Goal: Task Accomplishment & Management: Complete application form

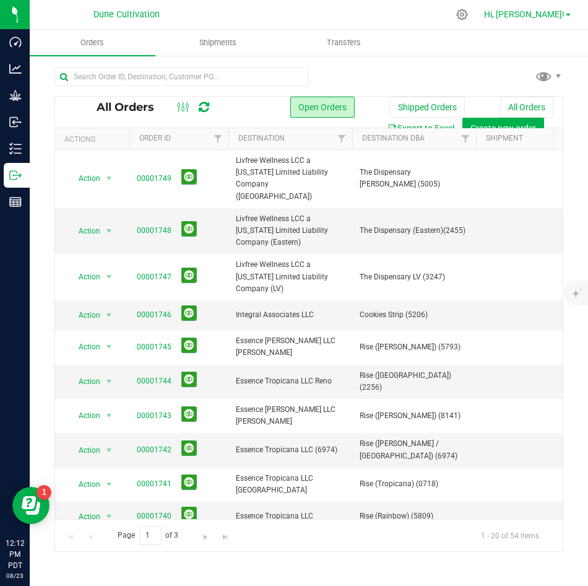
click at [535, 17] on span "Hi, [PERSON_NAME]!" at bounding box center [524, 14] width 80 height 10
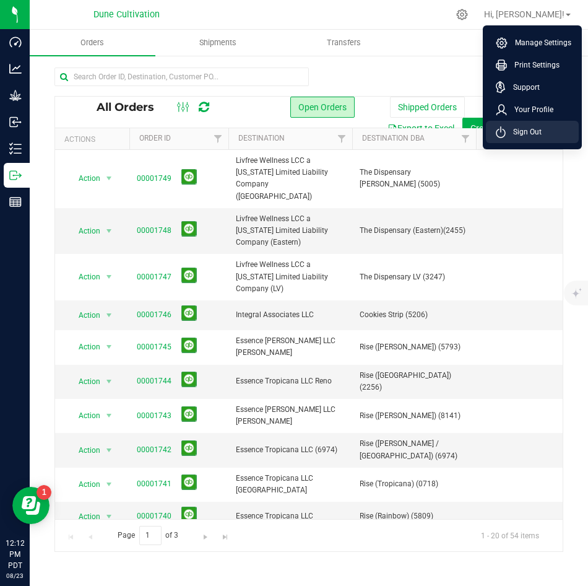
click at [536, 122] on li "Sign Out" at bounding box center [532, 132] width 93 height 22
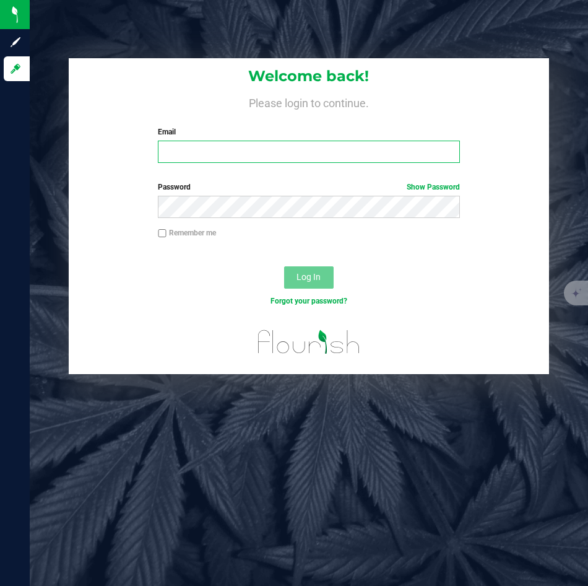
click at [246, 152] on input "Email" at bounding box center [309, 152] width 302 height 22
type input "[PERSON_NAME][EMAIL_ADDRESS][PERSON_NAME][DOMAIN_NAME]"
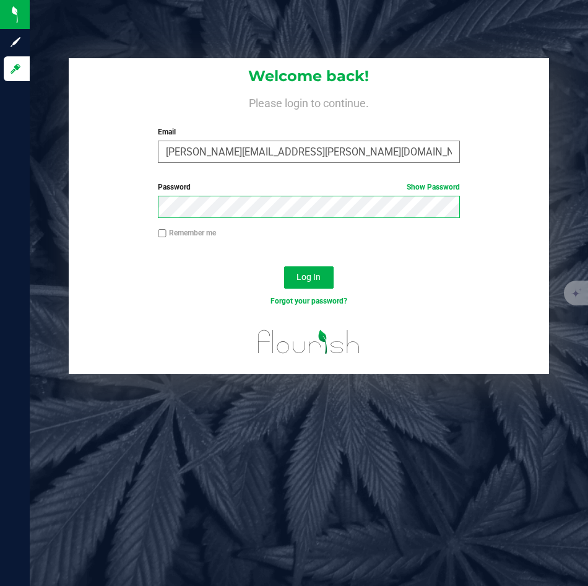
click at [284, 266] on button "Log In" at bounding box center [309, 277] width 50 height 22
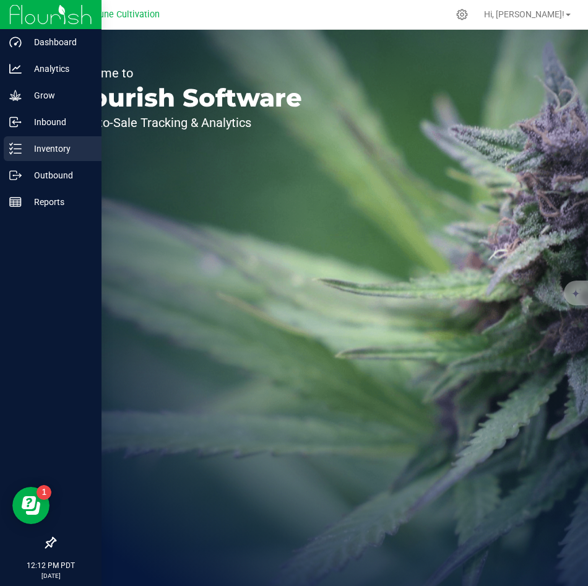
click at [22, 144] on p "Inventory" at bounding box center [59, 148] width 74 height 15
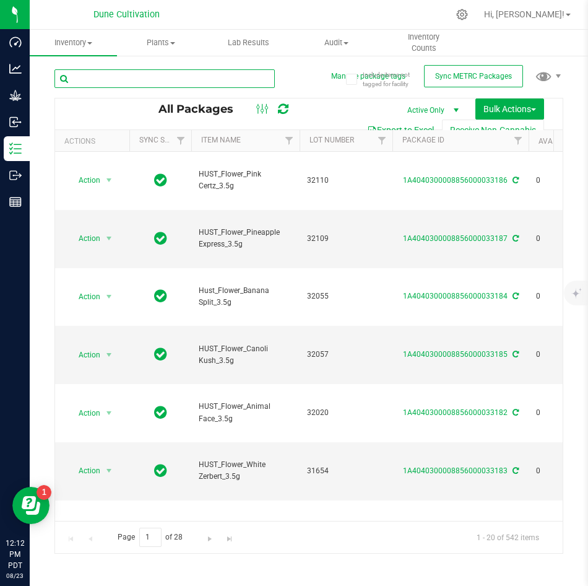
click at [152, 86] on input "text" at bounding box center [164, 78] width 220 height 19
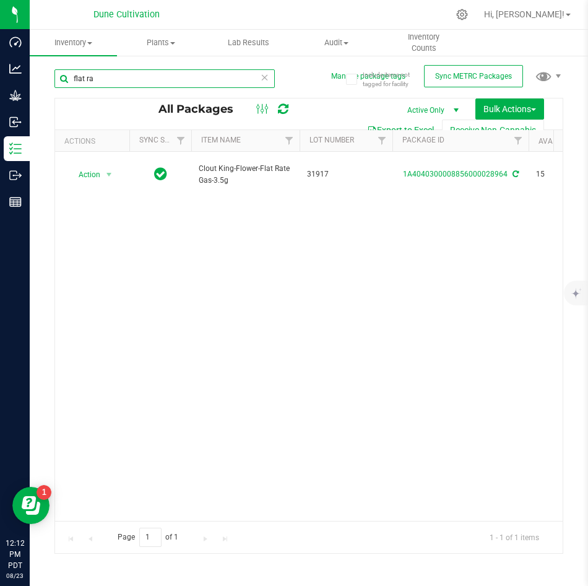
drag, startPoint x: 116, startPoint y: 80, endPoint x: 37, endPoint y: 76, distance: 80.0
click at [37, 76] on div "Include items not tagged for facility Manage package tags Sync METRC Packages f…" at bounding box center [309, 243] width 559 height 378
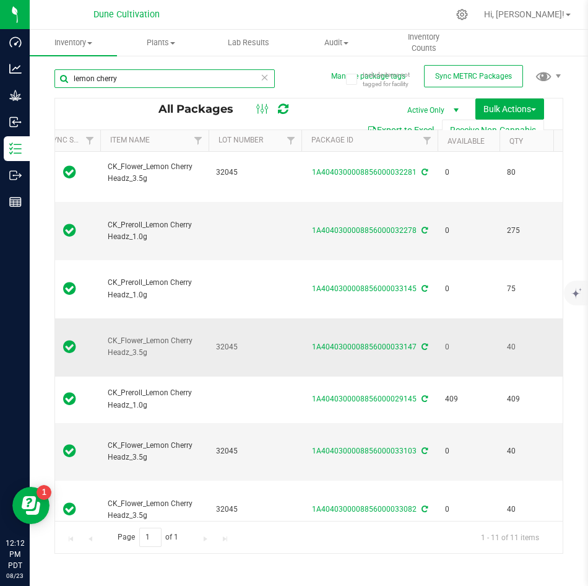
scroll to position [0, 122]
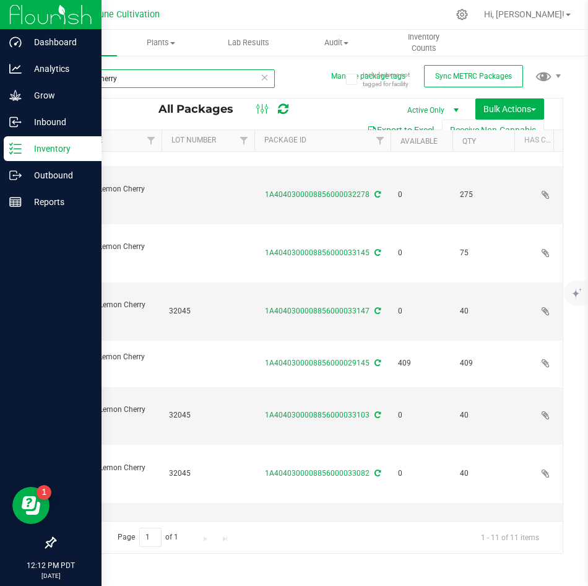
type input "lemon cherry"
click at [28, 170] on p "Outbound" at bounding box center [59, 175] width 74 height 15
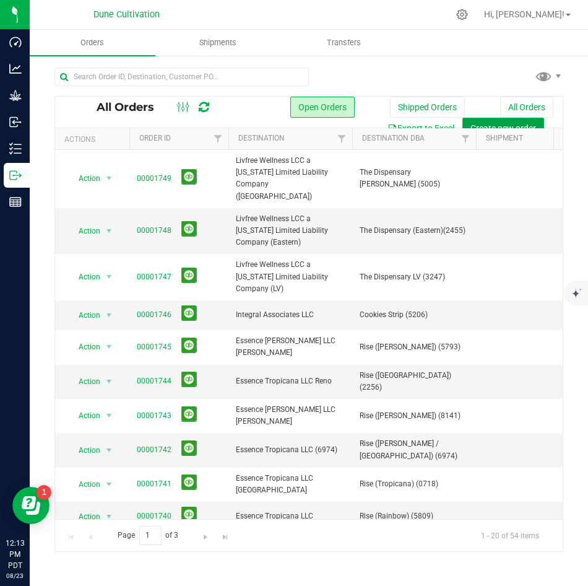
click at [476, 118] on button "Create new order" at bounding box center [504, 128] width 82 height 21
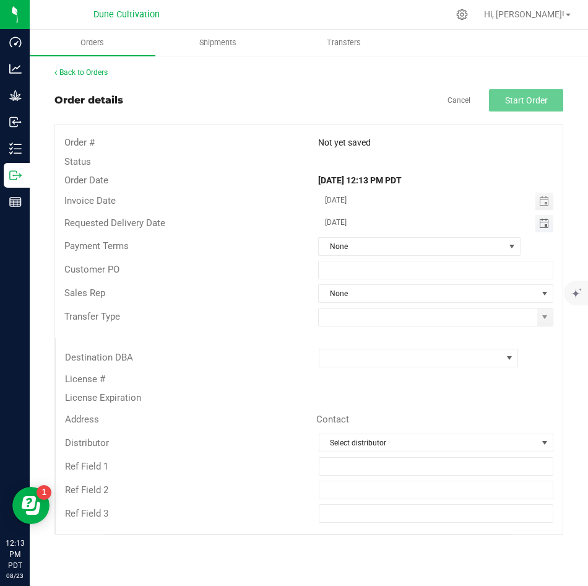
click at [542, 224] on span "Toggle calendar" at bounding box center [544, 224] width 10 height 10
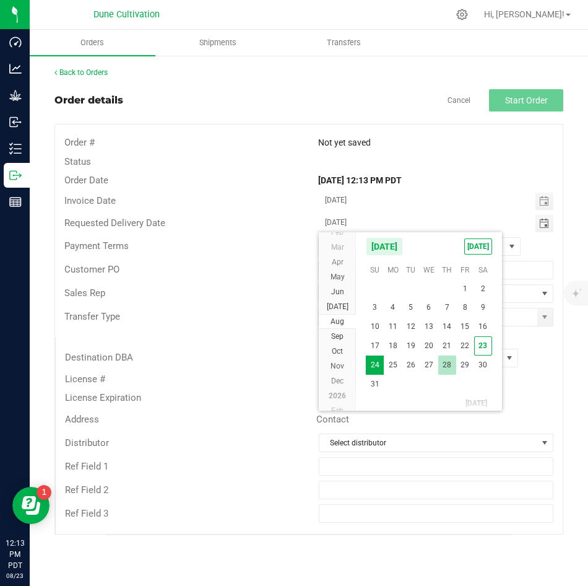
click at [448, 360] on span "28" at bounding box center [447, 364] width 18 height 19
type input "[DATE]"
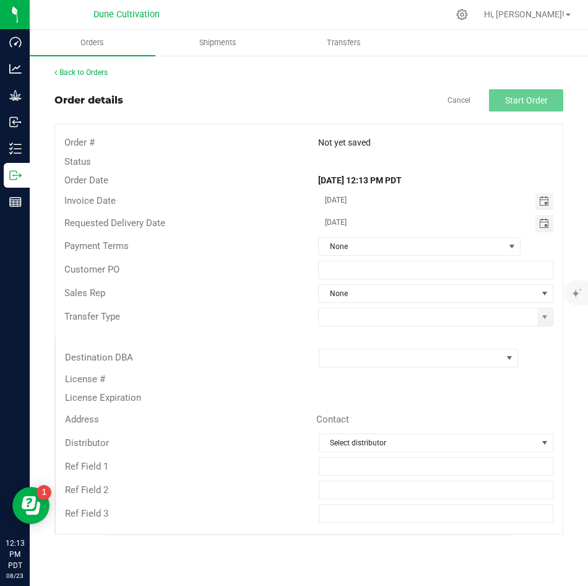
click at [543, 204] on span "Toggle calendar" at bounding box center [544, 201] width 10 height 10
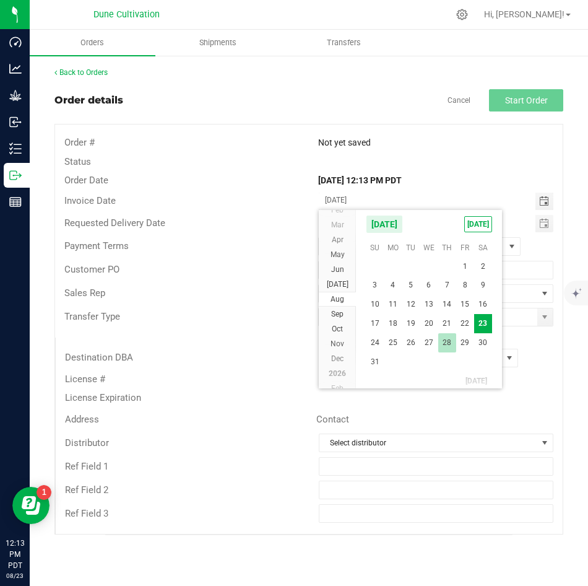
click at [448, 344] on span "28" at bounding box center [447, 342] width 18 height 19
type input "[DATE]"
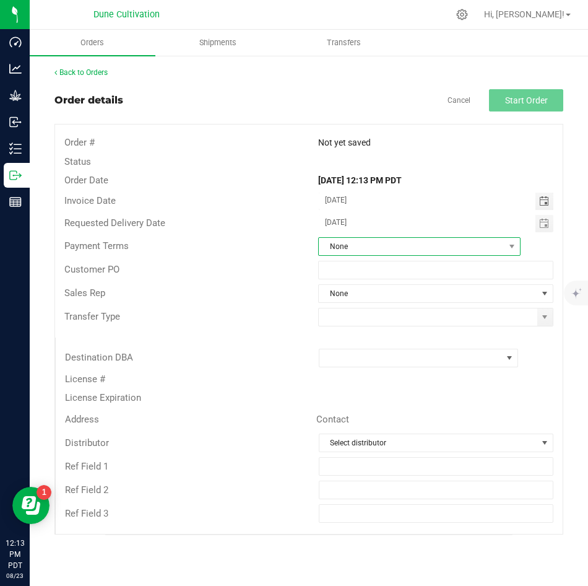
click at [398, 250] on span "None" at bounding box center [412, 246] width 186 height 17
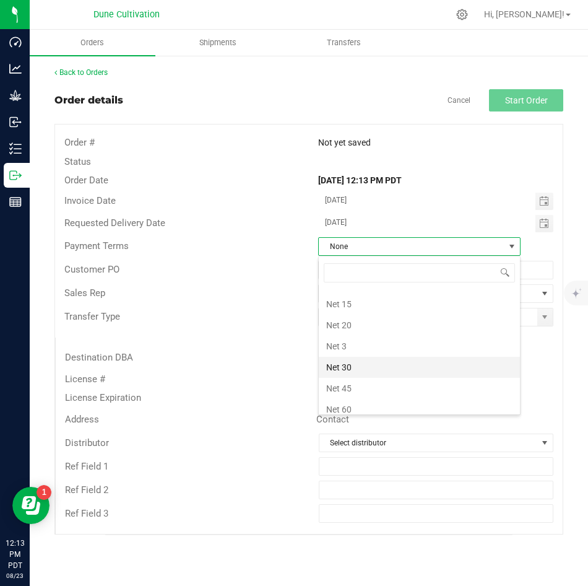
click at [355, 372] on li "Net 30" at bounding box center [419, 367] width 201 height 21
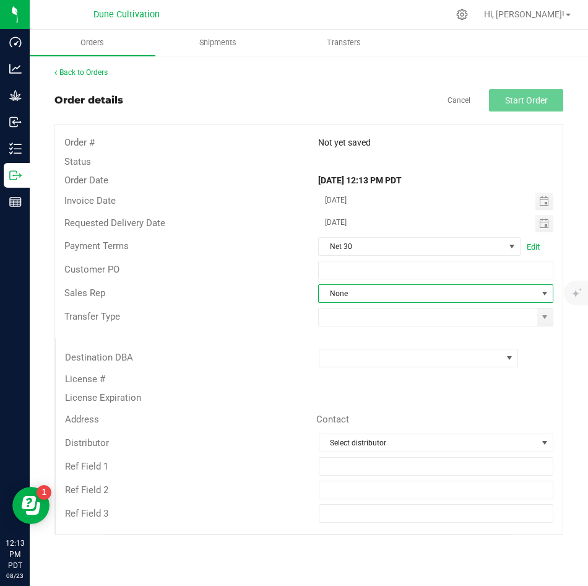
click at [355, 300] on span "None" at bounding box center [428, 293] width 219 height 17
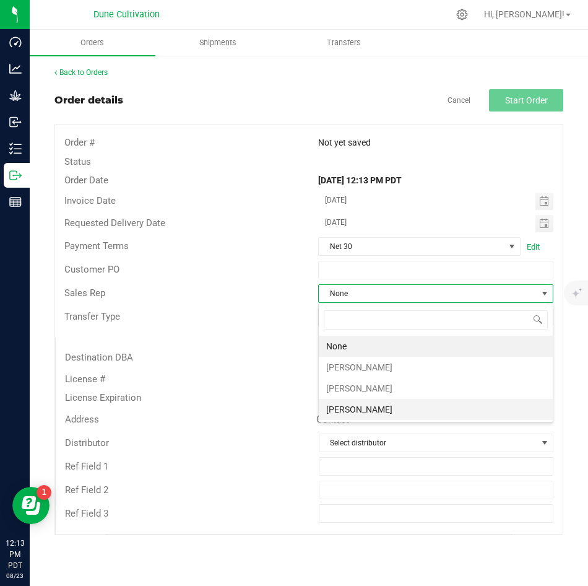
click at [343, 402] on li "[PERSON_NAME]" at bounding box center [436, 409] width 234 height 21
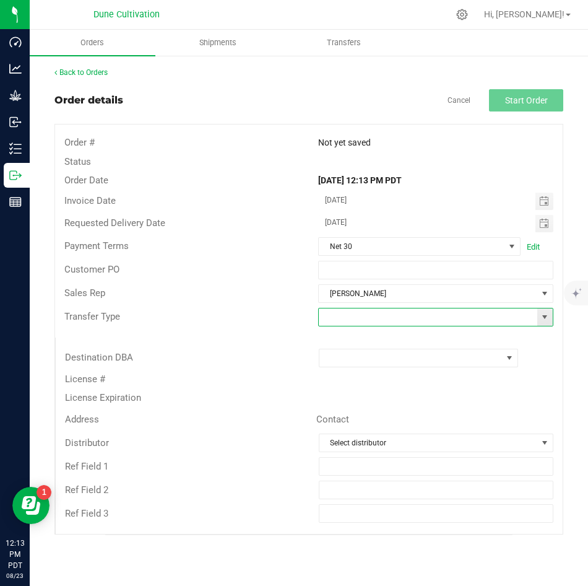
click at [344, 322] on input at bounding box center [428, 316] width 219 height 17
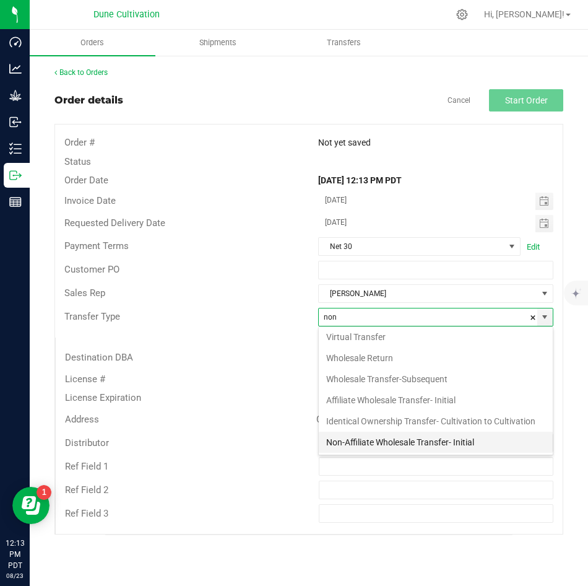
click at [336, 440] on li "Non-Affiliate Wholesale Transfer- Initial" at bounding box center [436, 442] width 234 height 21
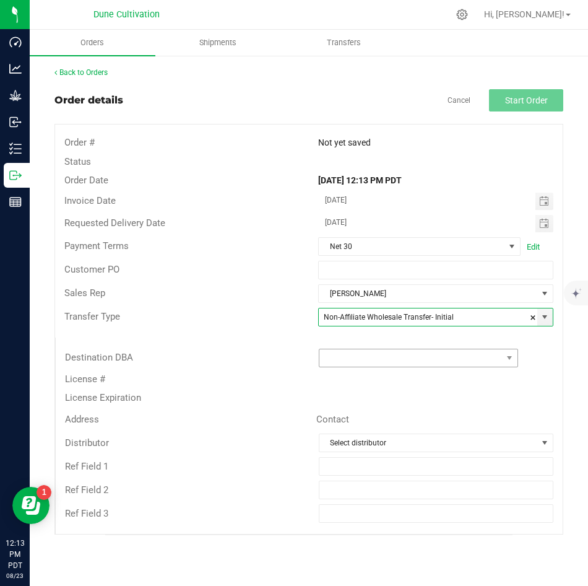
type input "Non-Affiliate Wholesale Transfer- Initial"
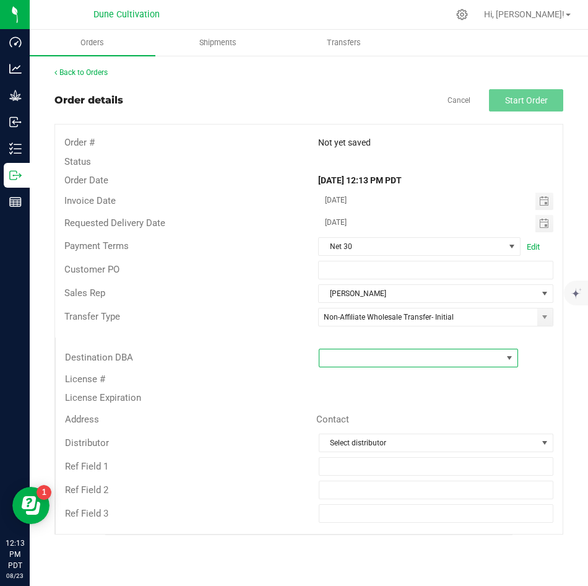
click at [341, 351] on span at bounding box center [411, 357] width 183 height 17
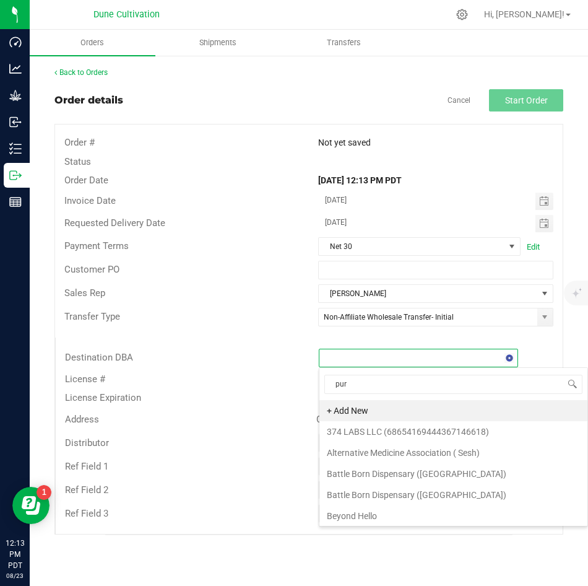
type input "pure"
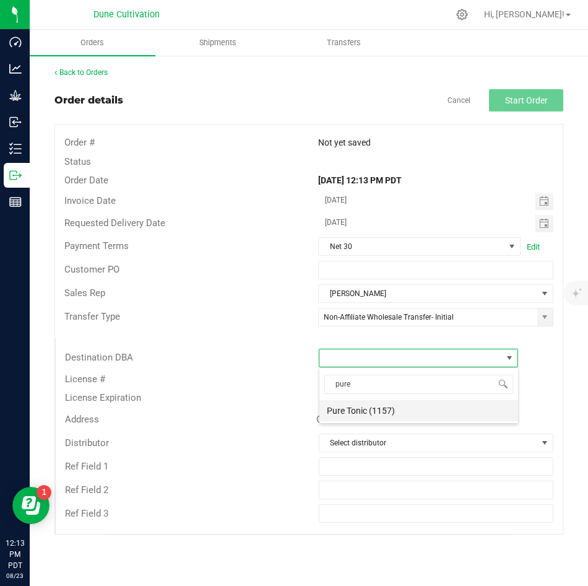
click at [342, 416] on li "Pure Tonic (1157)" at bounding box center [419, 410] width 199 height 21
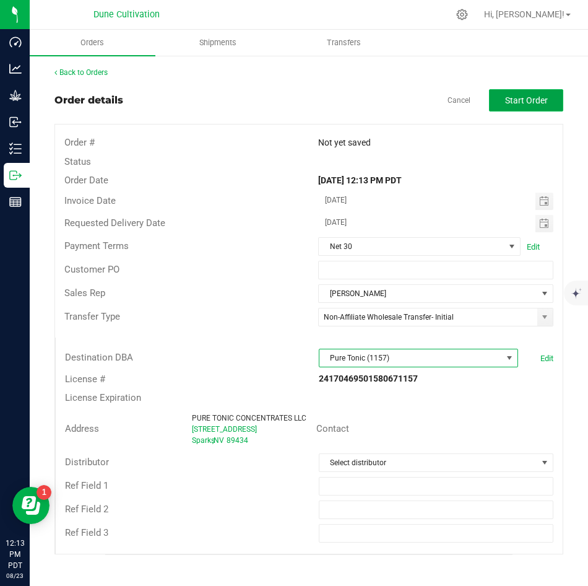
click at [518, 102] on span "Start Order" at bounding box center [526, 100] width 43 height 10
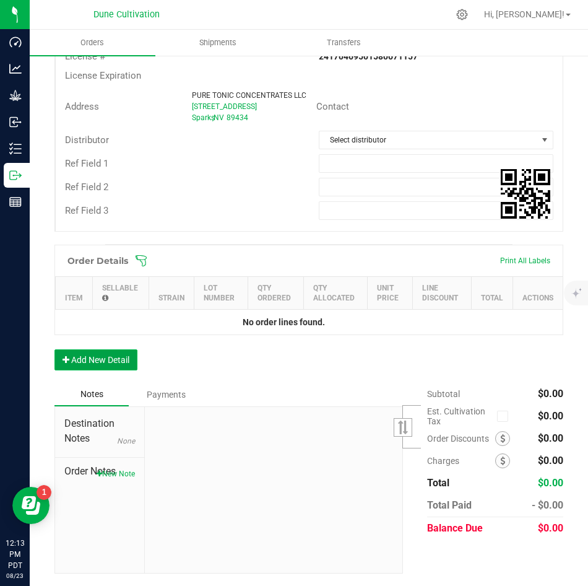
click at [110, 350] on button "Add New Detail" at bounding box center [95, 359] width 83 height 21
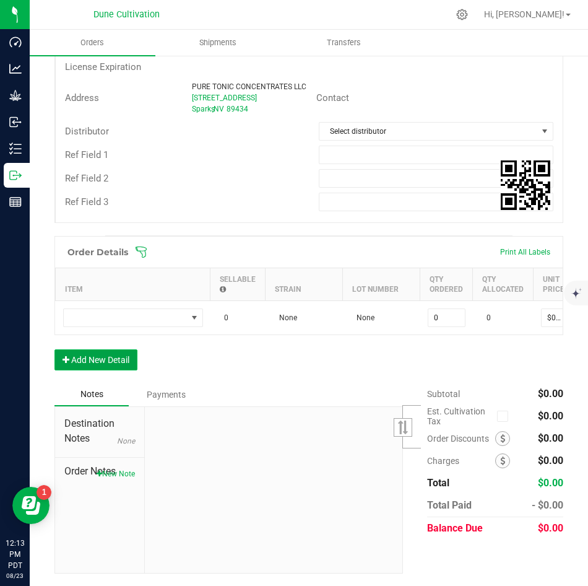
click at [102, 370] on button "Add New Detail" at bounding box center [95, 359] width 83 height 21
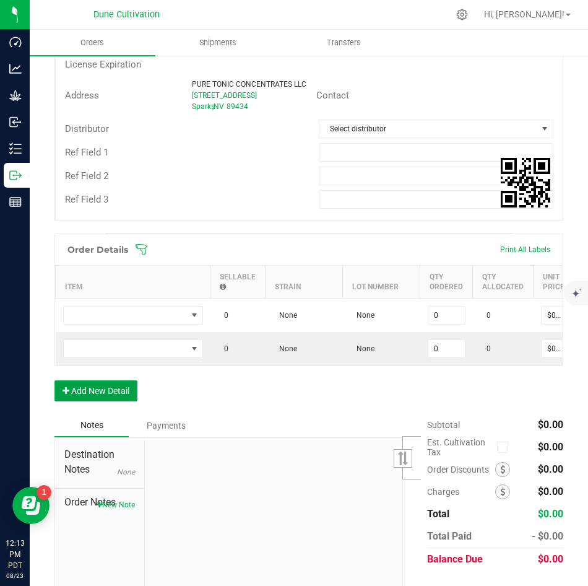
click at [93, 401] on button "Add New Detail" at bounding box center [95, 390] width 83 height 21
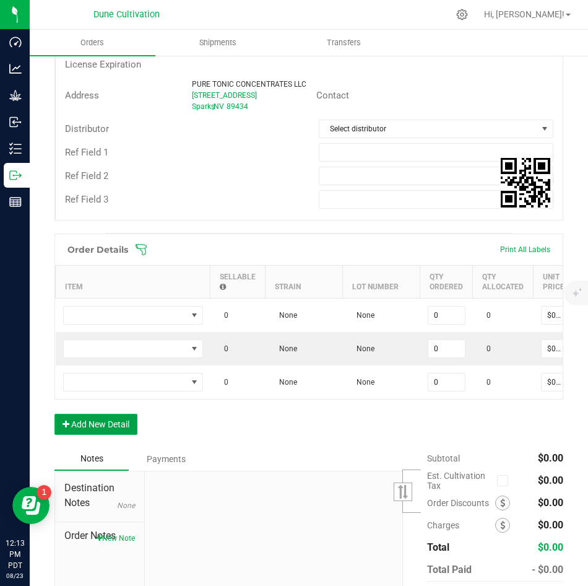
click at [88, 435] on button "Add New Detail" at bounding box center [95, 424] width 83 height 21
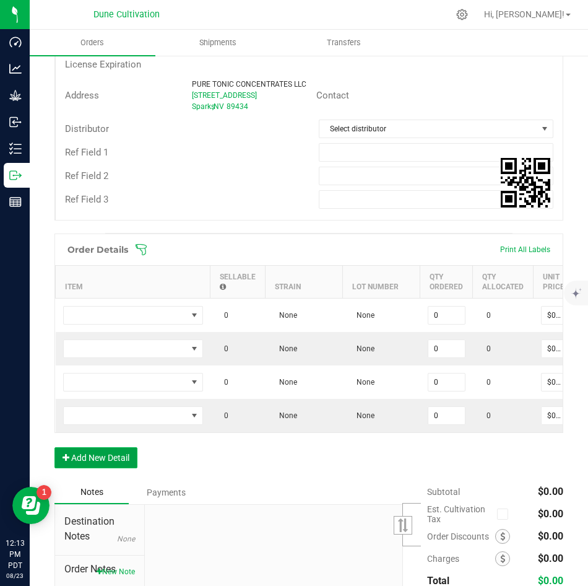
click at [96, 468] on button "Add New Detail" at bounding box center [95, 457] width 83 height 21
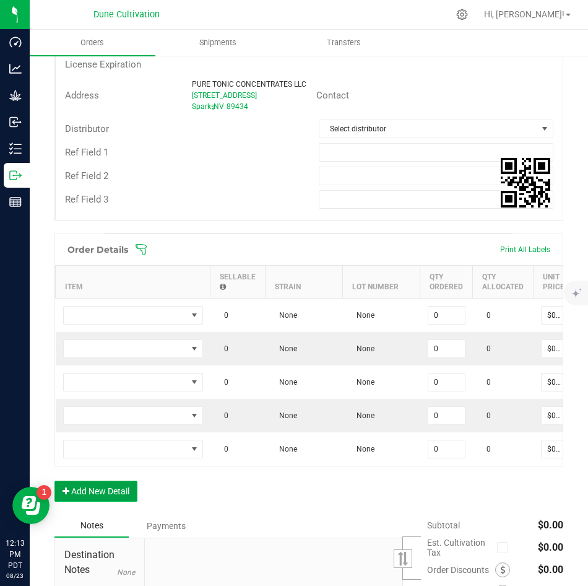
click at [93, 502] on button "Add New Detail" at bounding box center [95, 491] width 83 height 21
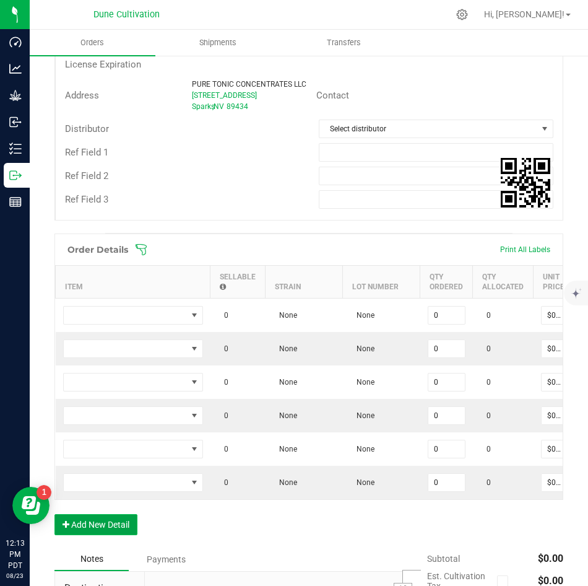
click at [92, 535] on button "Add New Detail" at bounding box center [95, 524] width 83 height 21
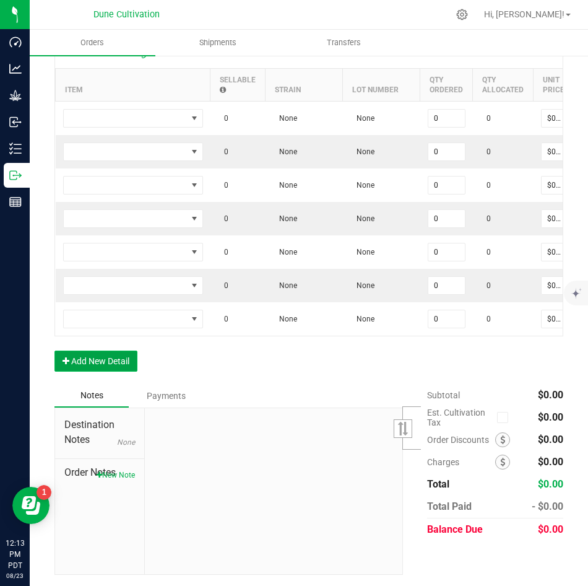
click at [98, 372] on button "Add New Detail" at bounding box center [95, 360] width 83 height 21
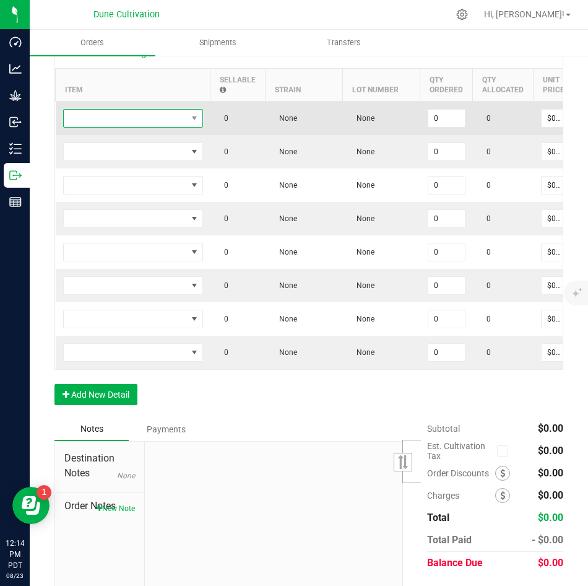
click at [139, 127] on span "NO DATA FOUND" at bounding box center [125, 118] width 123 height 17
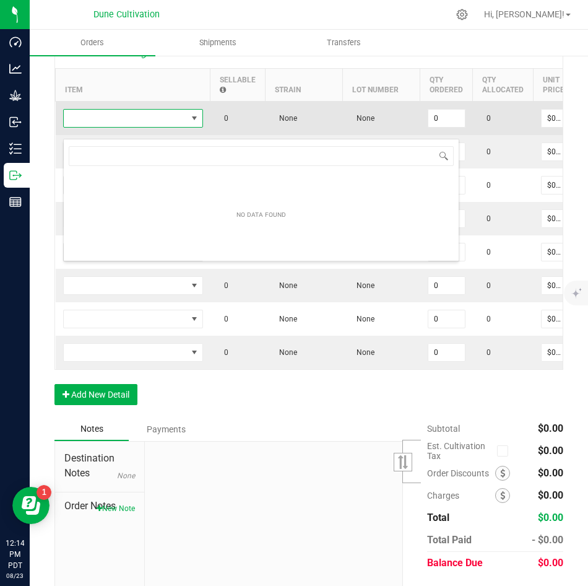
scroll to position [19, 140]
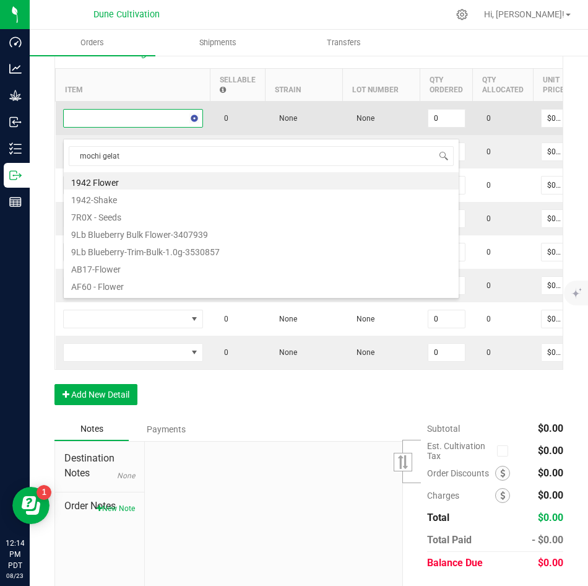
type input "mochi gelato"
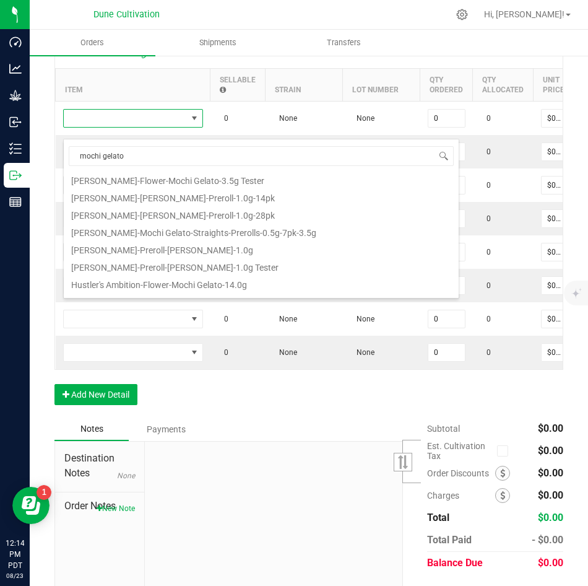
scroll to position [124, 0]
click at [128, 248] on li "[PERSON_NAME]-Preroll-[PERSON_NAME]-1.0g" at bounding box center [261, 247] width 395 height 17
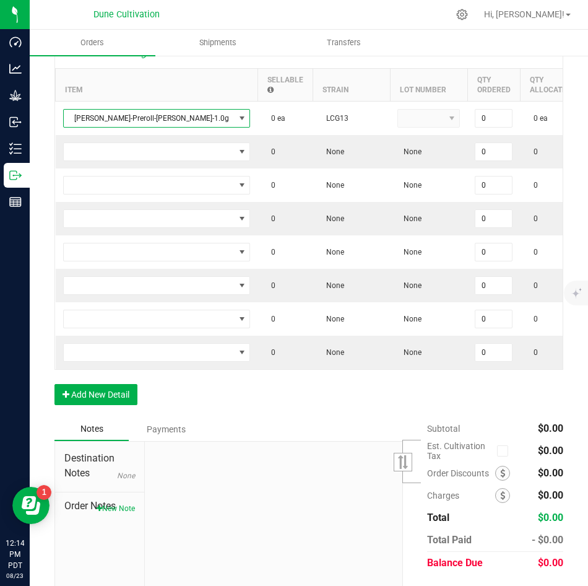
type input "0 ea"
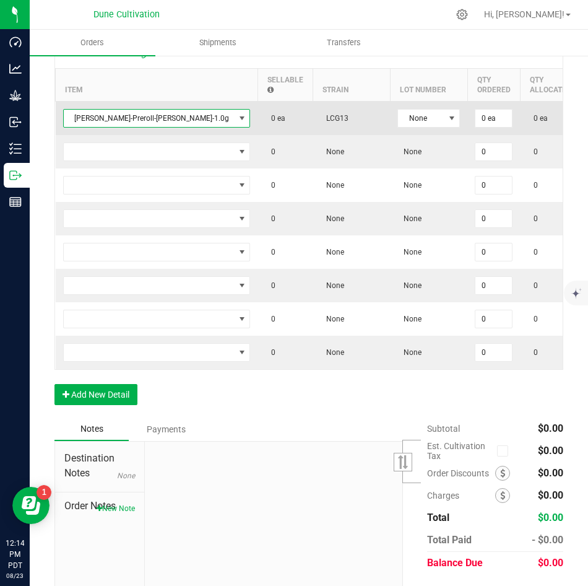
click at [126, 127] on span "[PERSON_NAME]-Preroll-[PERSON_NAME]-1.0g" at bounding box center [149, 118] width 171 height 17
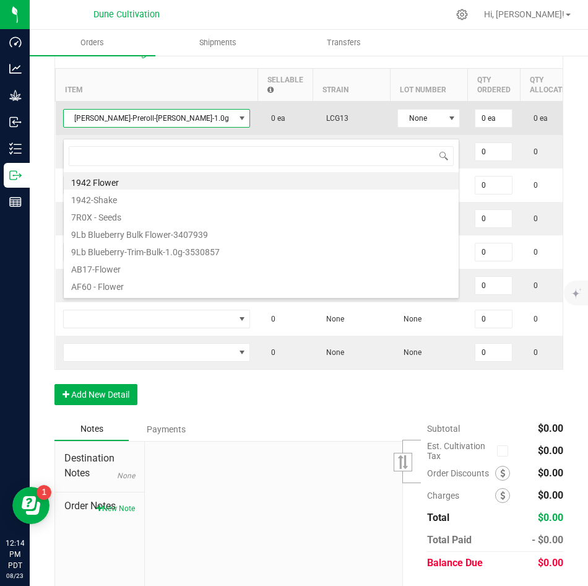
scroll to position [19, 140]
type input "mochi gelato"
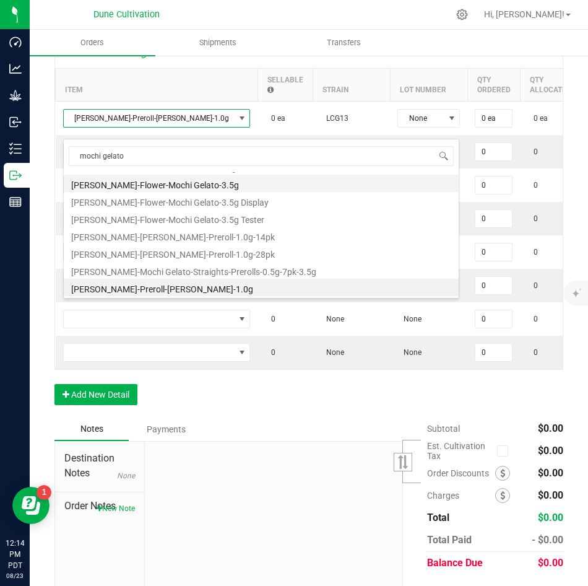
scroll to position [223, 0]
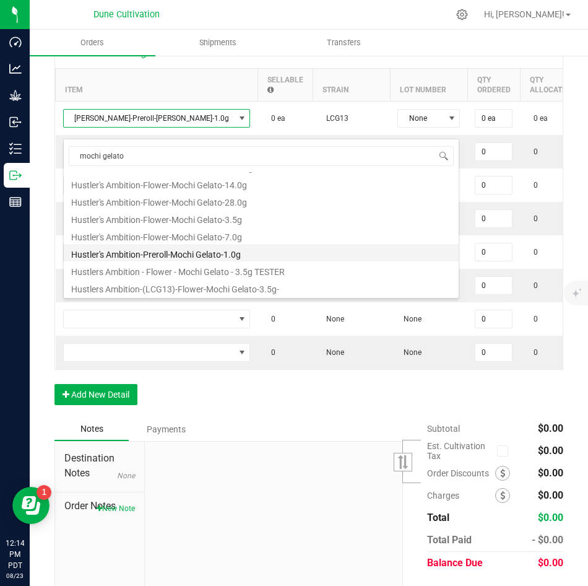
click at [131, 249] on li "Hustler's Ambition-Preroll-Mochi Gelato-1.0g" at bounding box center [261, 252] width 395 height 17
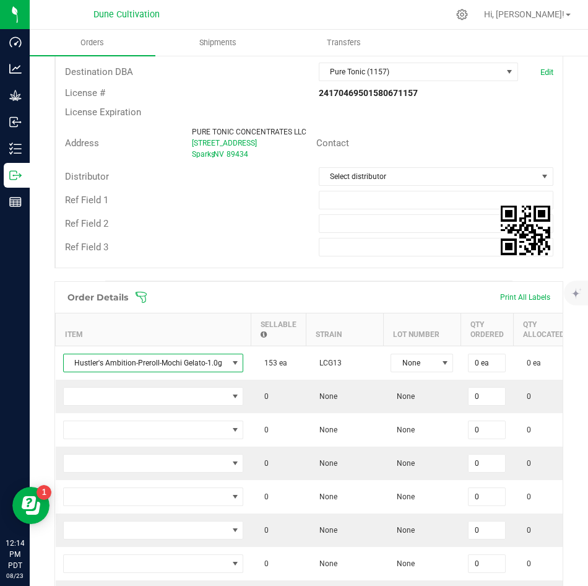
scroll to position [298, 0]
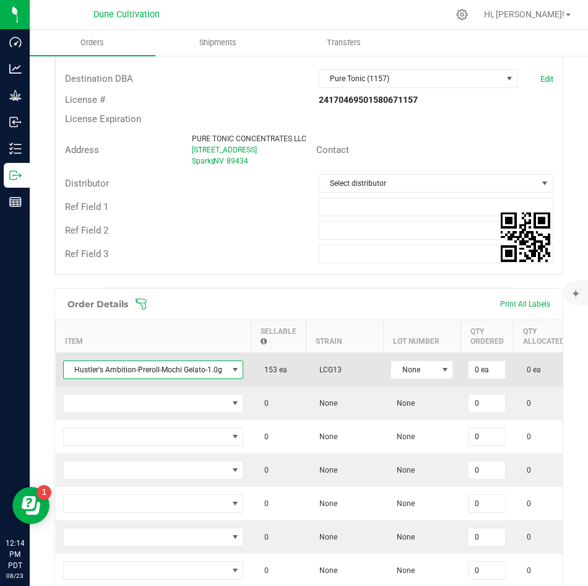
click at [132, 378] on span "Hustler's Ambition-Preroll-Mochi Gelato-1.0g" at bounding box center [146, 369] width 164 height 17
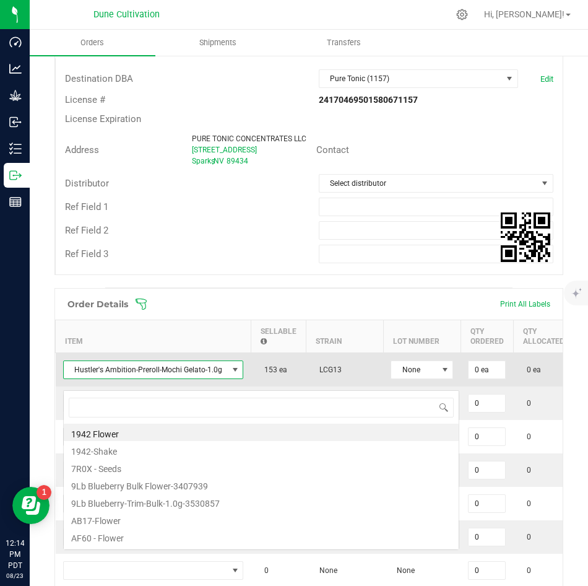
scroll to position [19, 179]
type input "HUST_Preroll_Mochi Gelato_1.0g"
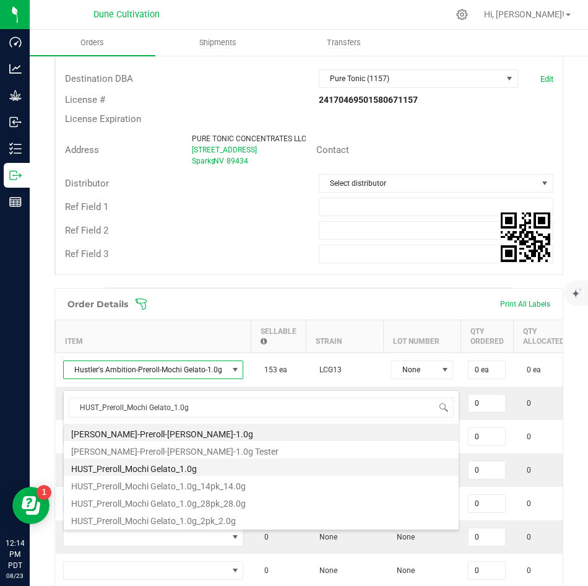
click at [133, 464] on li "HUST_Preroll_Mochi Gelato_1.0g" at bounding box center [261, 466] width 395 height 17
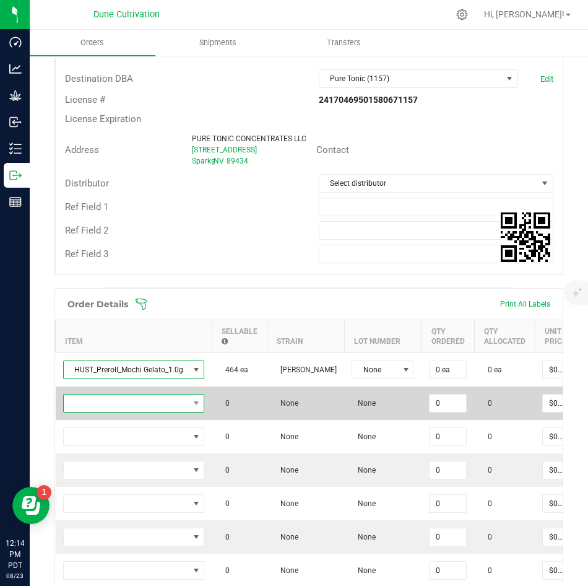
click at [142, 412] on span "NO DATA FOUND" at bounding box center [126, 402] width 125 height 17
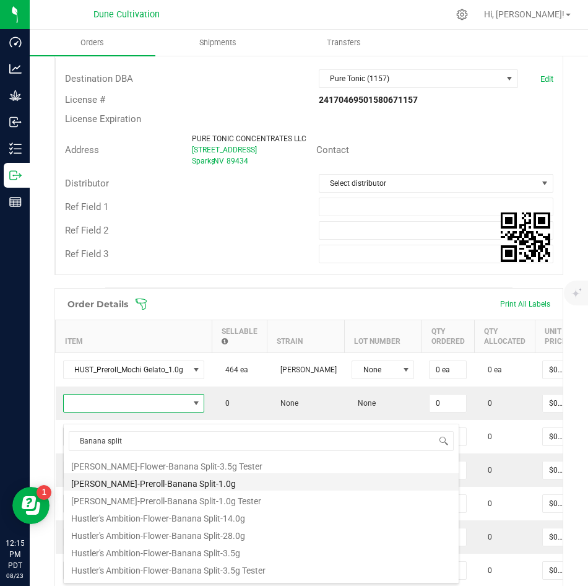
scroll to position [223, 0]
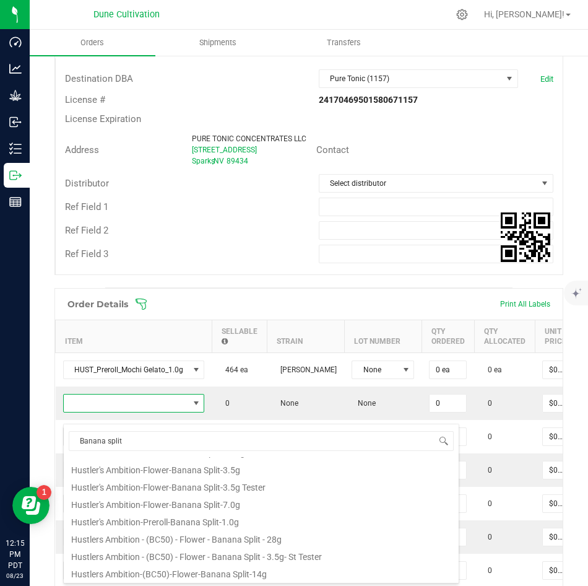
type input "Banana split"
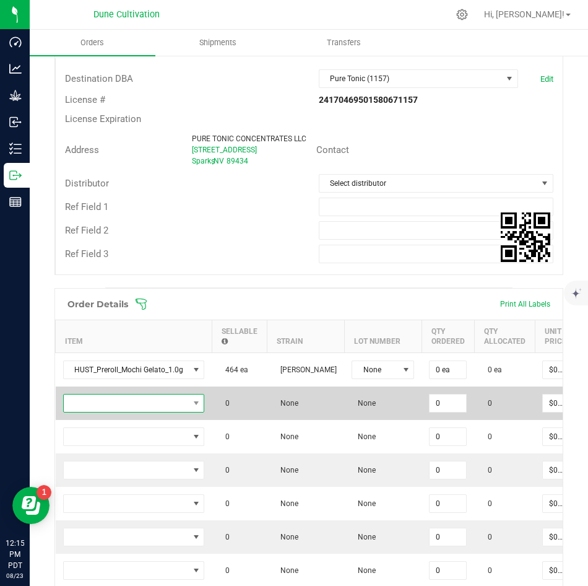
click at [152, 412] on span "NO DATA FOUND" at bounding box center [126, 402] width 125 height 17
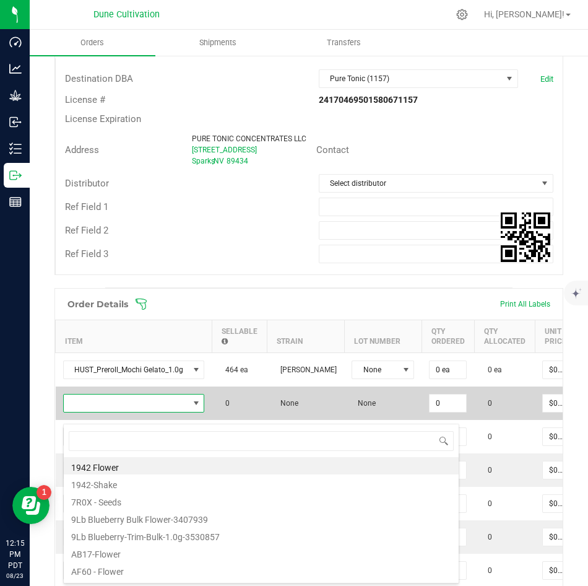
scroll to position [19, 141]
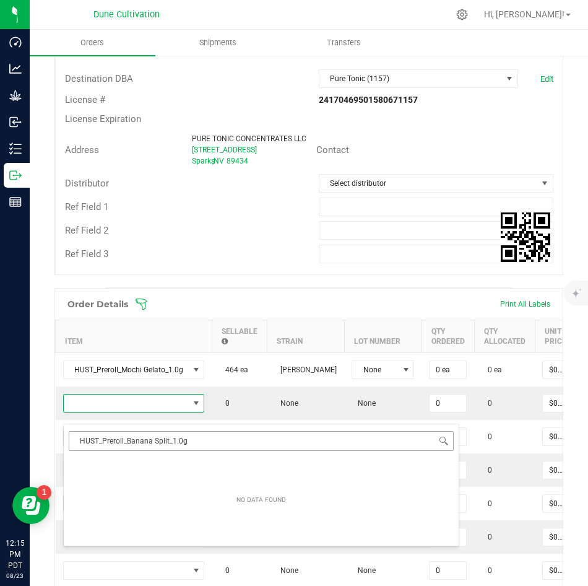
type input "HUST_Preroll_Banana Split_1.0g"
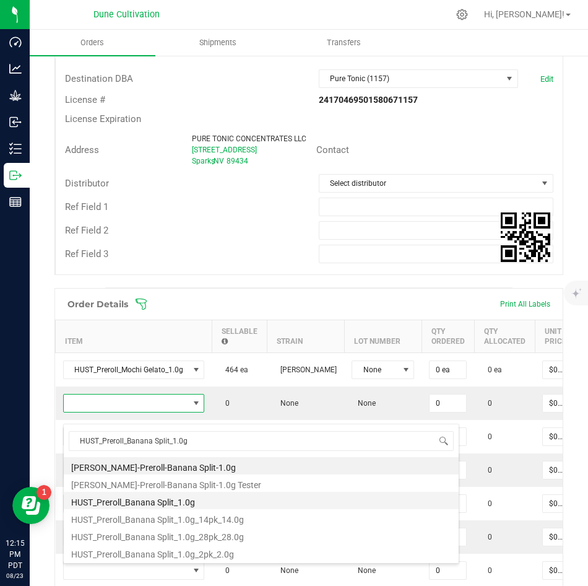
click at [127, 500] on li "HUST_Preroll_Banana Split_1.0g" at bounding box center [261, 500] width 395 height 17
type input "0 ea"
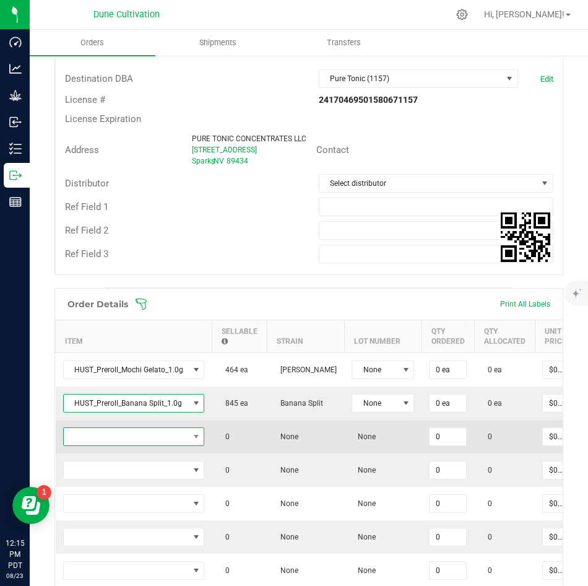
click at [137, 445] on span "NO DATA FOUND" at bounding box center [126, 436] width 125 height 17
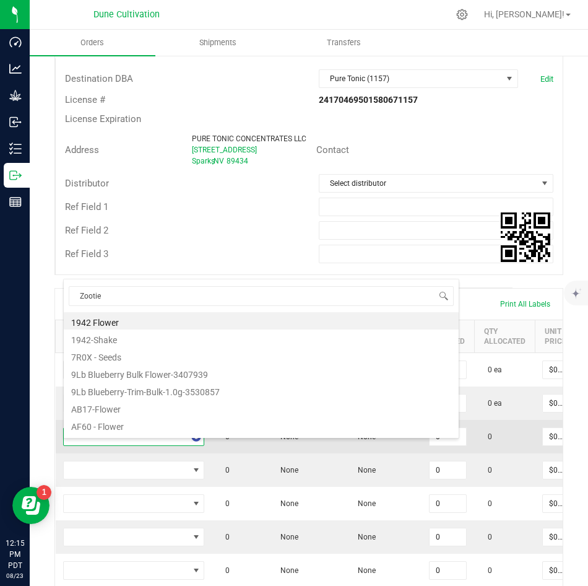
type input "Zootiez"
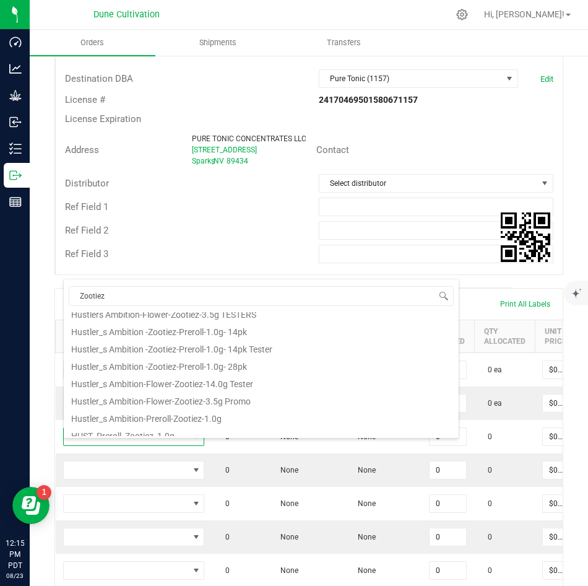
scroll to position [223, 0]
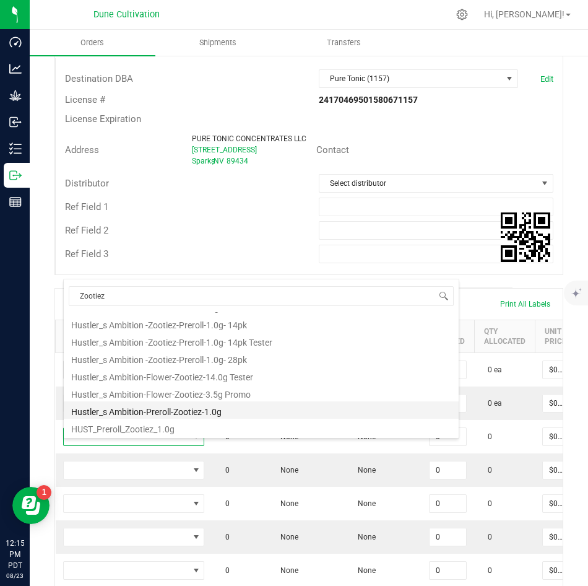
click at [165, 409] on li "Hustler_s Ambition-Preroll-Zootiez-1.0g" at bounding box center [261, 409] width 395 height 17
type input "0 ea"
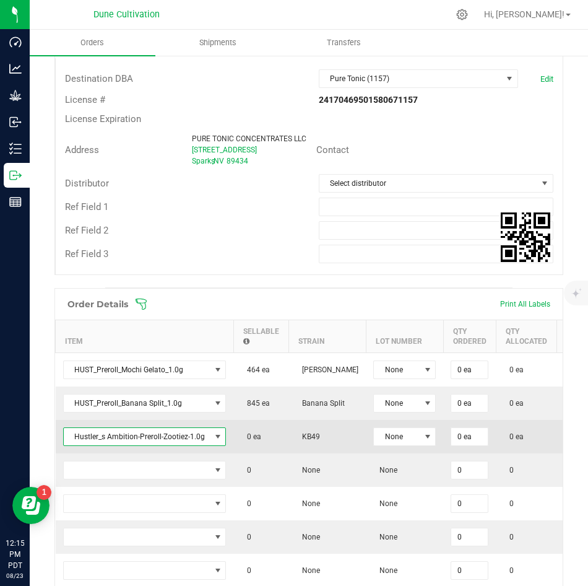
click at [136, 439] on span "Hustler_s Ambition-Preroll-Zootiez-1.0g" at bounding box center [137, 436] width 147 height 17
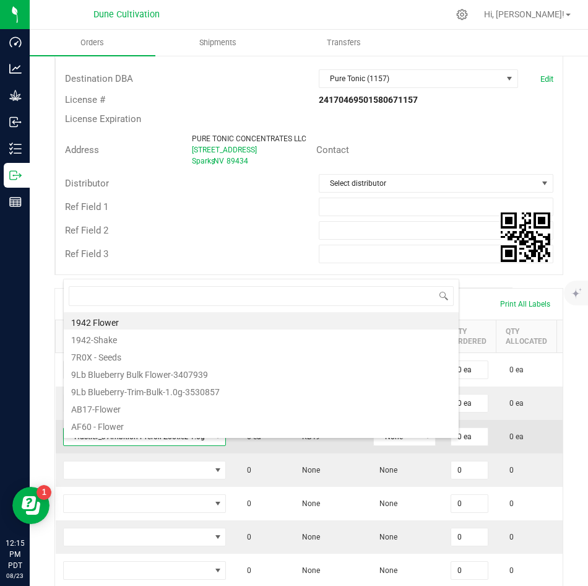
scroll to position [19, 162]
type input "HUST_Preroll_Zootiez_1.0g"
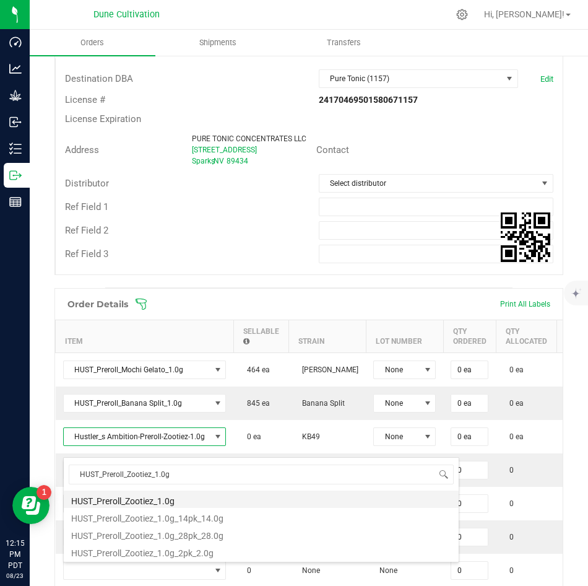
click at [120, 498] on li "HUST_Preroll_Zootiez_1.0g" at bounding box center [261, 498] width 395 height 17
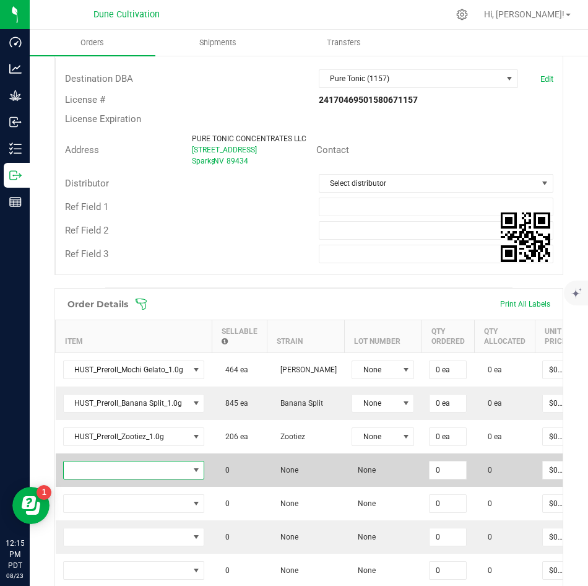
click at [134, 475] on span "NO DATA FOUND" at bounding box center [126, 469] width 125 height 17
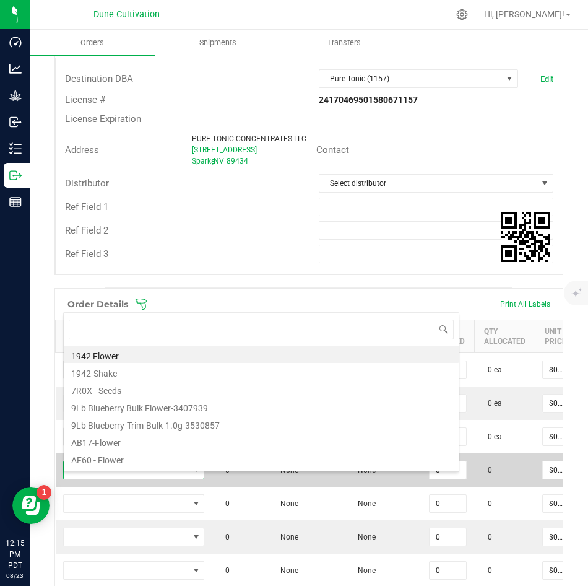
scroll to position [19, 141]
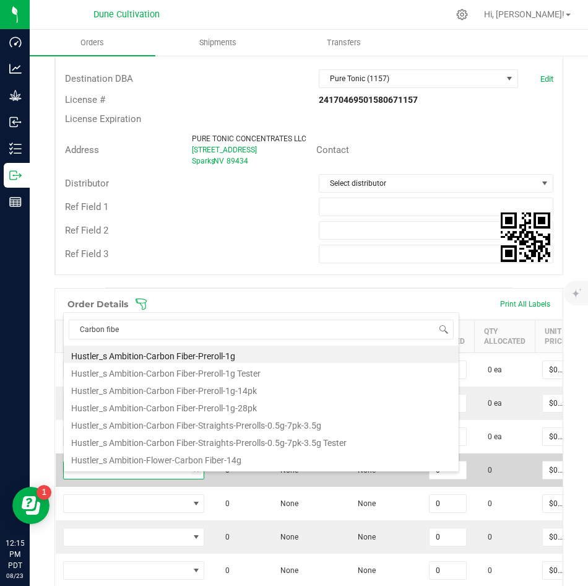
type input "Carbon fiber"
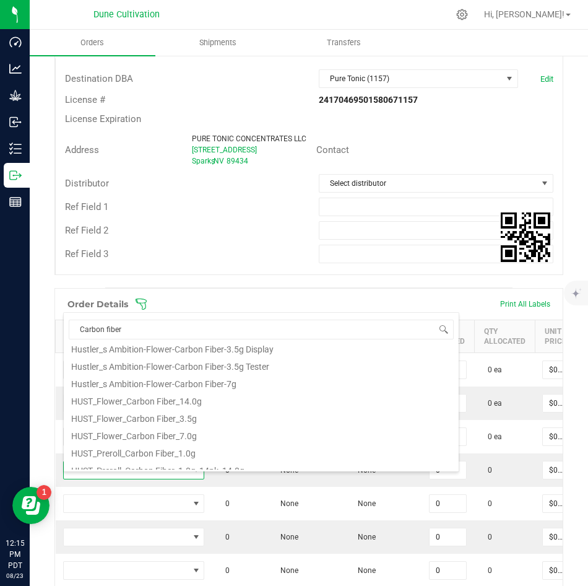
scroll to position [155, 0]
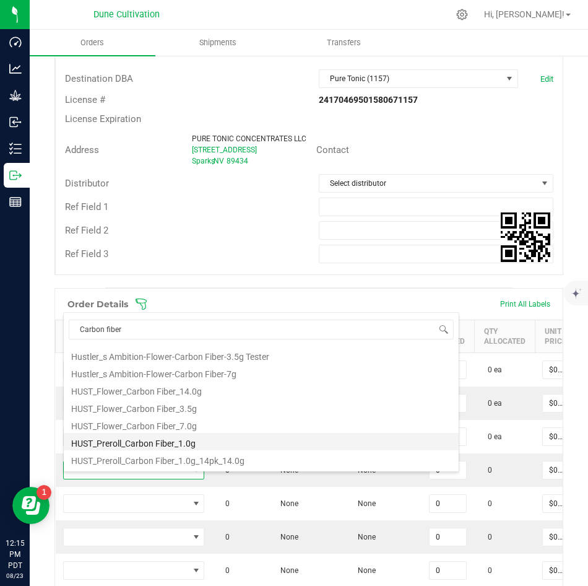
click at [190, 440] on li "HUST_Preroll_Carbon Fiber_1.0g" at bounding box center [261, 441] width 395 height 17
type input "0 ea"
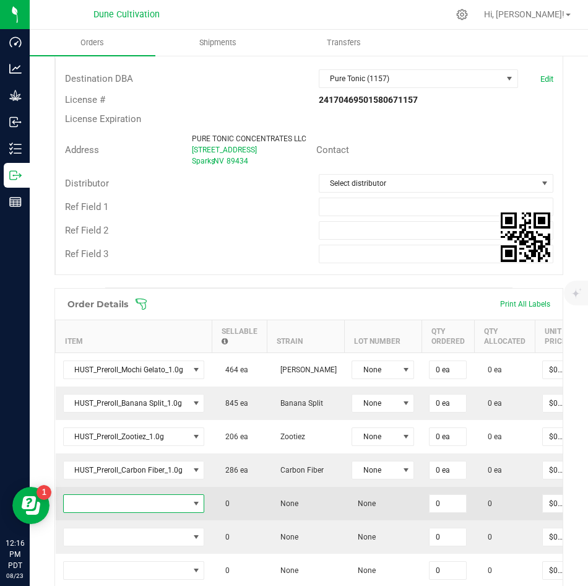
click at [155, 512] on span "NO DATA FOUND" at bounding box center [126, 503] width 125 height 17
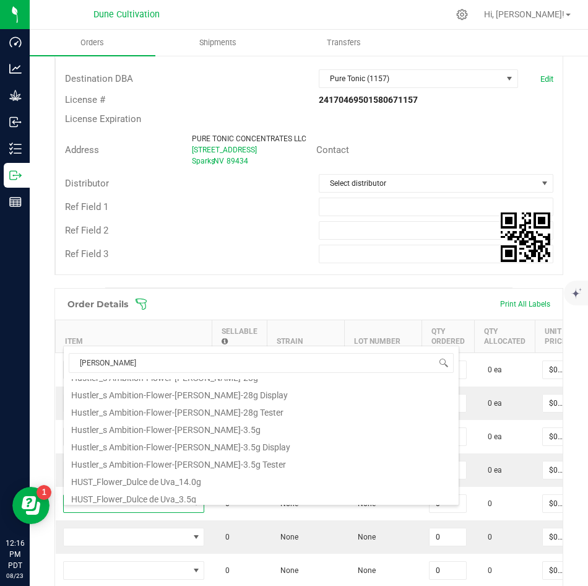
scroll to position [223, 0]
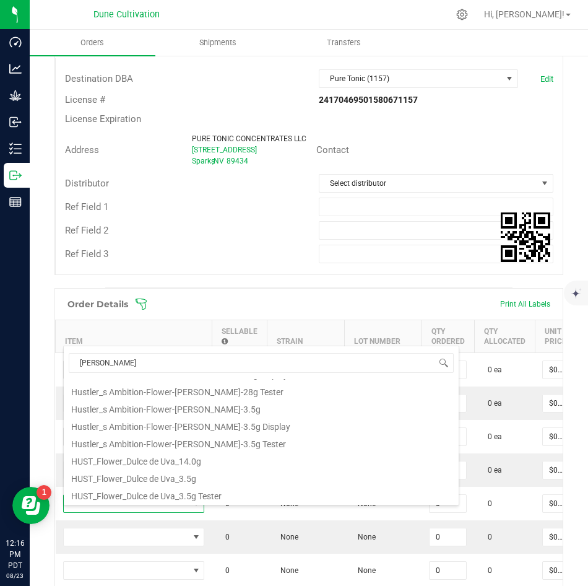
type input "[PERSON_NAME]"
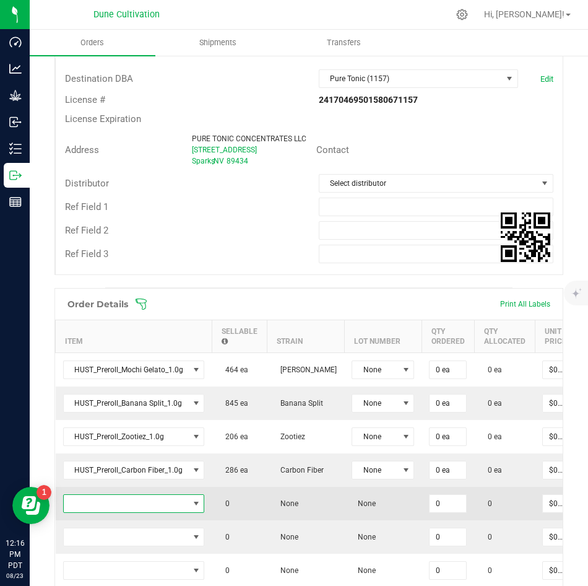
click at [123, 510] on span "NO DATA FOUND" at bounding box center [126, 503] width 125 height 17
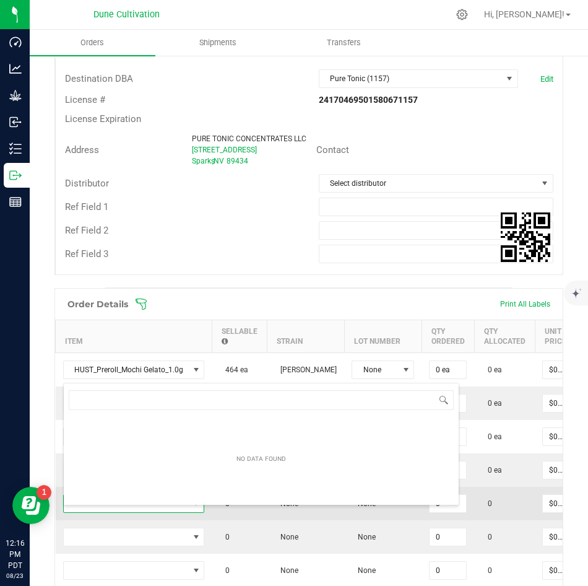
scroll to position [19, 141]
type input "HUST_Preroll_Dulce de Uva_1.0g"
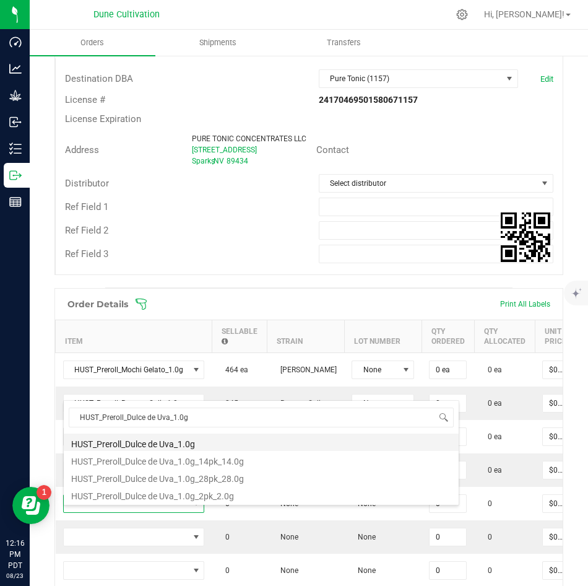
click at [133, 442] on li "HUST_Preroll_Dulce de Uva_1.0g" at bounding box center [261, 441] width 395 height 17
type input "0 ea"
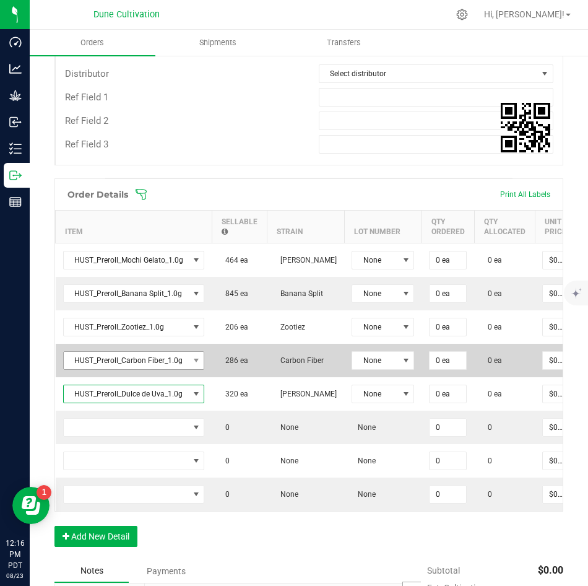
scroll to position [408, 0]
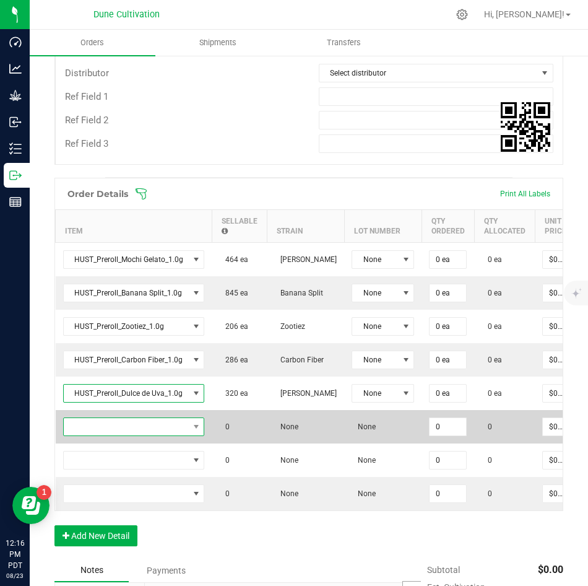
click at [129, 435] on span "NO DATA FOUND" at bounding box center [126, 426] width 125 height 17
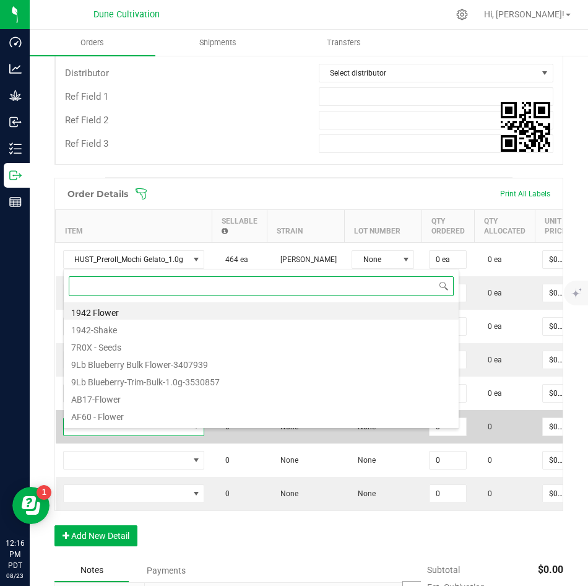
scroll to position [19, 141]
type input "Animal Face"
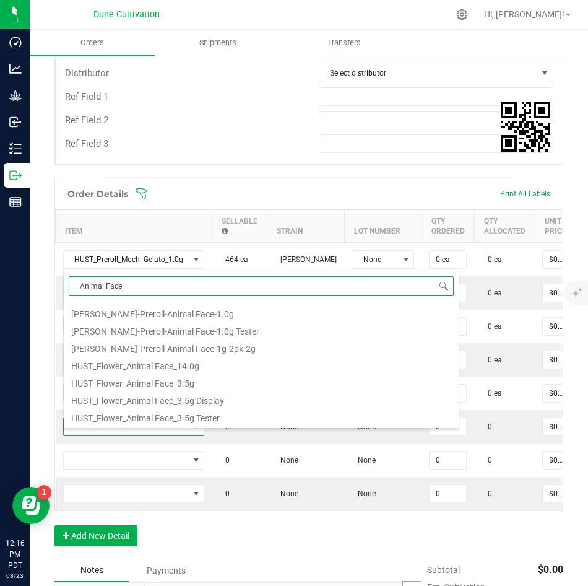
scroll to position [138, 0]
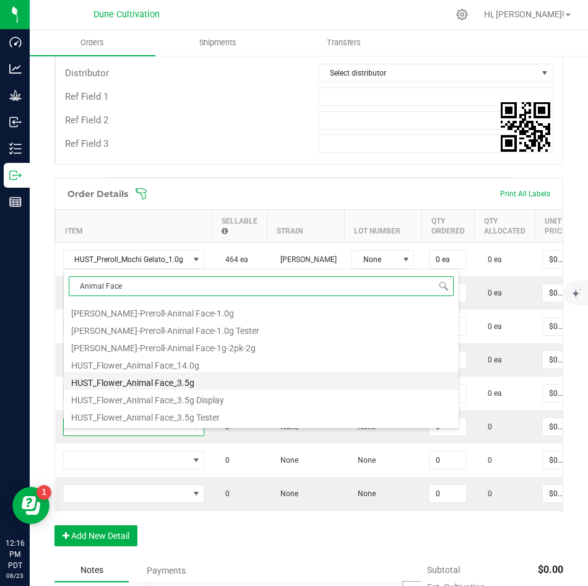
click at [149, 386] on li "HUST_Flower_Animal Face_3.5g" at bounding box center [261, 380] width 395 height 17
type input "0 ea"
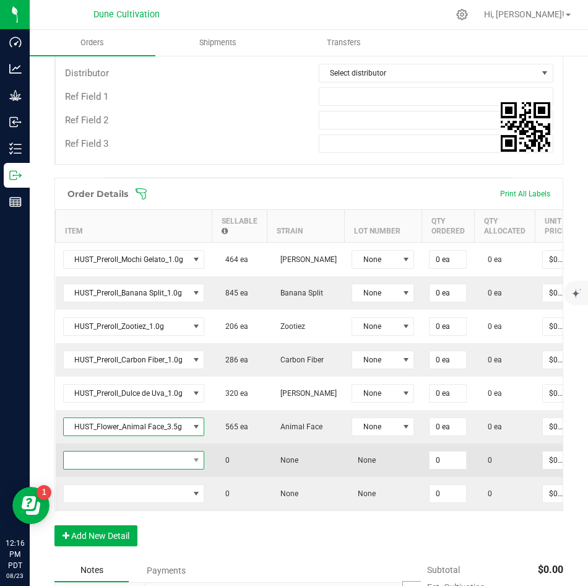
click at [137, 466] on span "NO DATA FOUND" at bounding box center [126, 459] width 125 height 17
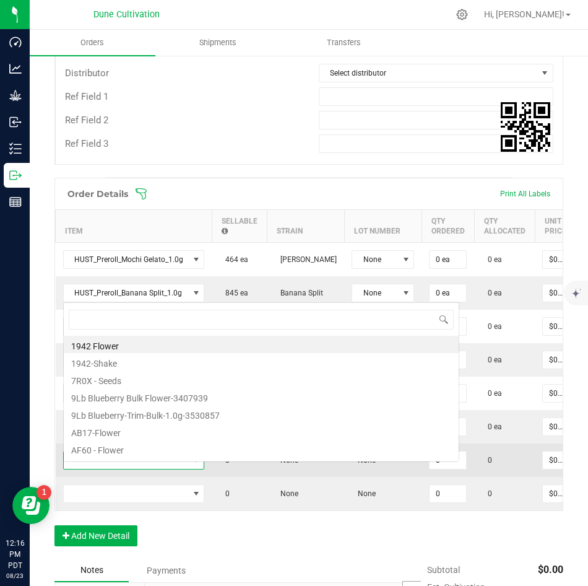
scroll to position [19, 141]
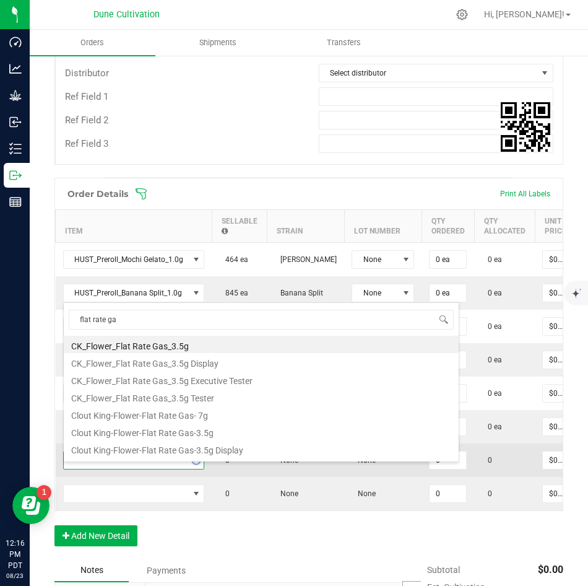
type input "flat rate gas"
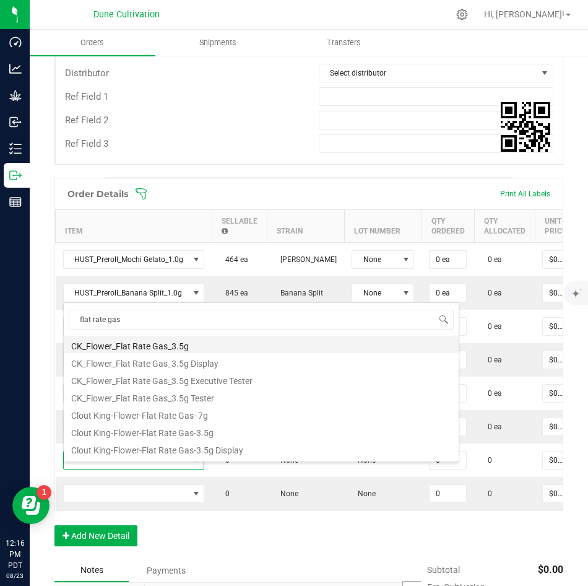
click at [131, 345] on li "CK_Flower_Flat Rate Gas_3.5g" at bounding box center [261, 344] width 395 height 17
type input "0 ea"
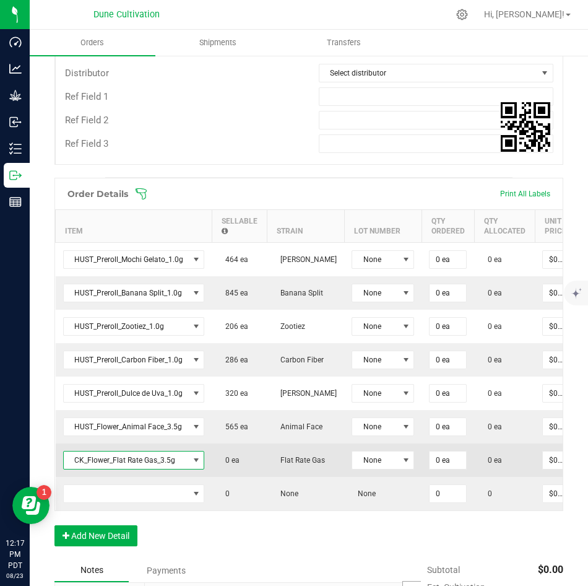
click at [134, 469] on span "CK_Flower_Flat Rate Gas_3.5g" at bounding box center [126, 459] width 125 height 17
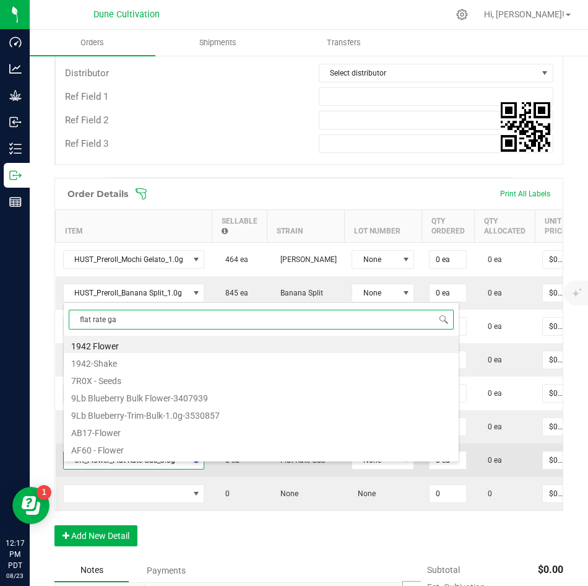
type input "flat rate gas"
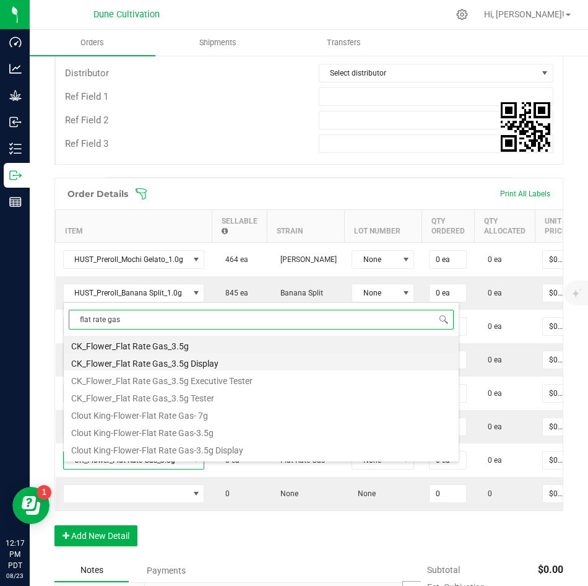
scroll to position [1, 0]
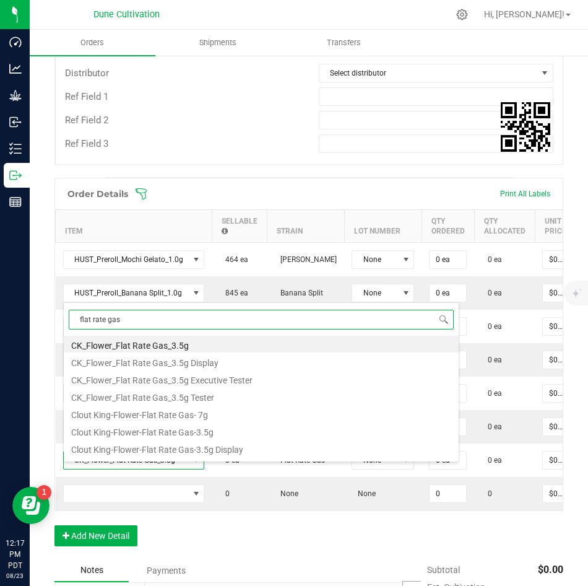
click at [183, 346] on li "CK_Flower_Flat Rate Gas_3.5g" at bounding box center [261, 343] width 395 height 17
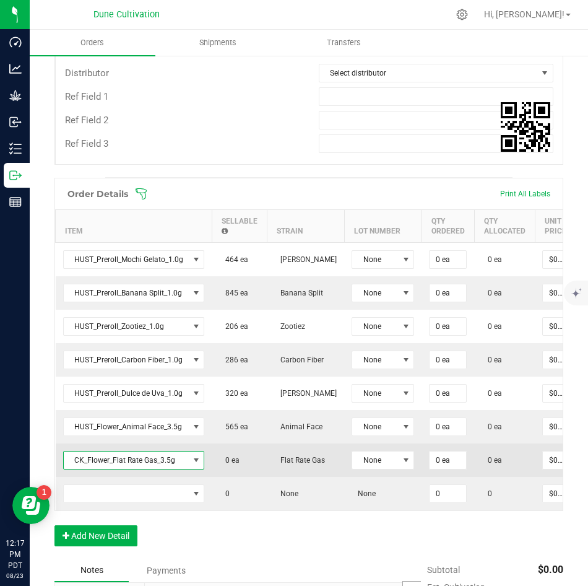
click at [144, 469] on span "CK_Flower_Flat Rate Gas_3.5g" at bounding box center [126, 459] width 125 height 17
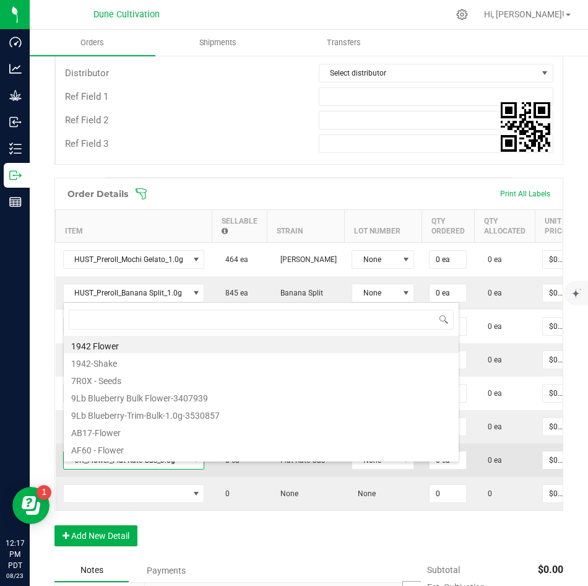
scroll to position [19, 141]
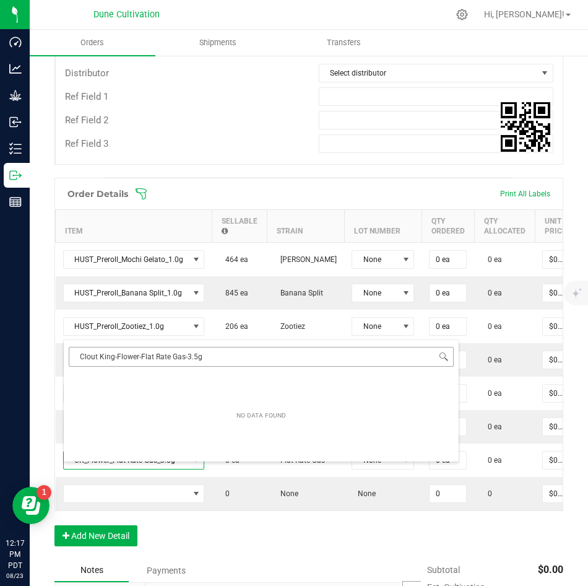
click at [84, 356] on input "Clout King-Flower-Flat Rate Gas-3.5g" at bounding box center [261, 356] width 385 height 19
type input "Clout King-Flower-Flat Rate Gas-3.5g"
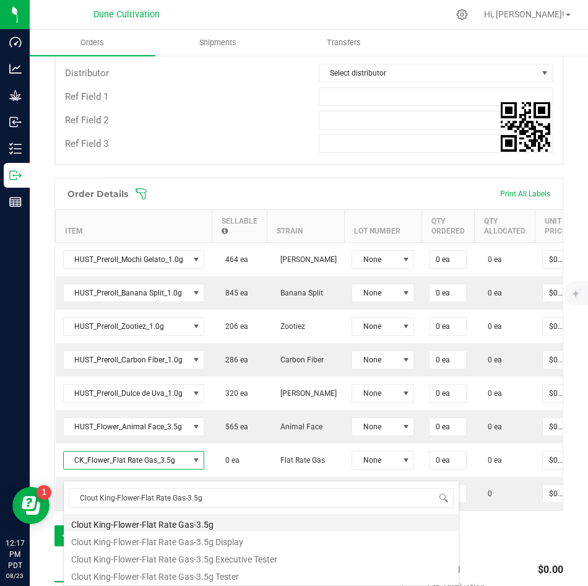
click at [122, 520] on li "Clout King-Flower-Flat Rate Gas-3.5g" at bounding box center [261, 522] width 395 height 17
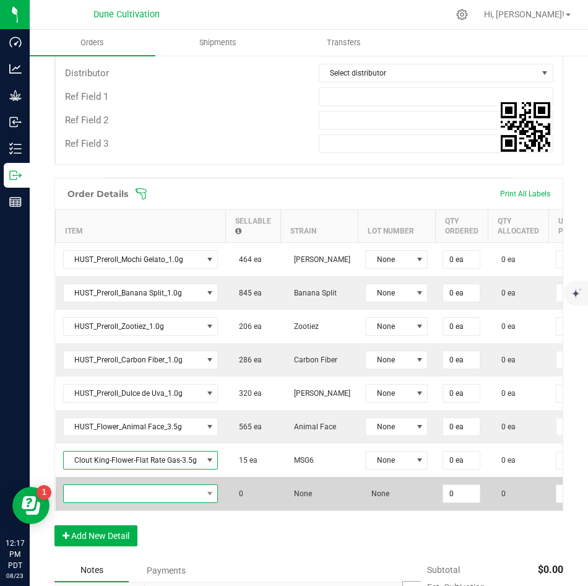
click at [125, 497] on span "NO DATA FOUND" at bounding box center [133, 493] width 139 height 17
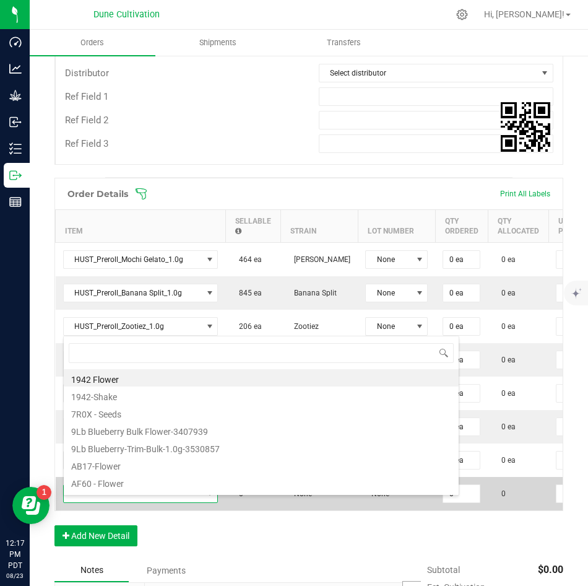
scroll to position [19, 154]
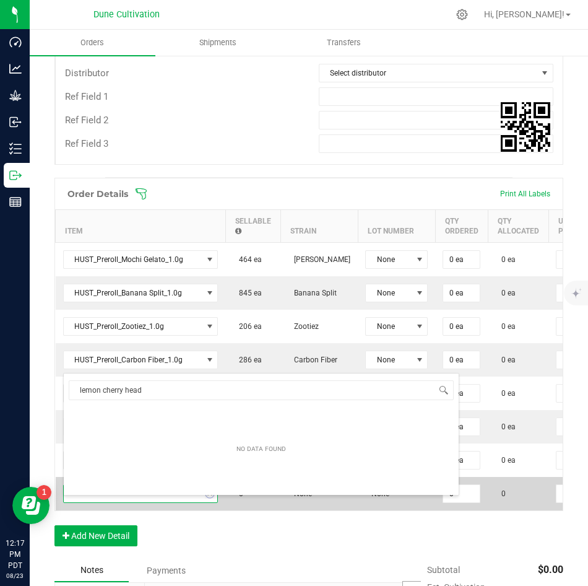
type input "lemon cherry headz"
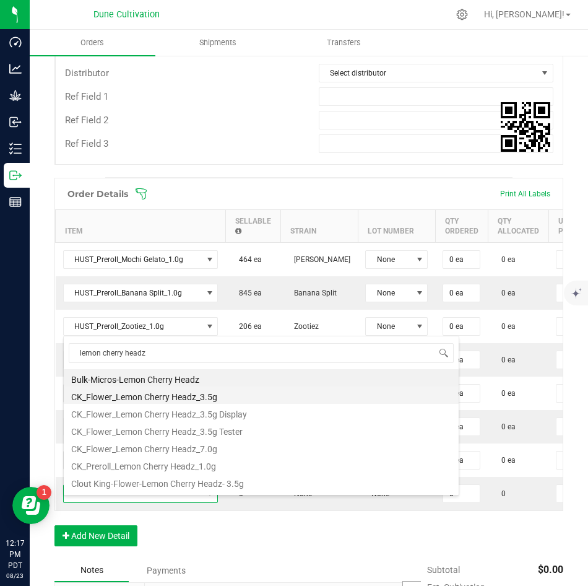
click at [157, 397] on li "CK_Flower_Lemon Cherry Headz_3.5g" at bounding box center [261, 394] width 395 height 17
type input "0 ea"
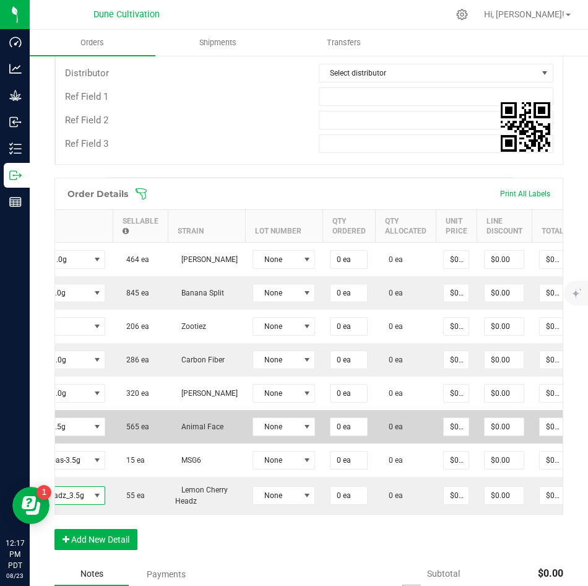
scroll to position [0, 117]
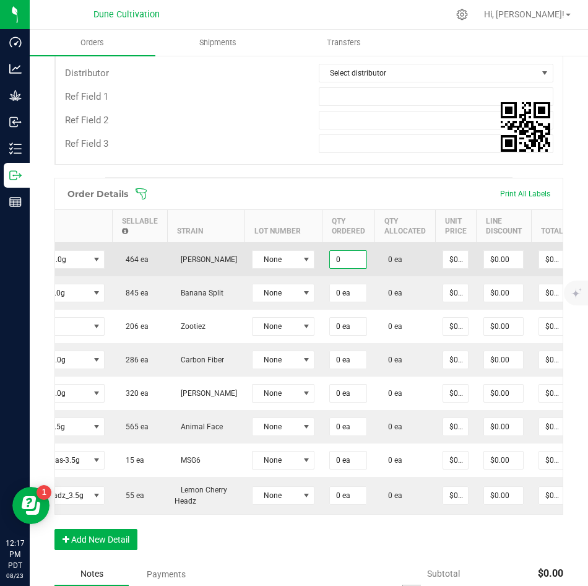
click at [330, 265] on input "0" at bounding box center [348, 259] width 37 height 17
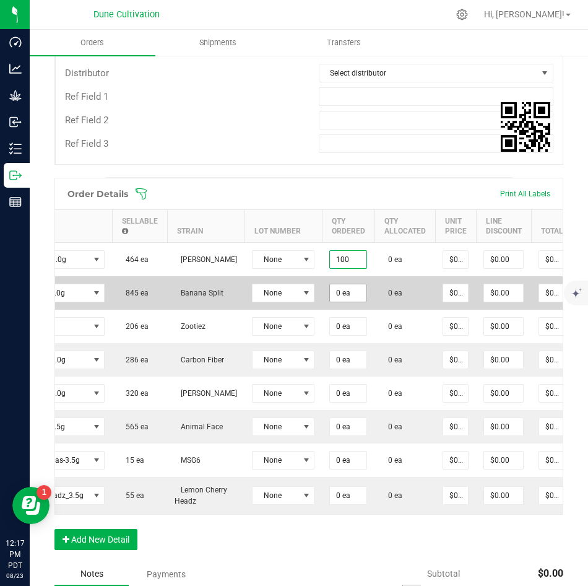
type input "100 ea"
click at [344, 302] on input "0" at bounding box center [348, 292] width 37 height 17
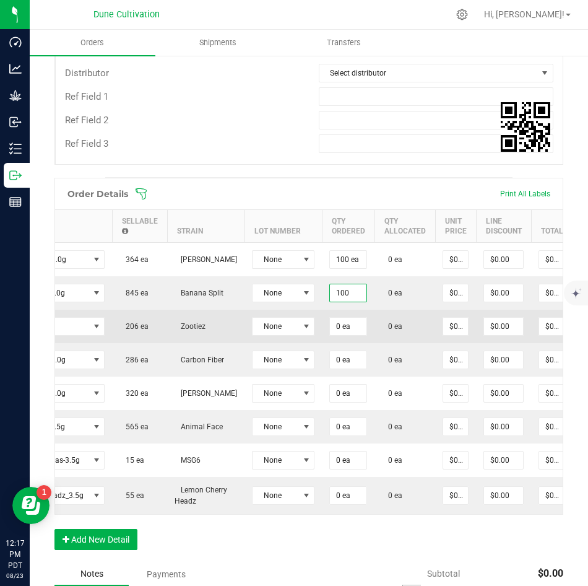
type input "100 ea"
click at [349, 343] on td "0 ea" at bounding box center [348, 326] width 53 height 33
click at [344, 343] on td "0 ea" at bounding box center [348, 326] width 53 height 33
click at [339, 335] on input "0" at bounding box center [348, 326] width 37 height 17
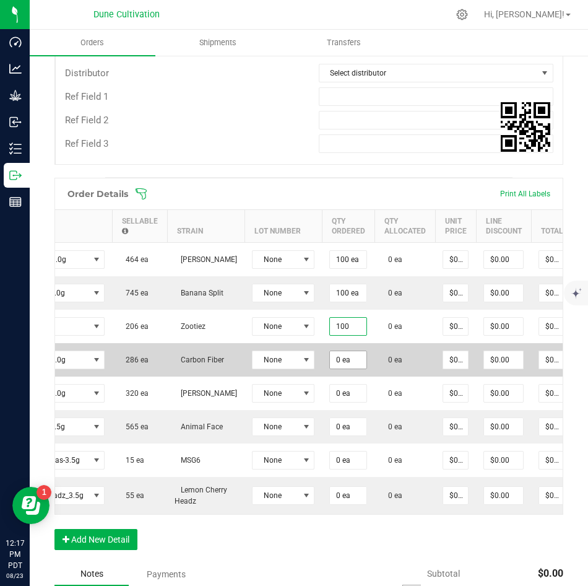
type input "100 ea"
click at [340, 368] on input "0" at bounding box center [348, 359] width 37 height 17
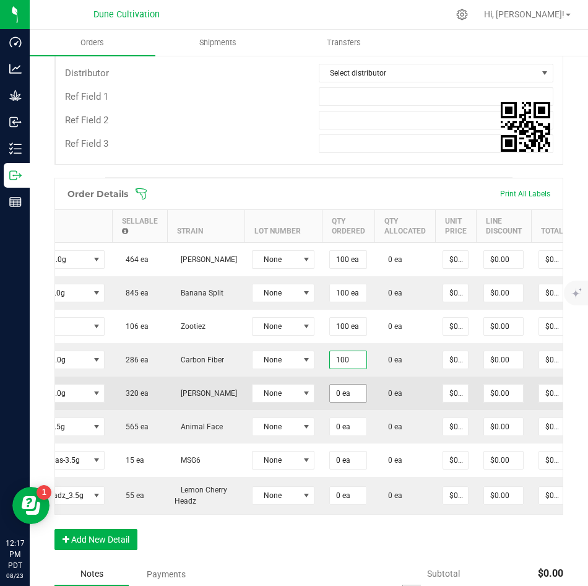
type input "100 ea"
click at [344, 402] on input "0" at bounding box center [348, 393] width 37 height 17
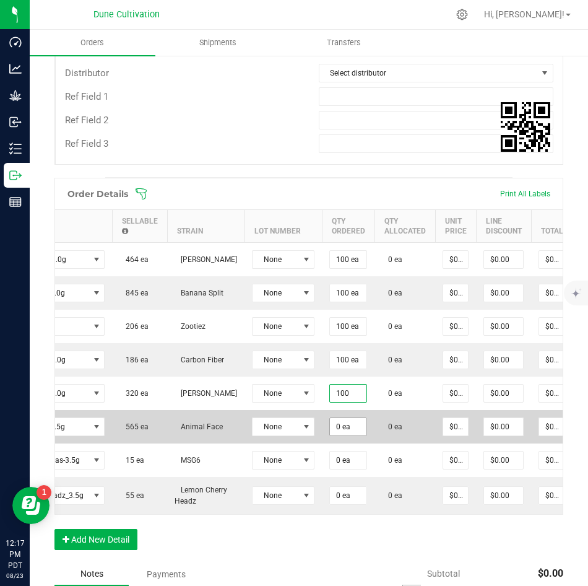
type input "100 ea"
click at [346, 435] on input "0" at bounding box center [348, 426] width 37 height 17
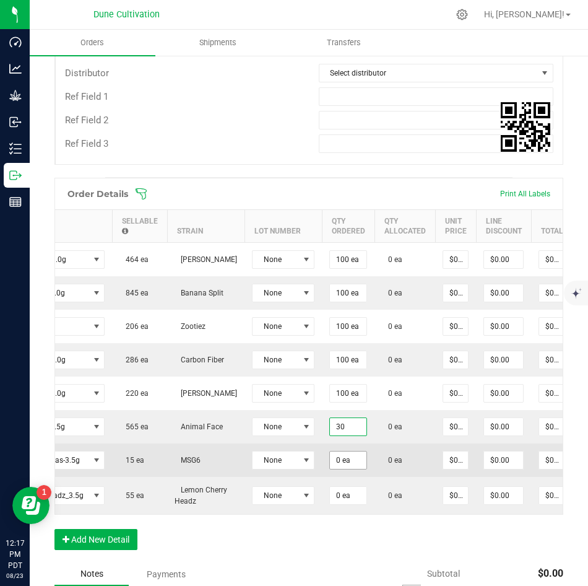
type input "30 ea"
click at [346, 469] on input "0" at bounding box center [348, 459] width 37 height 17
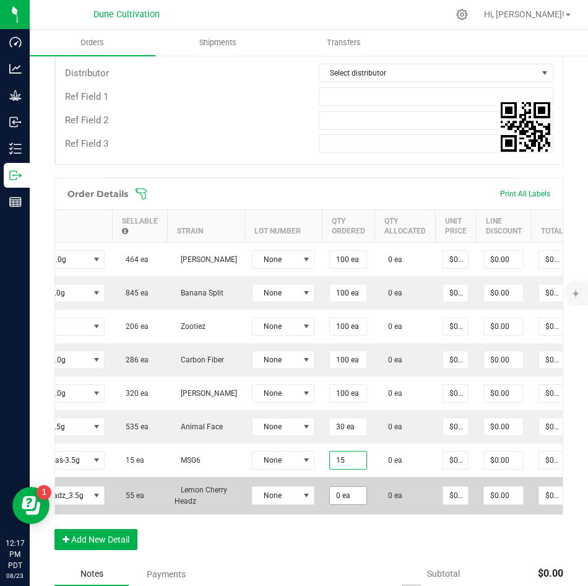
type input "15 ea"
click at [346, 502] on input "0" at bounding box center [348, 495] width 37 height 17
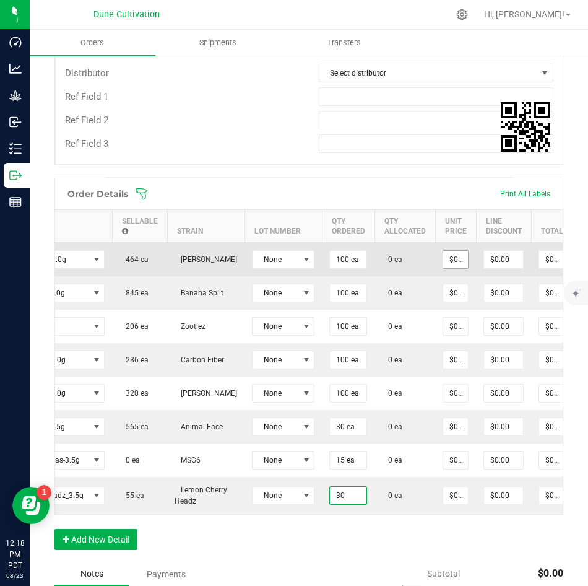
type input "30 ea"
click at [455, 268] on input "0" at bounding box center [455, 259] width 25 height 17
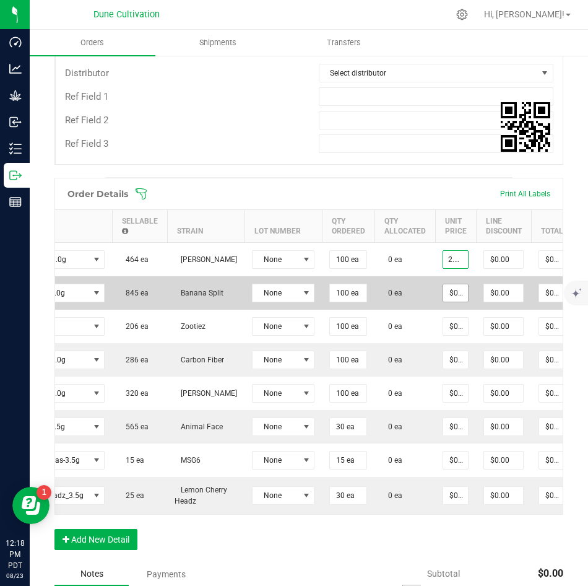
type input "$2.50000"
type input "$250.00"
click at [451, 296] on input "0" at bounding box center [455, 292] width 25 height 17
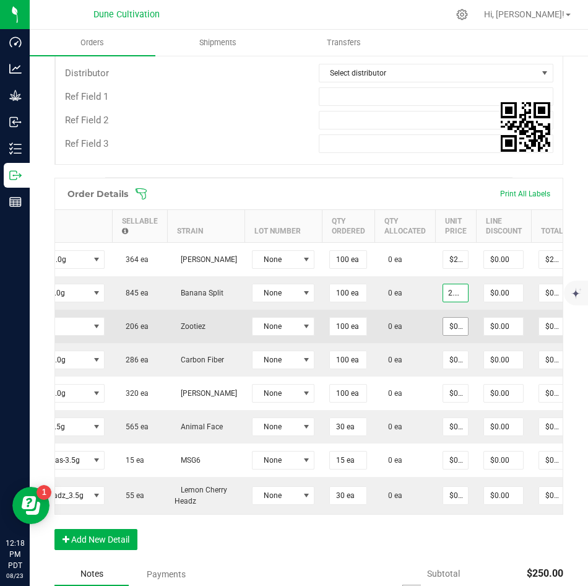
type input "$2.50000"
type input "$250.00"
click at [451, 328] on span "$0.00000" at bounding box center [456, 326] width 26 height 19
click at [450, 333] on input "0" at bounding box center [455, 326] width 25 height 17
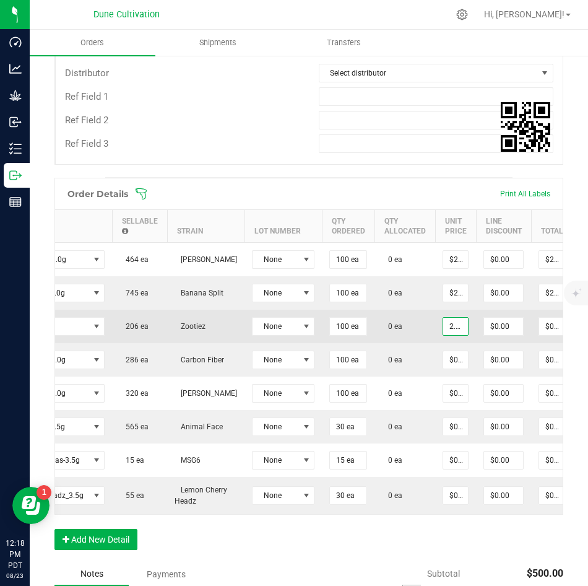
scroll to position [0, 1]
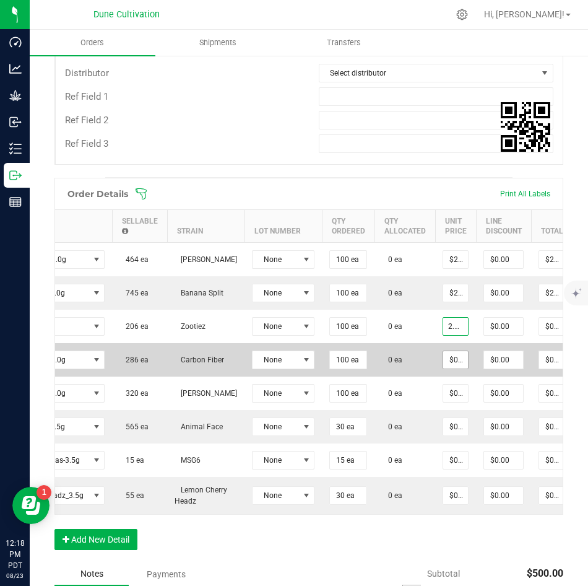
type input "$2.50000"
type input "$250.00"
click at [452, 368] on input "0" at bounding box center [455, 359] width 25 height 17
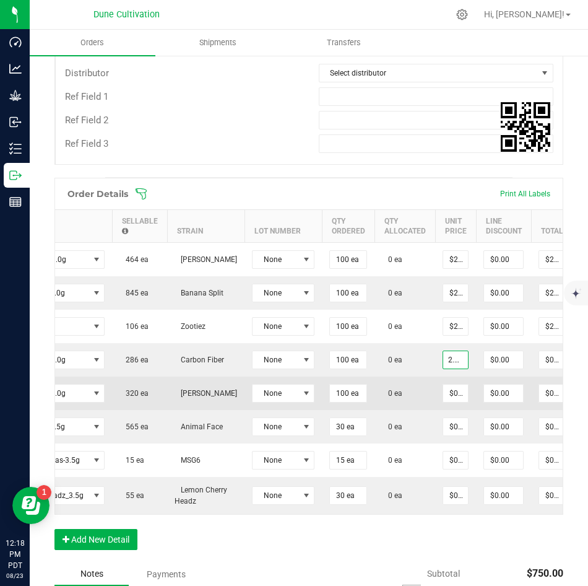
type input "$2.50000"
type input "$250.00"
click at [448, 390] on td "$0.00000" at bounding box center [455, 392] width 41 height 33
click at [448, 399] on input "0" at bounding box center [455, 393] width 25 height 17
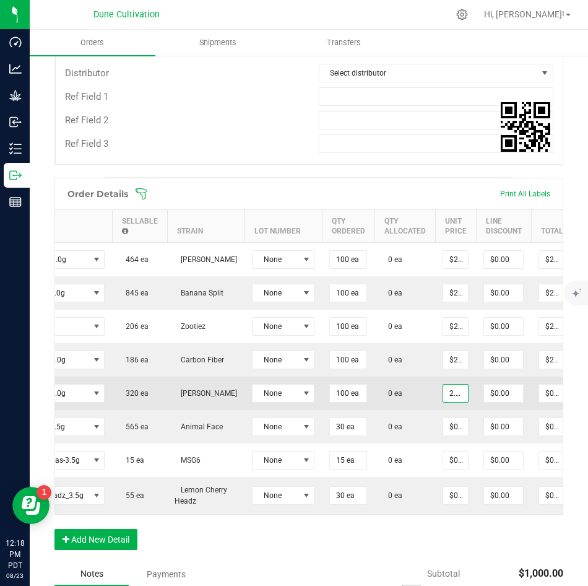
scroll to position [0, 1]
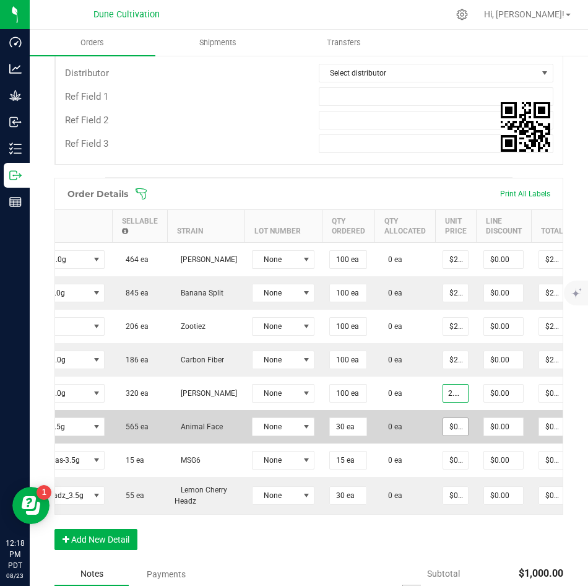
type input "$2.50000"
type input "$250.00"
click at [451, 435] on input "0" at bounding box center [455, 426] width 25 height 17
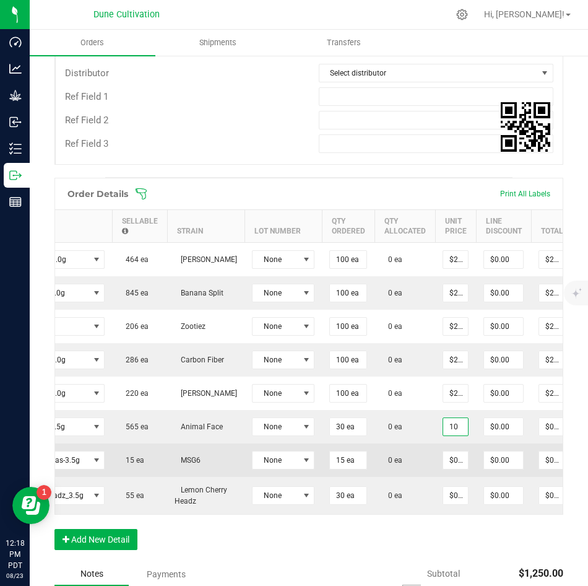
type input "$10.00000"
type input "$300.00"
click at [452, 459] on td "$0.00000" at bounding box center [455, 459] width 41 height 33
click at [452, 461] on td "$0.00000" at bounding box center [455, 459] width 41 height 33
click at [452, 463] on input "0" at bounding box center [455, 459] width 25 height 17
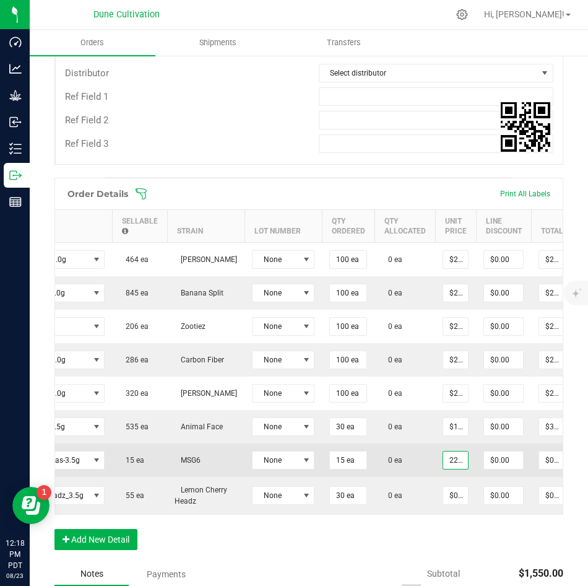
scroll to position [0, 1]
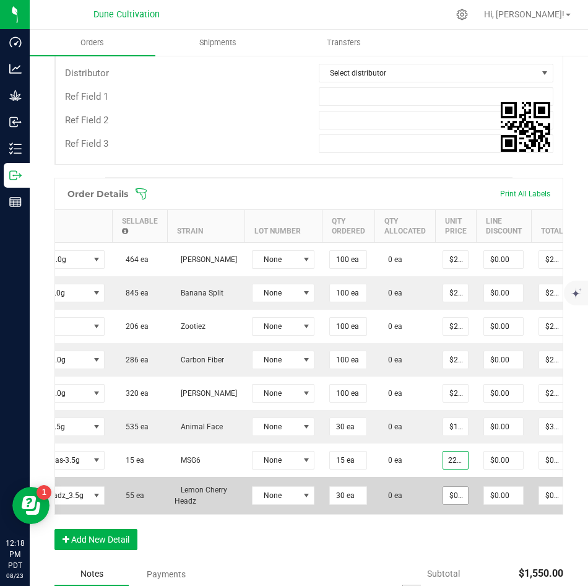
type input "$22.50000"
type input "$337.50"
click at [452, 500] on input "0" at bounding box center [455, 495] width 25 height 17
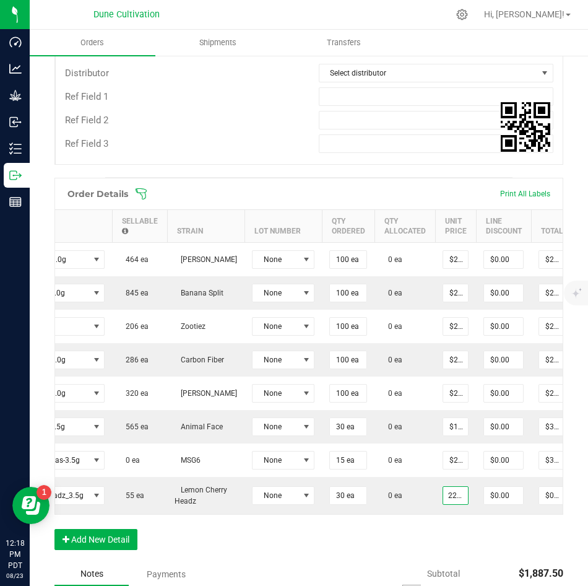
type input "$22.50000"
type input "$675.00"
click at [451, 554] on div "Order Details Print All Labels Item Sellable Strain Lot Number Qty Ordered Qty …" at bounding box center [308, 370] width 509 height 385
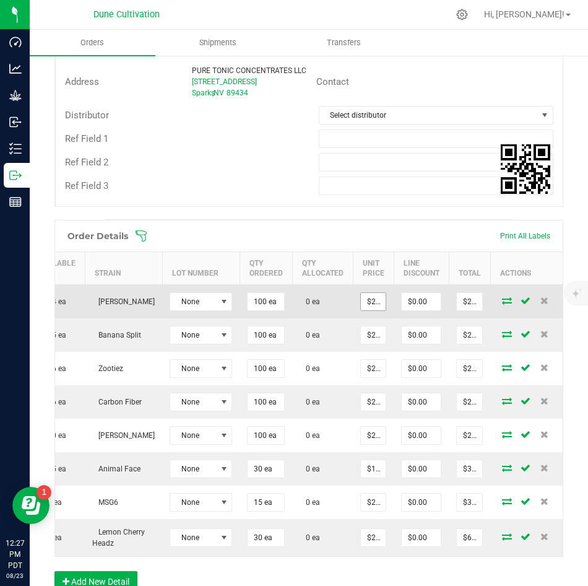
scroll to position [0, 18]
click at [502, 304] on icon at bounding box center [507, 300] width 10 height 7
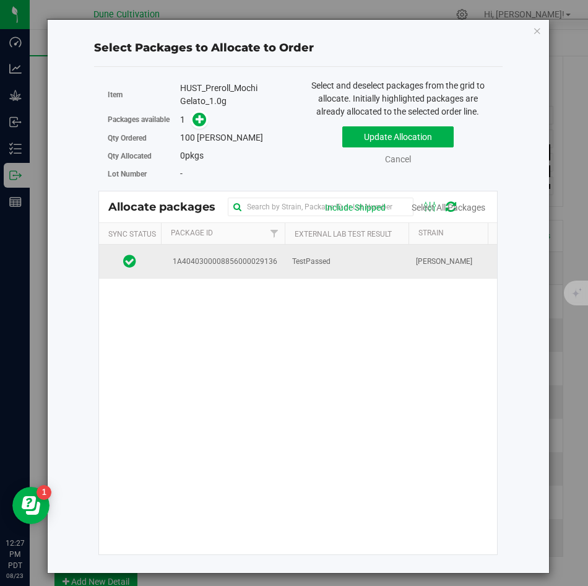
click at [302, 271] on td "TestPassed" at bounding box center [347, 261] width 124 height 33
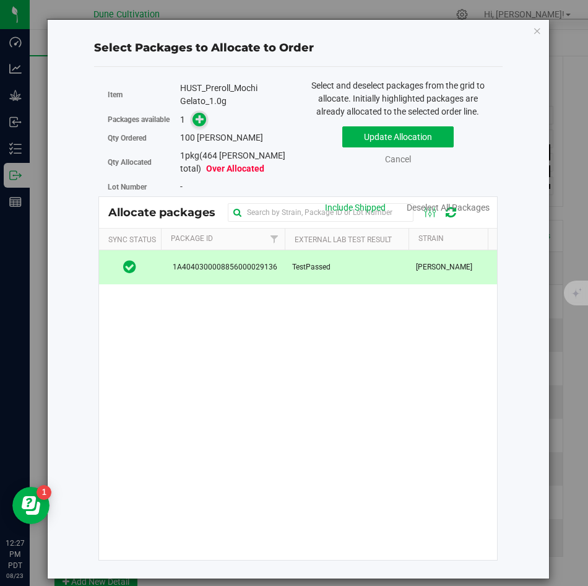
click at [201, 125] on span at bounding box center [199, 118] width 15 height 15
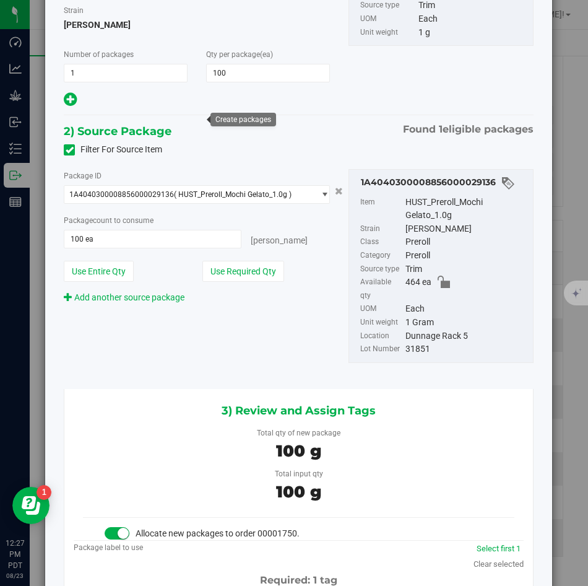
scroll to position [250, 0]
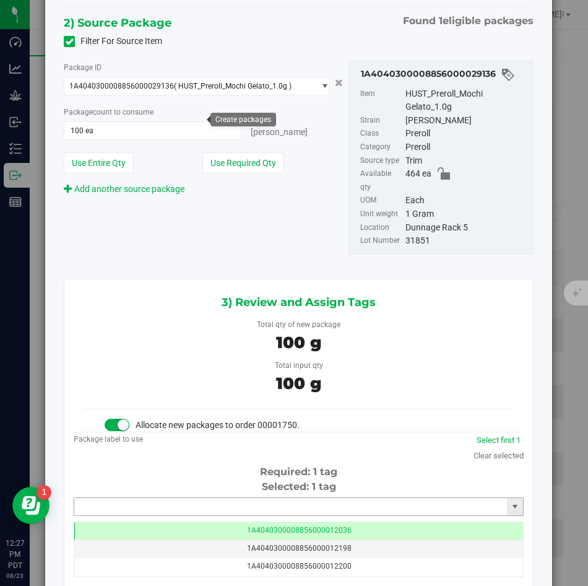
click at [147, 507] on input "text" at bounding box center [290, 506] width 433 height 17
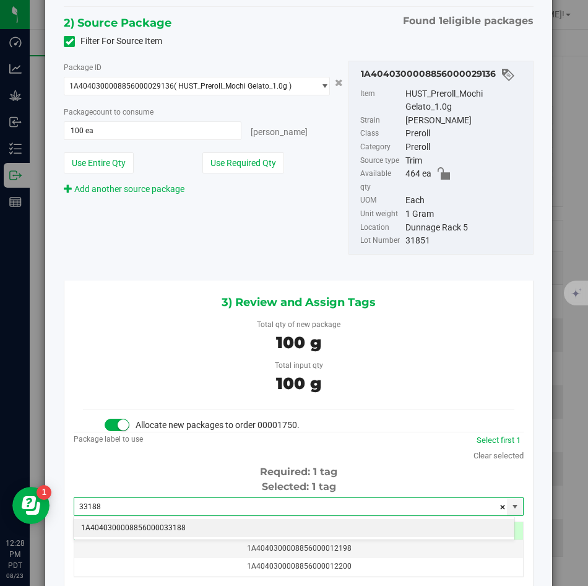
click at [144, 520] on li "1A4040300008856000033188" at bounding box center [294, 528] width 441 height 19
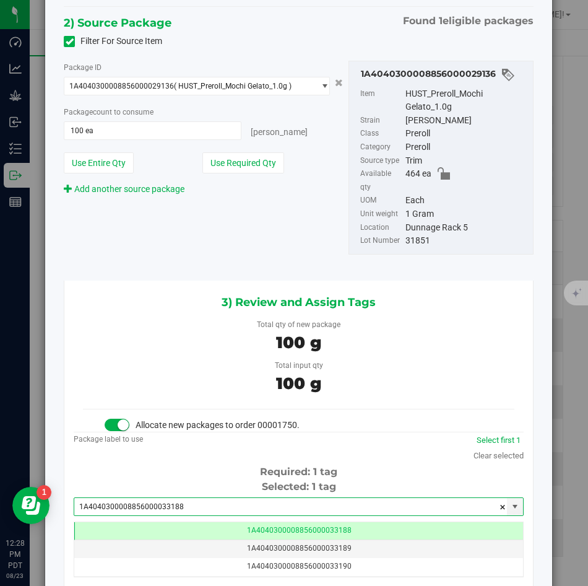
scroll to position [0, -1]
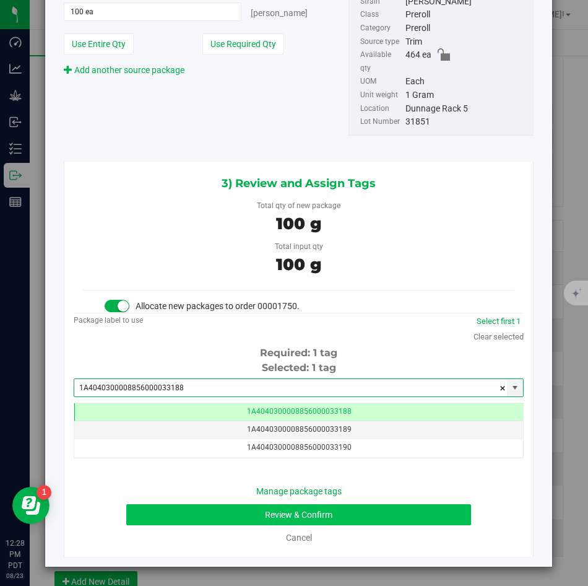
type input "1A4040300008856000033188"
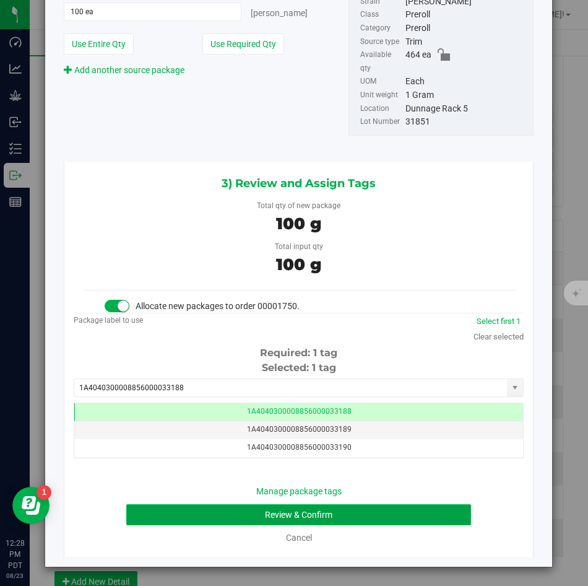
click at [175, 511] on button "Review & Confirm" at bounding box center [298, 514] width 345 height 21
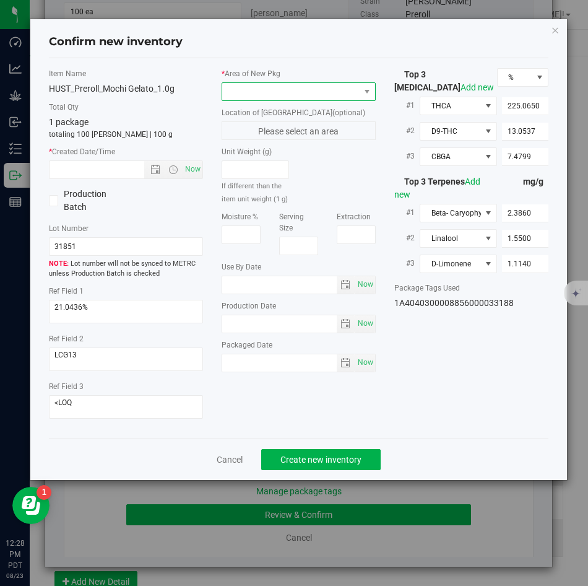
click at [254, 96] on span at bounding box center [290, 91] width 137 height 17
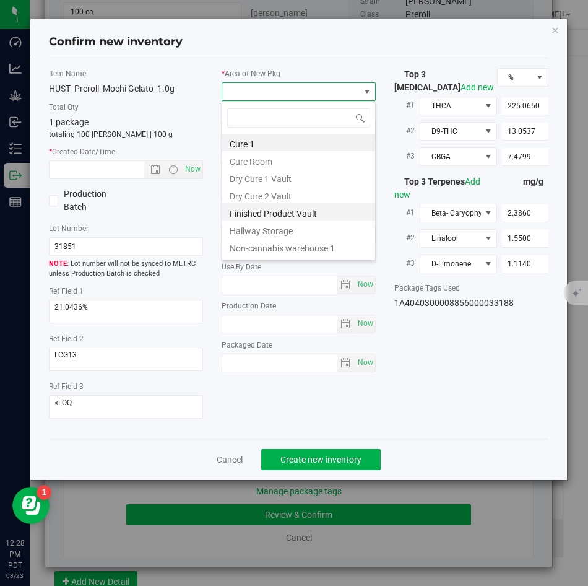
click at [250, 217] on li "Finished Product Vault" at bounding box center [298, 211] width 153 height 17
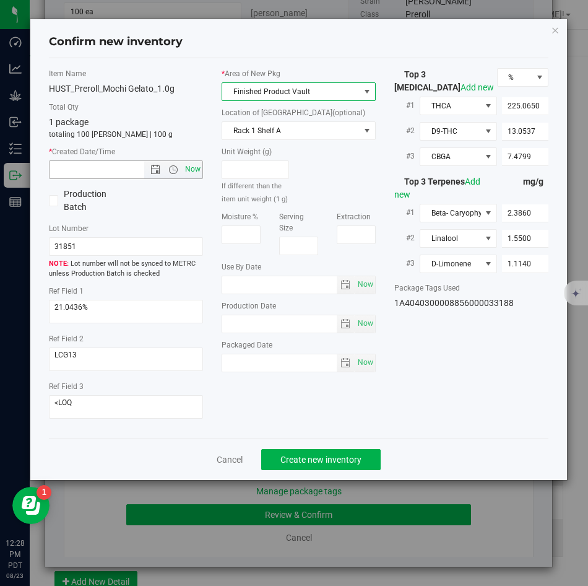
click at [193, 173] on span "Now" at bounding box center [193, 169] width 21 height 18
type input "[DATE] 12:28 PM"
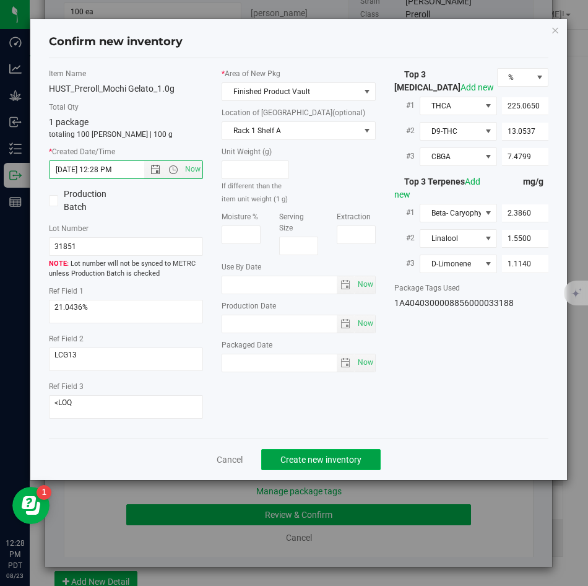
click at [303, 459] on span "Create new inventory" at bounding box center [321, 460] width 81 height 10
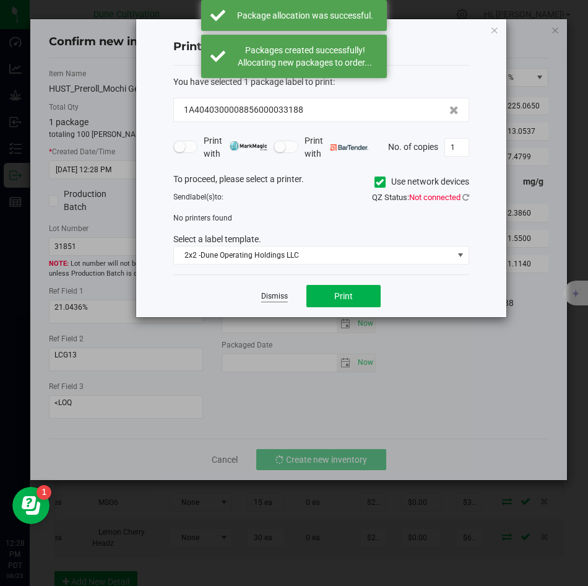
click at [275, 297] on link "Dismiss" at bounding box center [274, 296] width 27 height 11
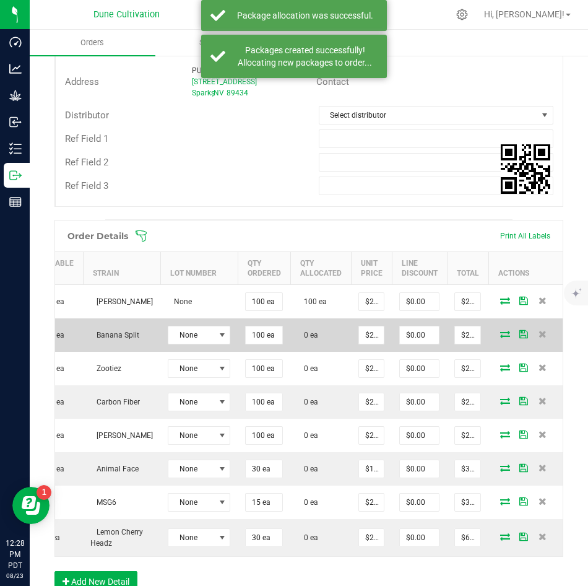
click at [500, 337] on icon at bounding box center [505, 333] width 10 height 7
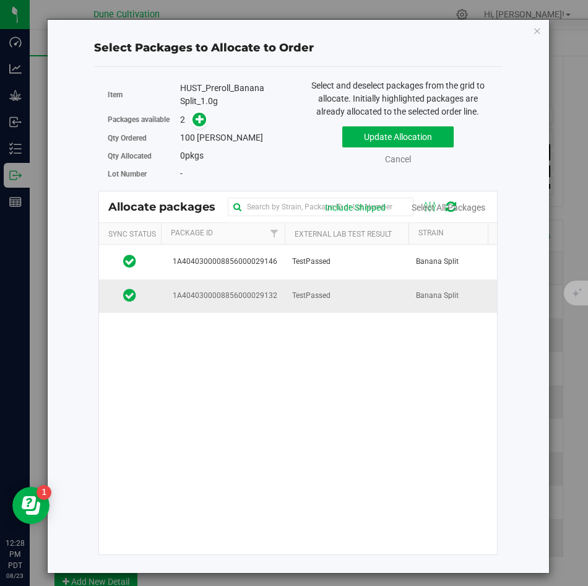
click at [279, 303] on td "1A4040300008856000029132" at bounding box center [223, 295] width 124 height 33
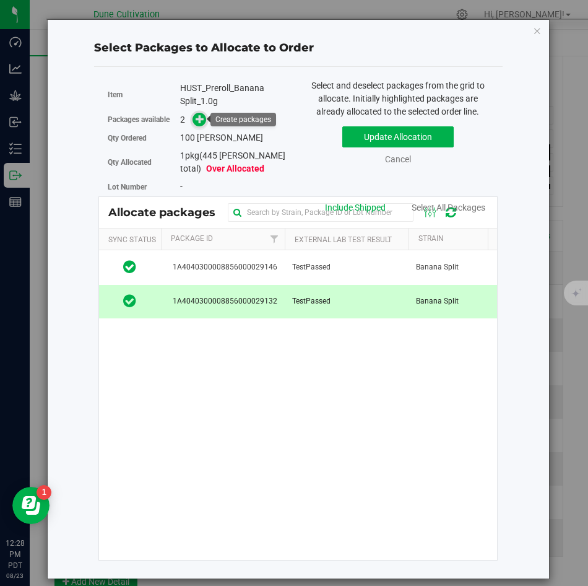
click at [198, 122] on icon at bounding box center [200, 118] width 9 height 9
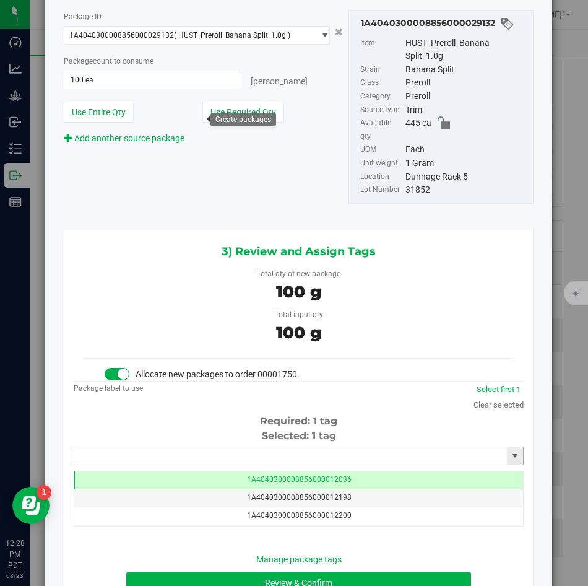
click at [140, 457] on input "text" at bounding box center [290, 455] width 433 height 17
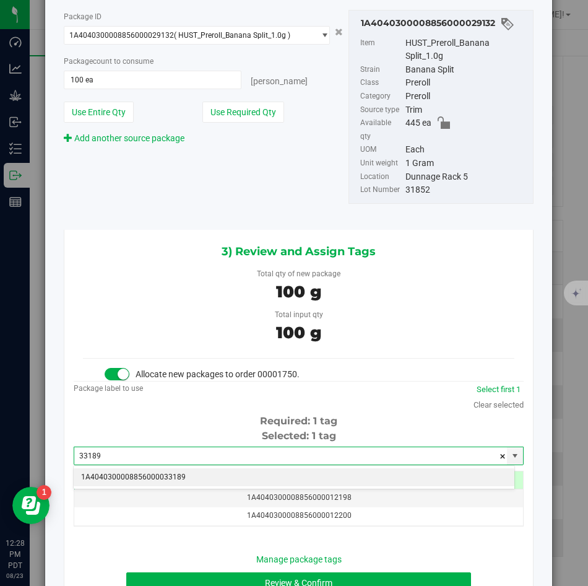
click at [138, 467] on div "1A4040300008856000033189 No matching tags" at bounding box center [294, 477] width 442 height 24
click at [137, 474] on li "1A4040300008856000033189" at bounding box center [294, 477] width 441 height 19
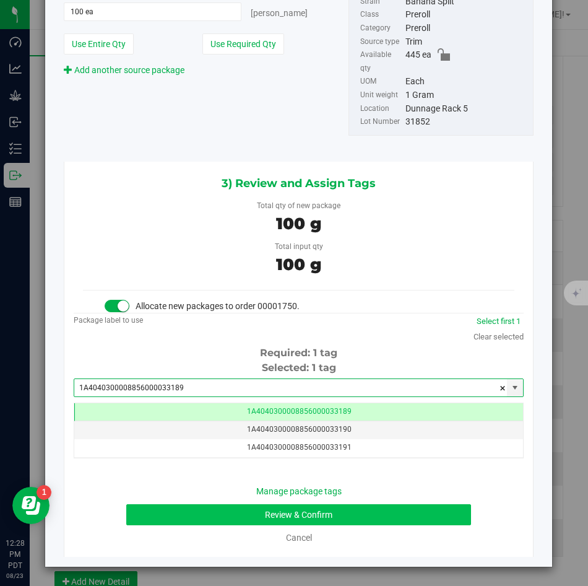
type input "1A4040300008856000033189"
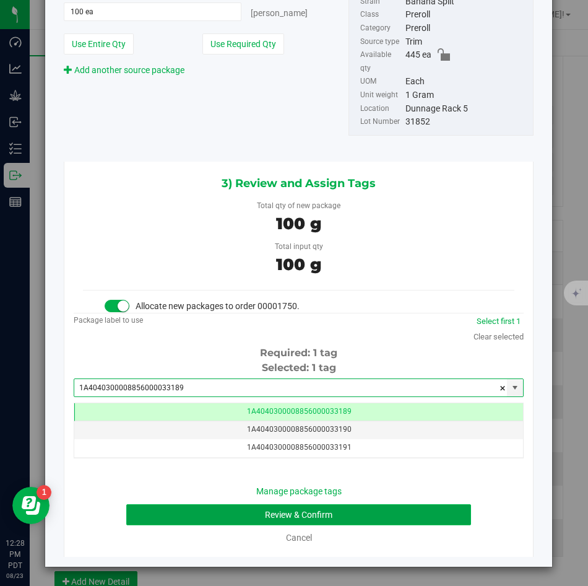
click at [171, 507] on button "Review & Confirm" at bounding box center [298, 514] width 345 height 21
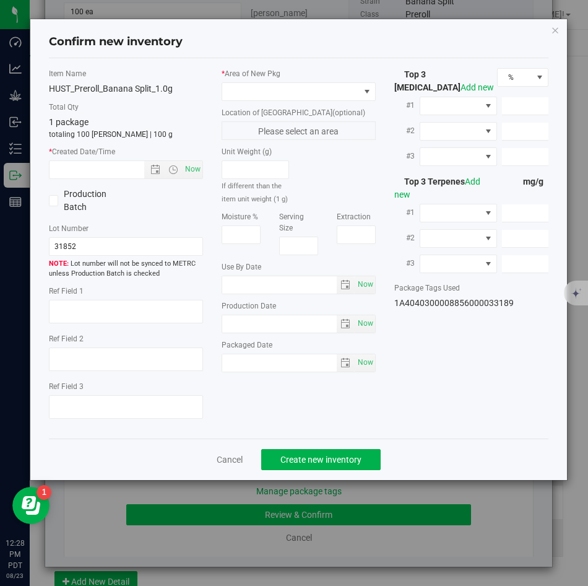
type textarea "22.9801%"
type textarea "BC50"
type textarea "<LOQ"
type input "249.7390"
type input "11.5741"
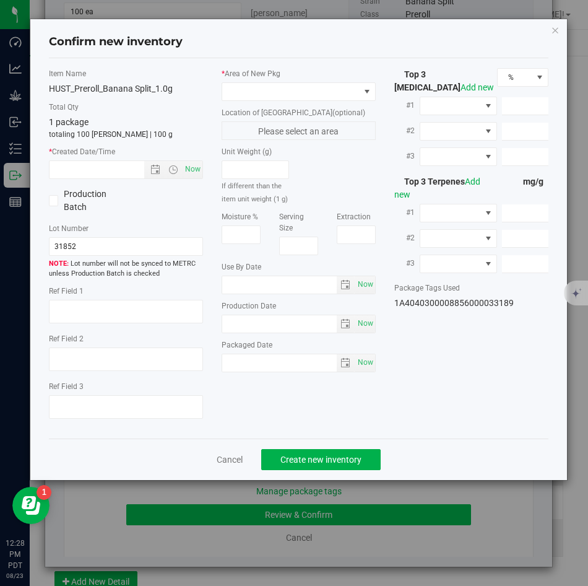
type input "10.7798"
type input "2.2950"
type input "2.2440"
type input "1.4230"
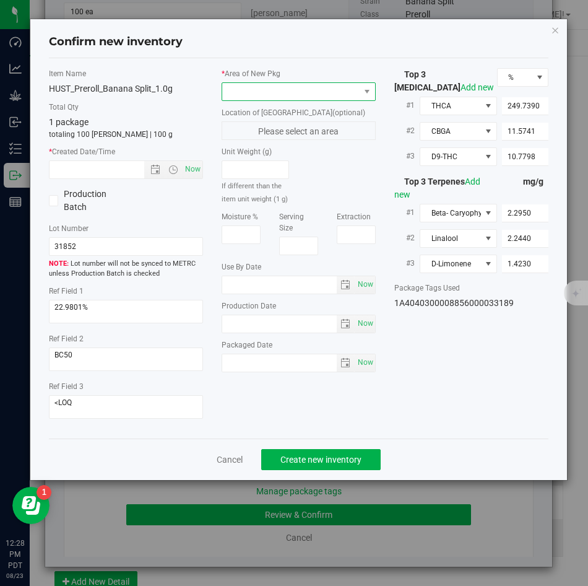
click at [251, 97] on span at bounding box center [290, 91] width 137 height 17
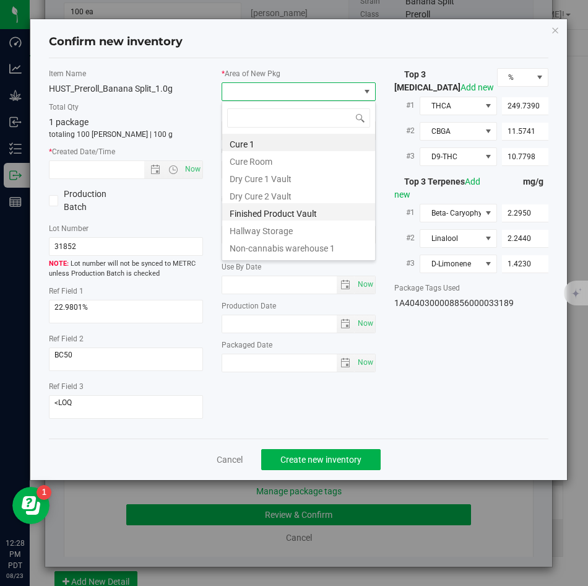
click at [248, 214] on li "Finished Product Vault" at bounding box center [298, 211] width 153 height 17
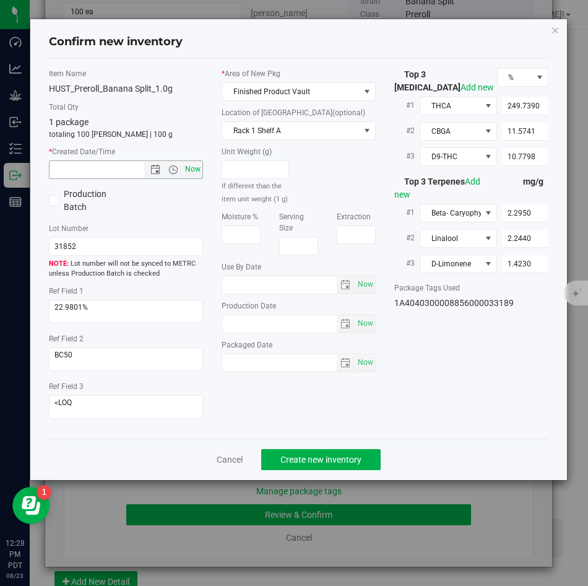
click at [192, 172] on span "Now" at bounding box center [193, 169] width 21 height 18
type input "[DATE] 12:28 PM"
click at [292, 464] on button "Create new inventory" at bounding box center [321, 459] width 120 height 21
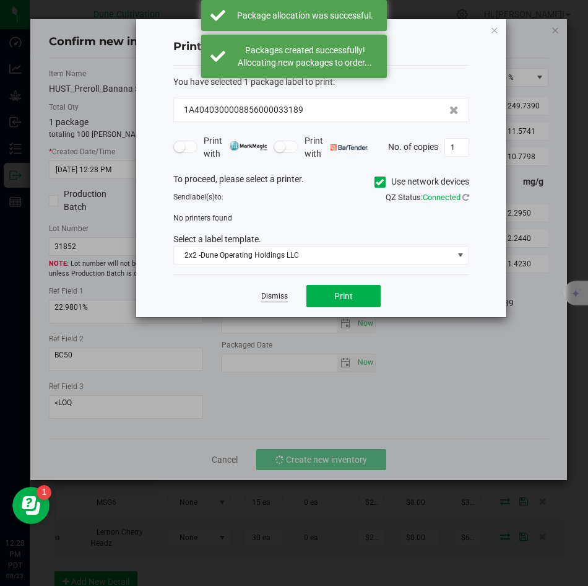
click at [264, 291] on link "Dismiss" at bounding box center [274, 296] width 27 height 11
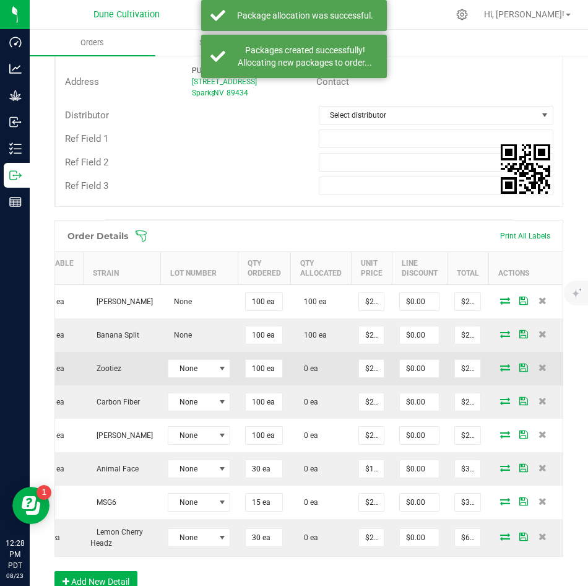
click at [500, 371] on icon at bounding box center [505, 366] width 10 height 7
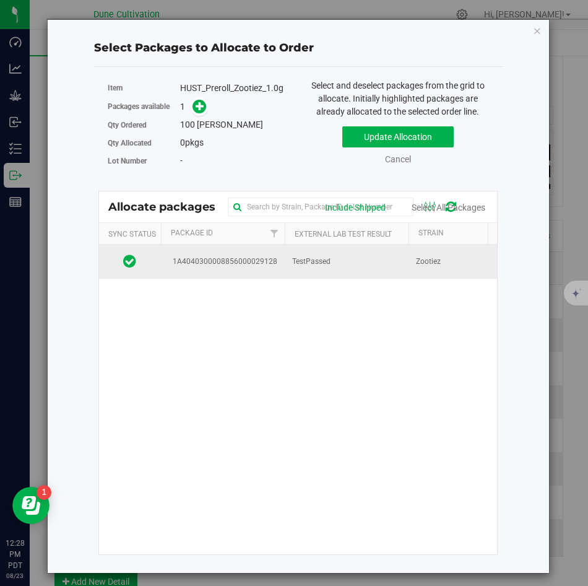
click at [263, 272] on td "1A4040300008856000029128" at bounding box center [223, 261] width 124 height 33
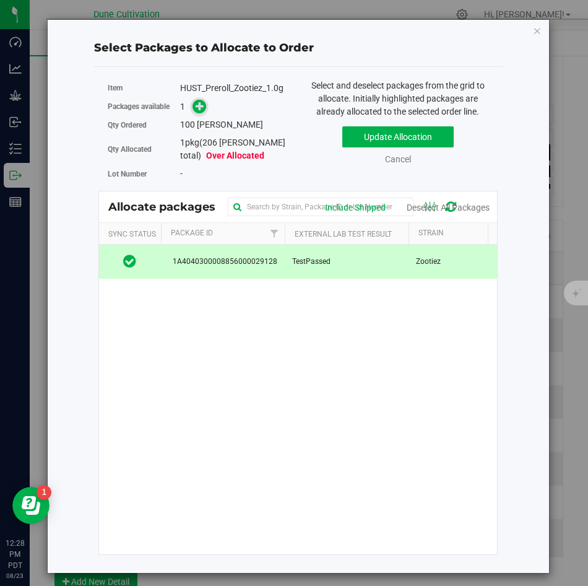
click at [204, 111] on span at bounding box center [200, 106] width 14 height 14
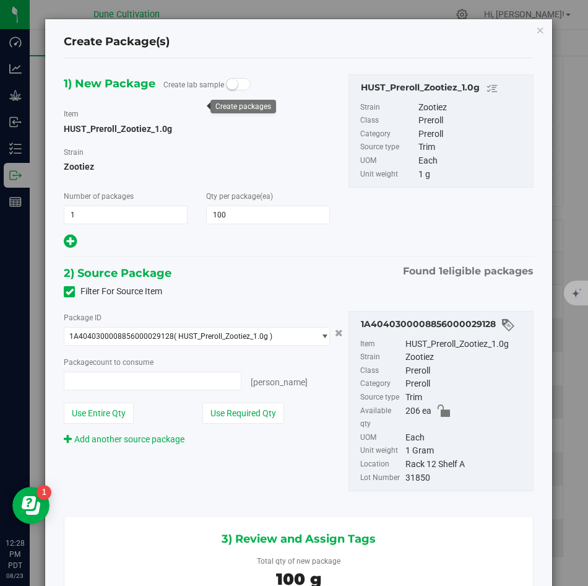
type input "100 ea"
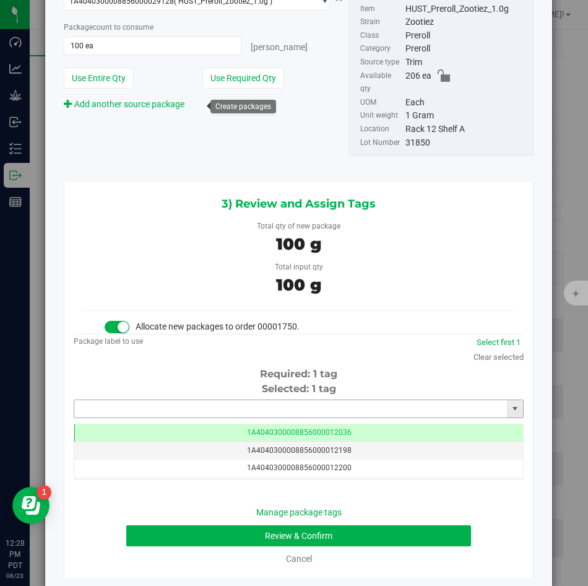
click at [120, 409] on input "text" at bounding box center [290, 408] width 433 height 17
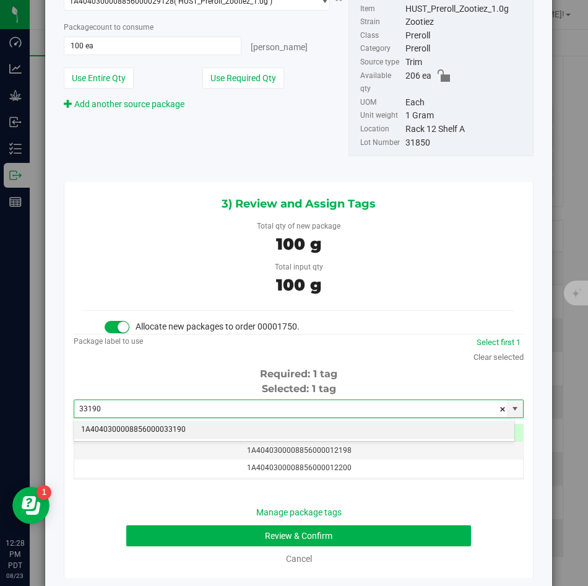
click at [128, 430] on li "1A4040300008856000033190" at bounding box center [294, 429] width 441 height 19
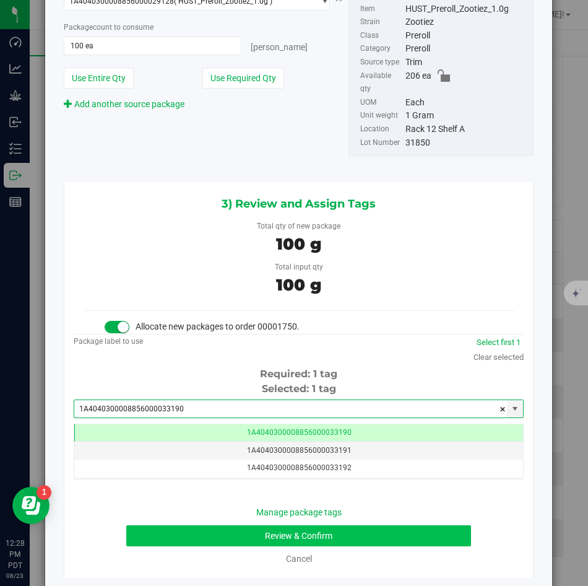
type input "1A4040300008856000033190"
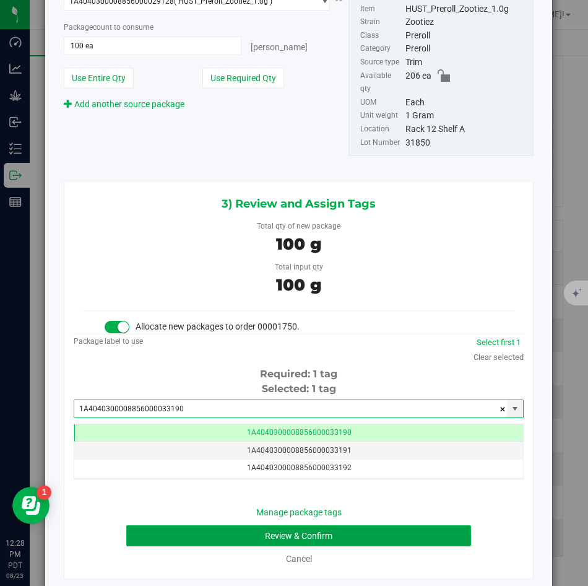
click at [167, 531] on button "Review & Confirm" at bounding box center [298, 535] width 345 height 21
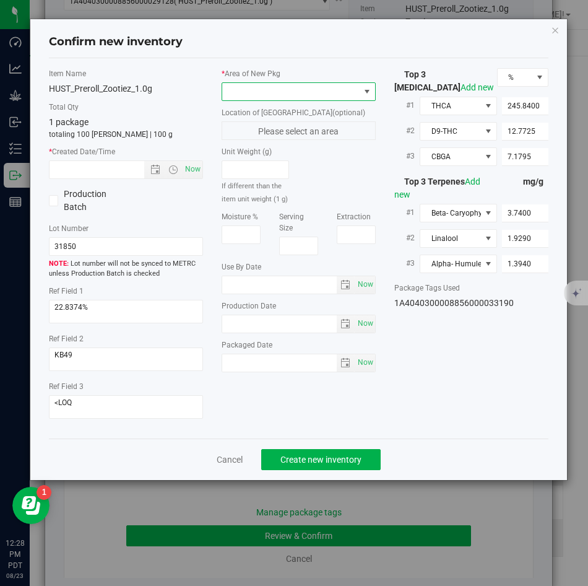
click at [241, 87] on span at bounding box center [290, 91] width 137 height 17
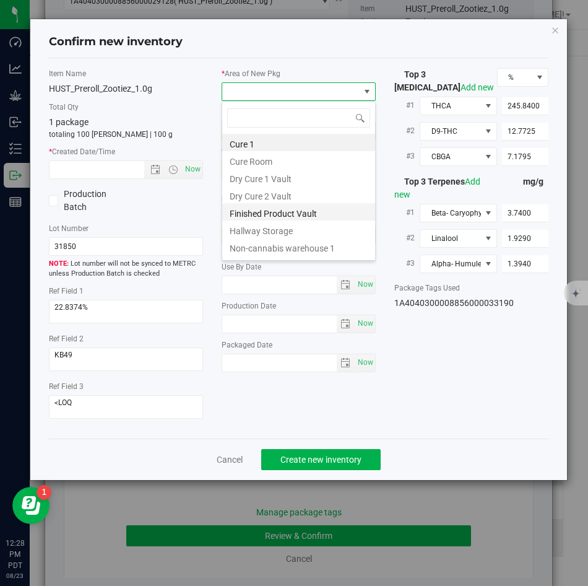
click at [251, 207] on li "Finished Product Vault" at bounding box center [298, 211] width 153 height 17
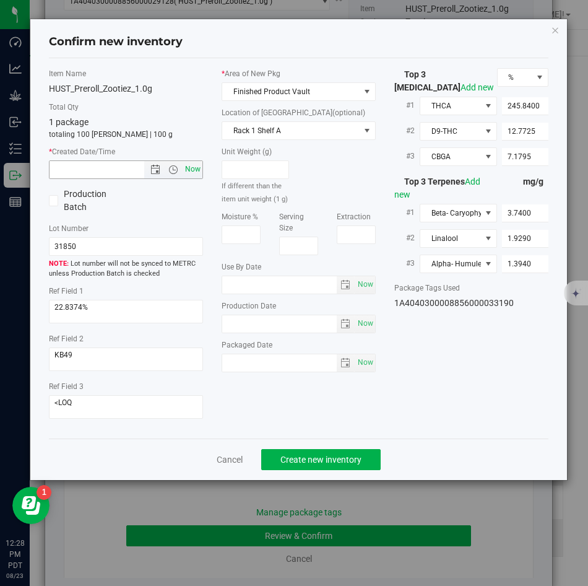
click at [193, 167] on span "Now" at bounding box center [193, 169] width 21 height 18
type input "[DATE] 12:28 PM"
click at [337, 455] on span "Create new inventory" at bounding box center [321, 460] width 81 height 10
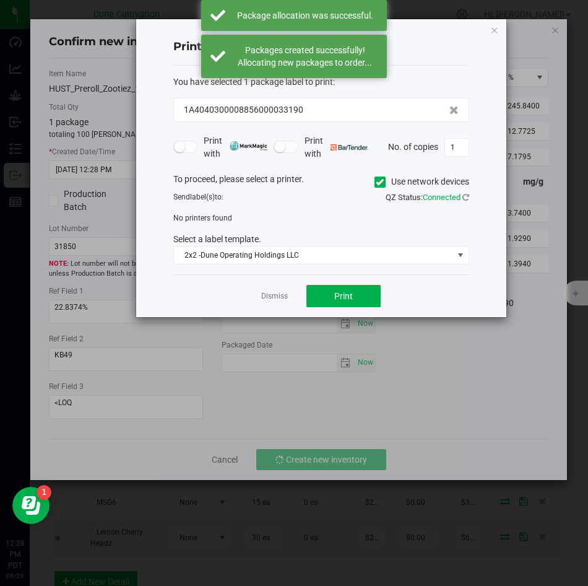
click at [274, 288] on div "Dismiss Print" at bounding box center [321, 295] width 296 height 43
click at [274, 295] on link "Dismiss" at bounding box center [274, 296] width 27 height 11
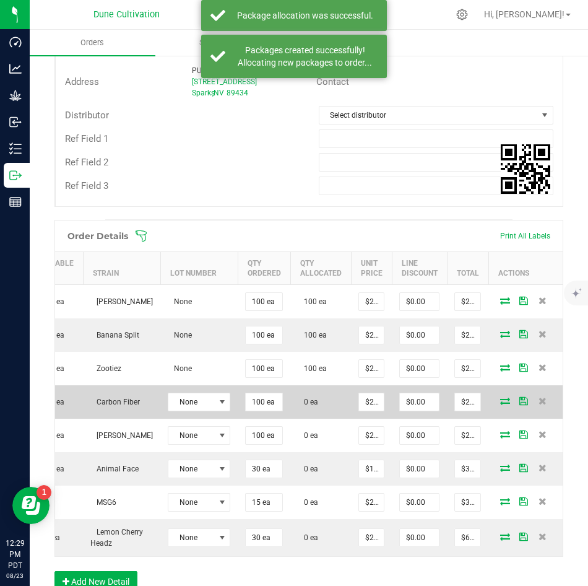
click at [500, 404] on icon at bounding box center [505, 400] width 10 height 7
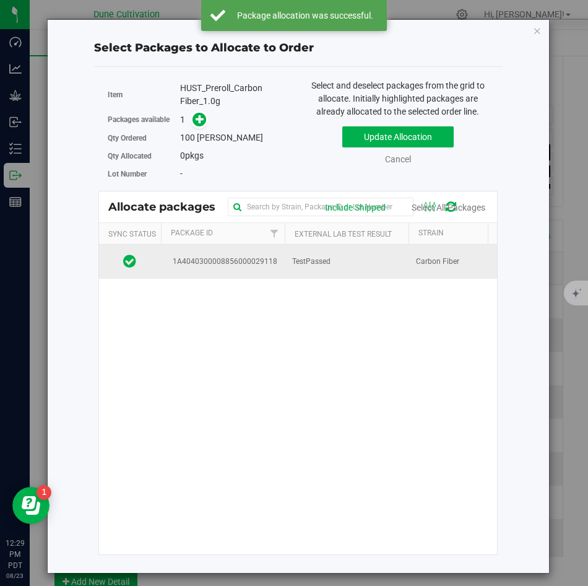
click at [290, 274] on td "TestPassed" at bounding box center [347, 261] width 124 height 33
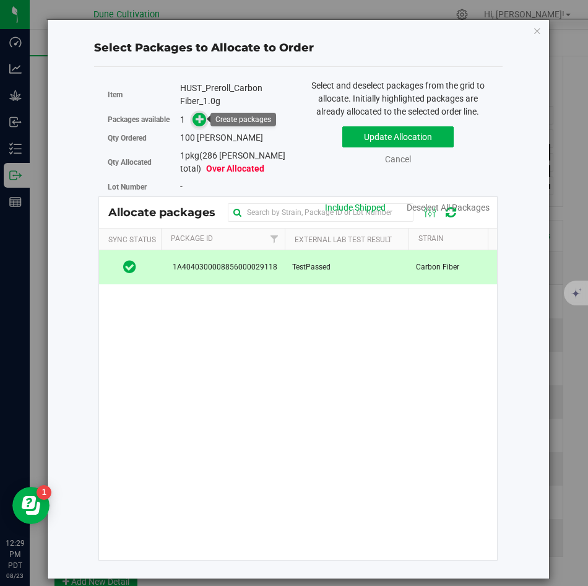
click at [204, 124] on span at bounding box center [200, 119] width 14 height 14
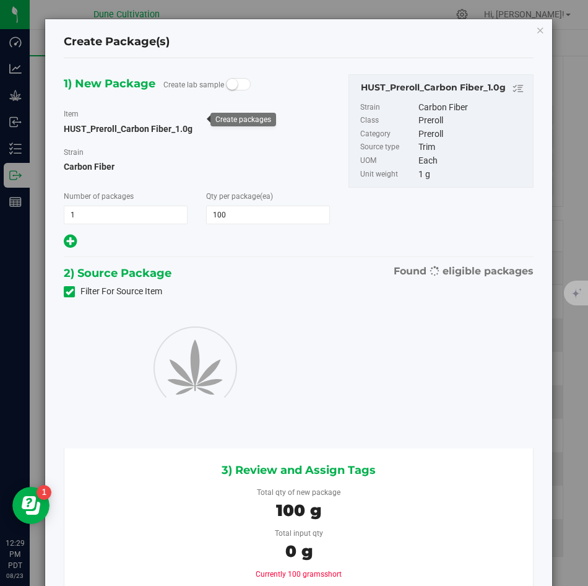
type input "100"
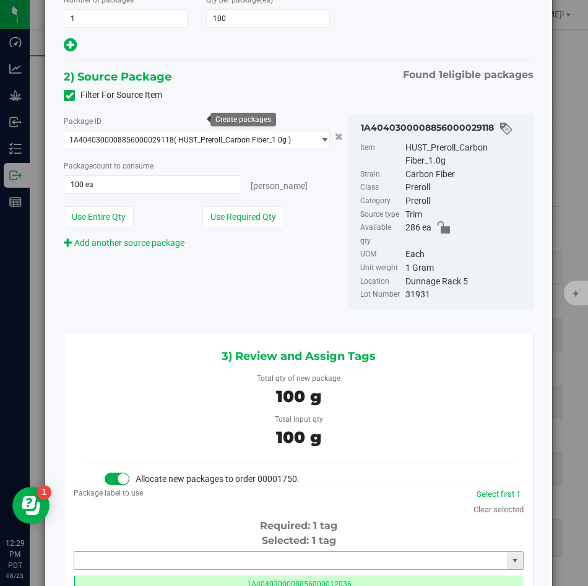
click at [198, 560] on input "text" at bounding box center [290, 560] width 433 height 17
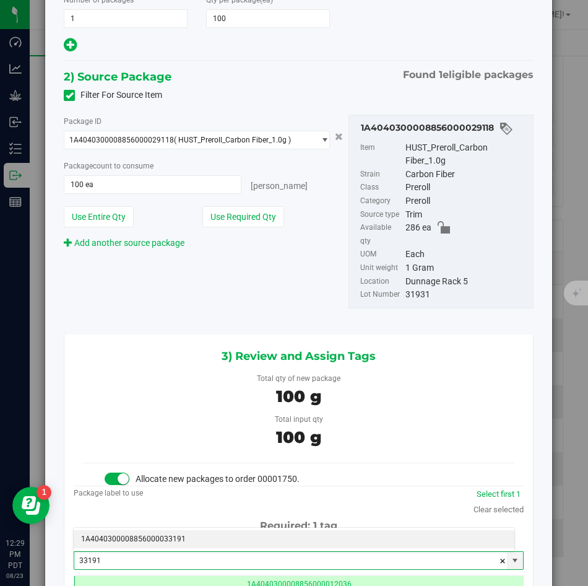
click at [180, 541] on li "1A4040300008856000033191" at bounding box center [294, 539] width 441 height 19
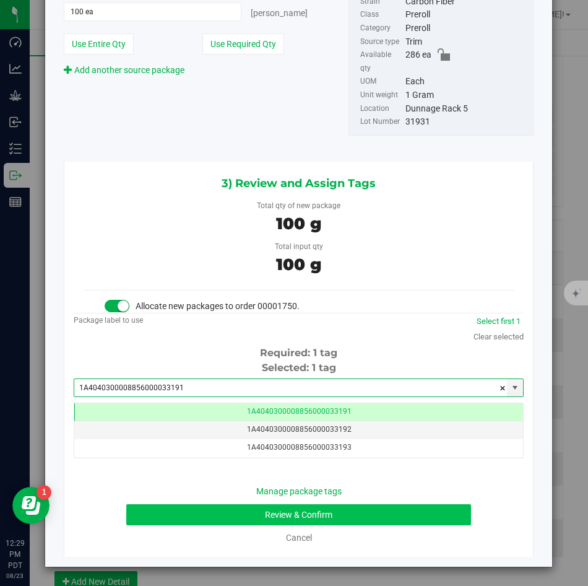
type input "1A4040300008856000033191"
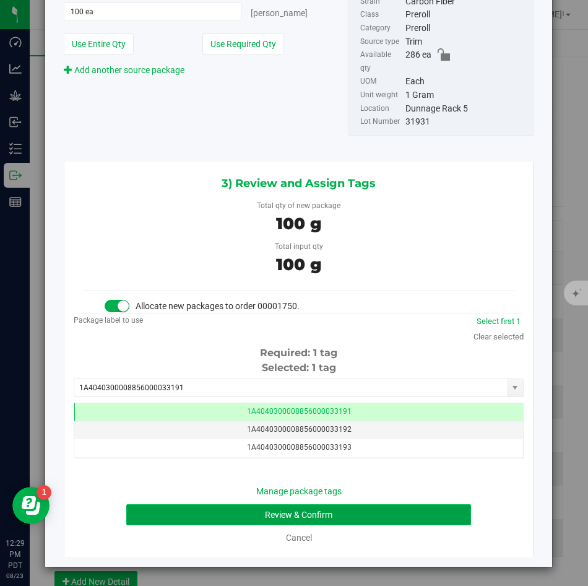
click at [196, 508] on button "Review & Confirm" at bounding box center [298, 514] width 345 height 21
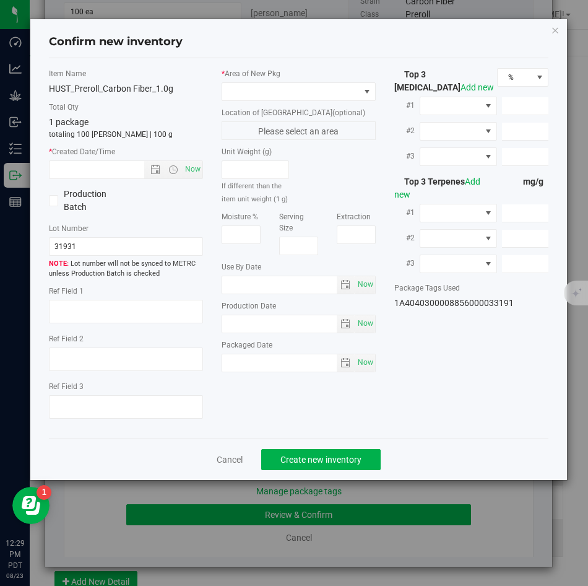
type textarea "20.5160%"
type textarea "Carbon Fiber"
type textarea "<LOQ"
type input "195.1500"
type input "34.0130"
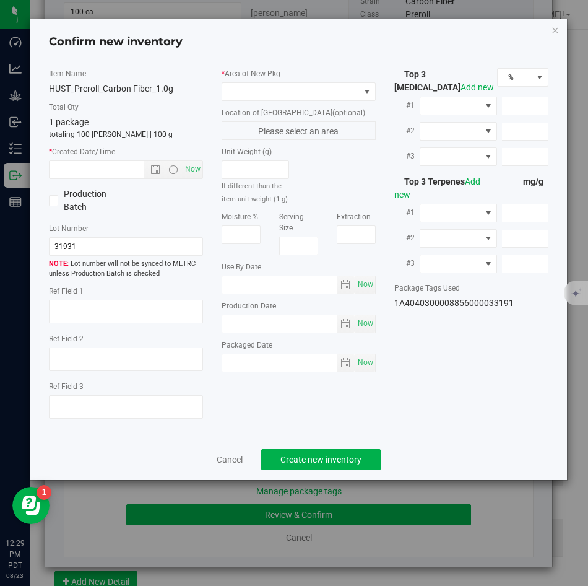
type input "5.0470"
type input "1.9750"
type input "1.7060"
type input "1.0860"
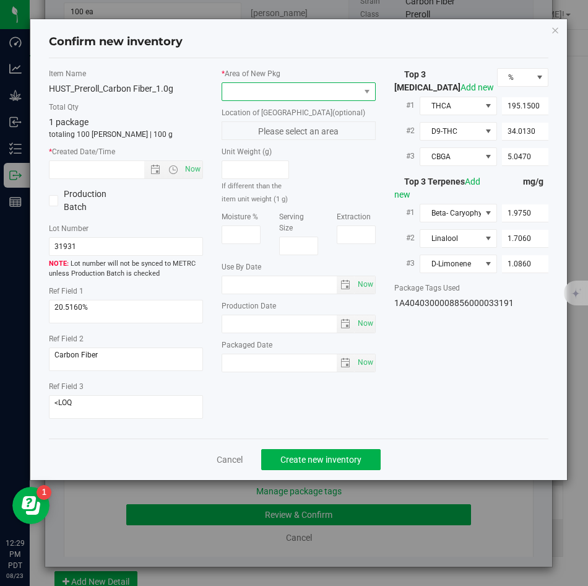
click at [258, 95] on span at bounding box center [290, 91] width 137 height 17
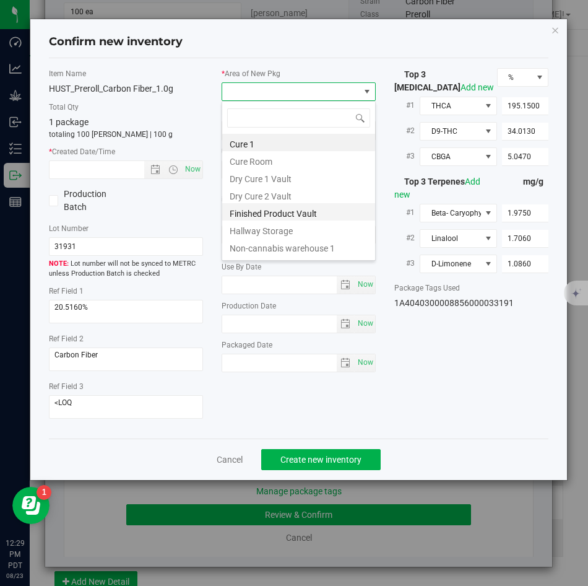
click at [253, 211] on li "Finished Product Vault" at bounding box center [298, 211] width 153 height 17
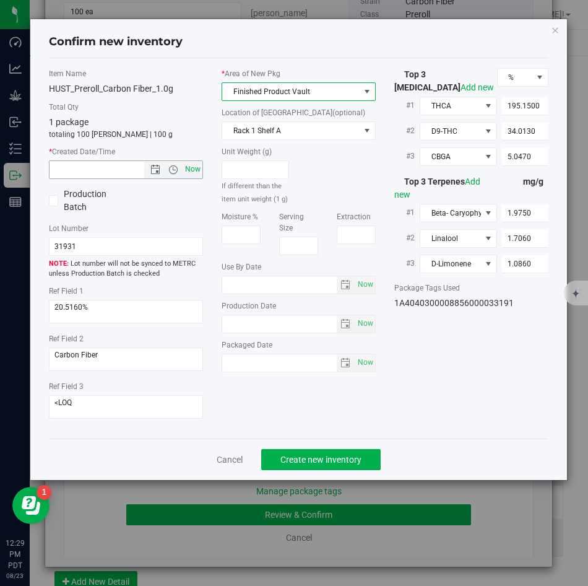
click at [195, 173] on span "Now" at bounding box center [193, 169] width 21 height 18
type input "[DATE] 12:29 PM"
click at [300, 447] on div "Cancel Create new inventory" at bounding box center [299, 458] width 500 height 41
click at [298, 453] on button "Create new inventory" at bounding box center [321, 459] width 120 height 21
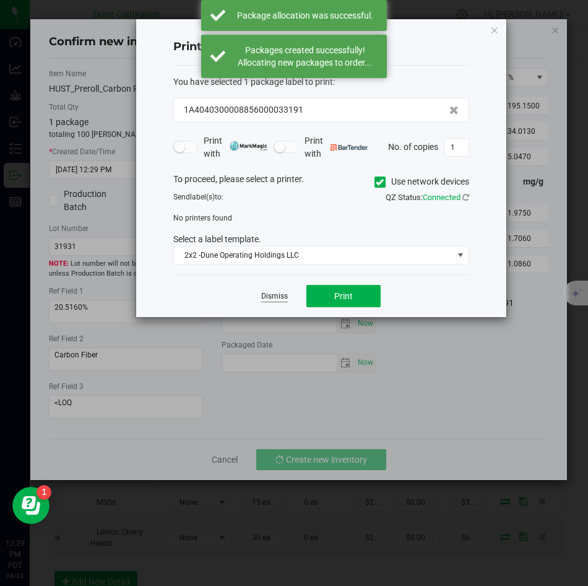
click at [269, 296] on link "Dismiss" at bounding box center [274, 296] width 27 height 11
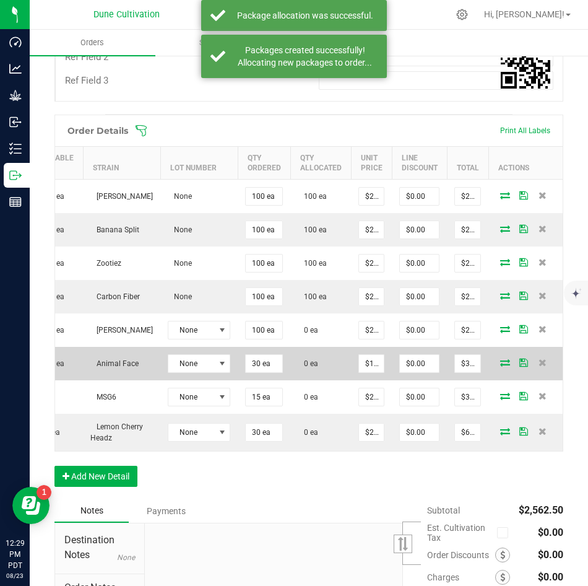
click at [500, 366] on icon at bounding box center [505, 362] width 10 height 7
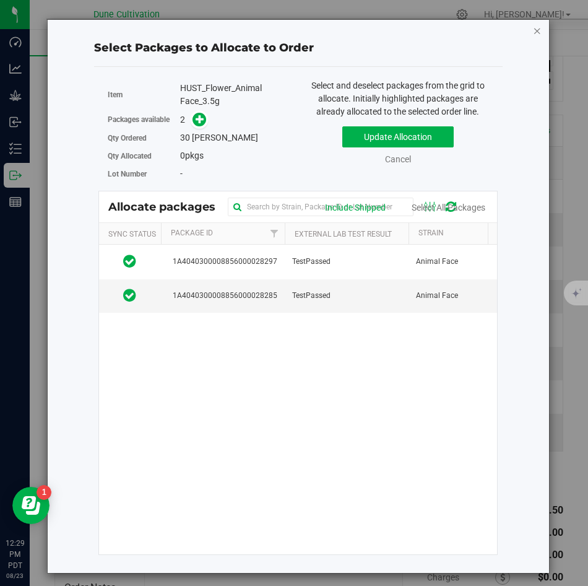
click at [541, 32] on icon "button" at bounding box center [537, 30] width 9 height 15
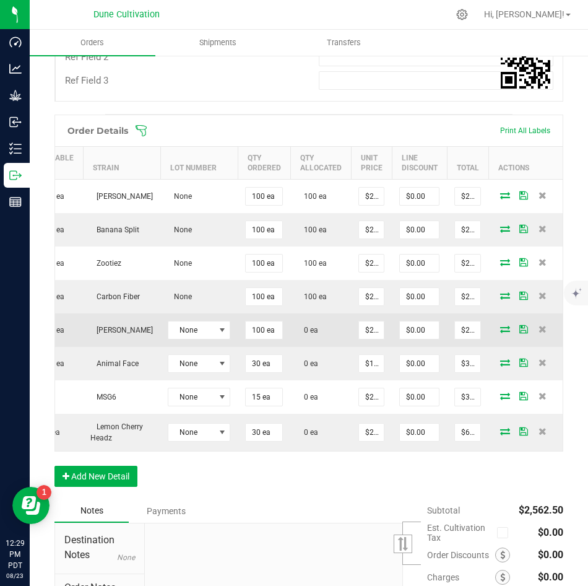
click at [500, 333] on icon at bounding box center [505, 328] width 10 height 7
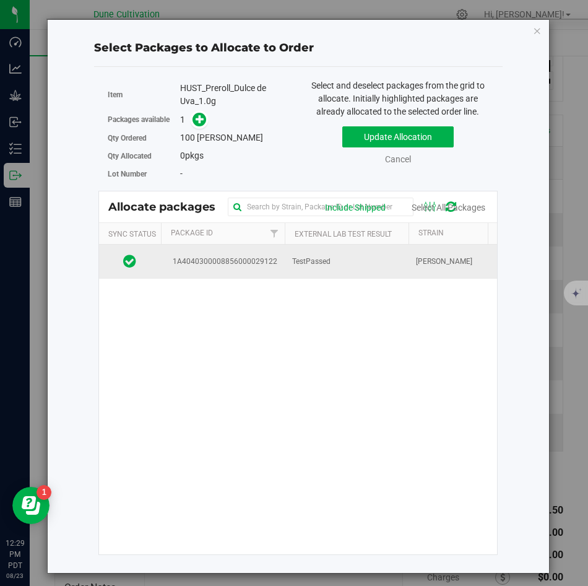
click at [246, 259] on span "1A4040300008856000029122" at bounding box center [222, 262] width 109 height 12
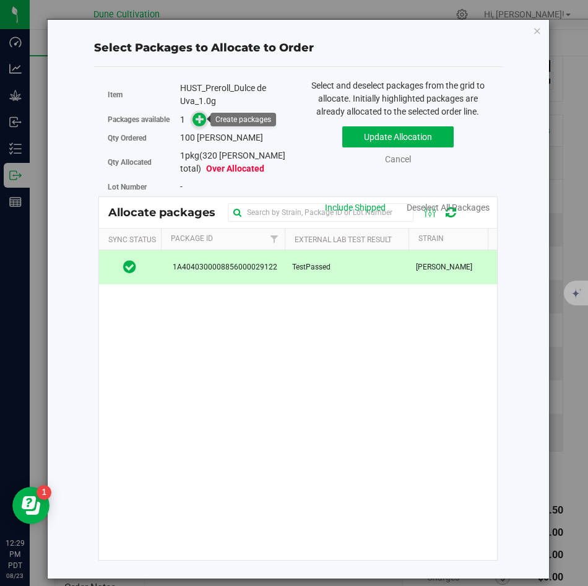
click at [204, 125] on span at bounding box center [200, 119] width 14 height 14
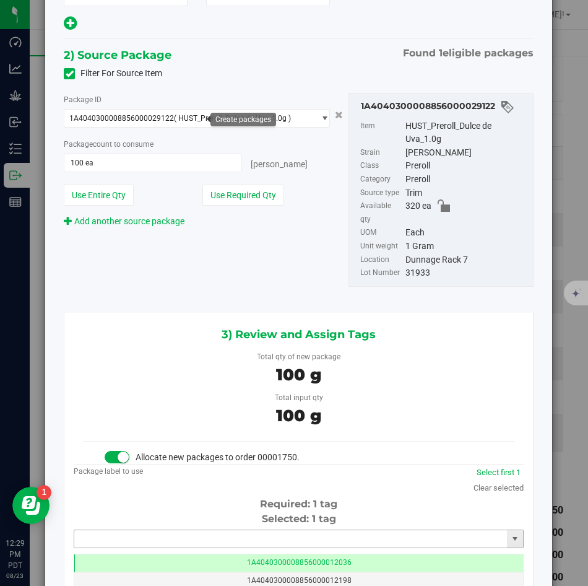
click at [163, 537] on input "text" at bounding box center [290, 538] width 433 height 17
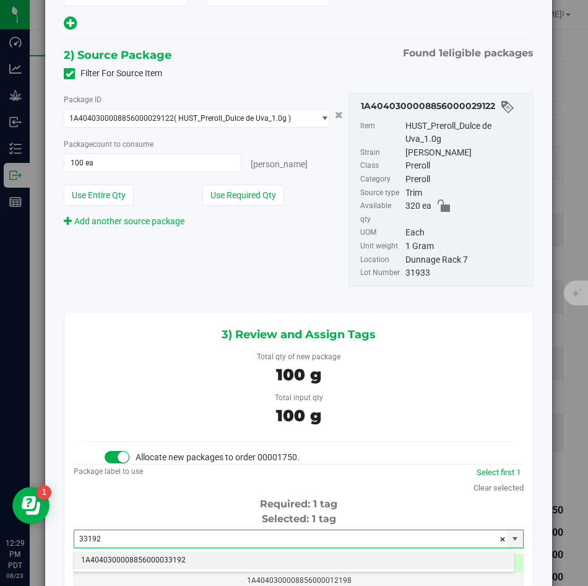
click at [159, 559] on li "1A4040300008856000033192" at bounding box center [294, 560] width 441 height 19
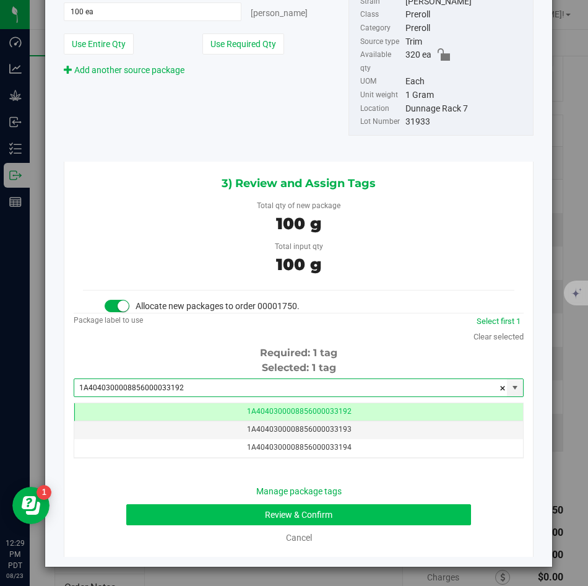
type input "1A4040300008856000033192"
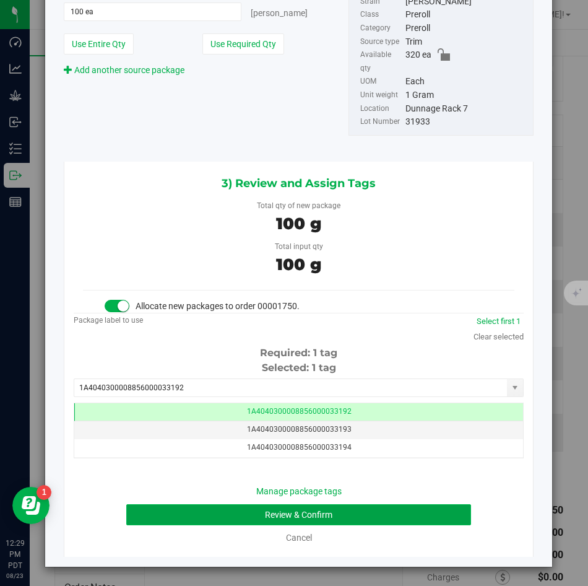
click at [212, 507] on button "Review & Confirm" at bounding box center [298, 514] width 345 height 21
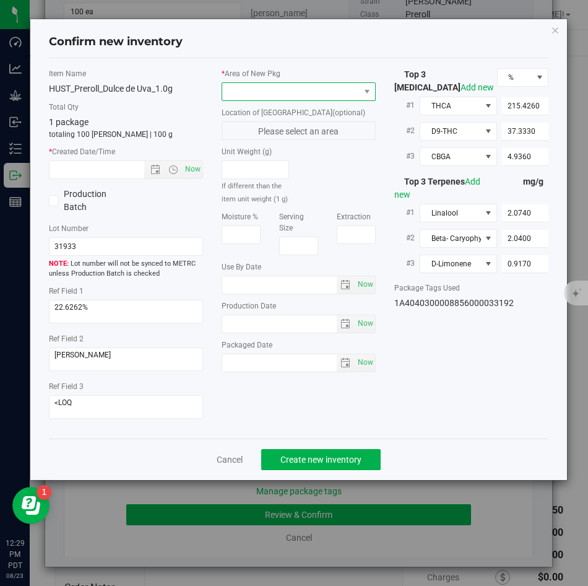
click at [250, 89] on span at bounding box center [290, 91] width 137 height 17
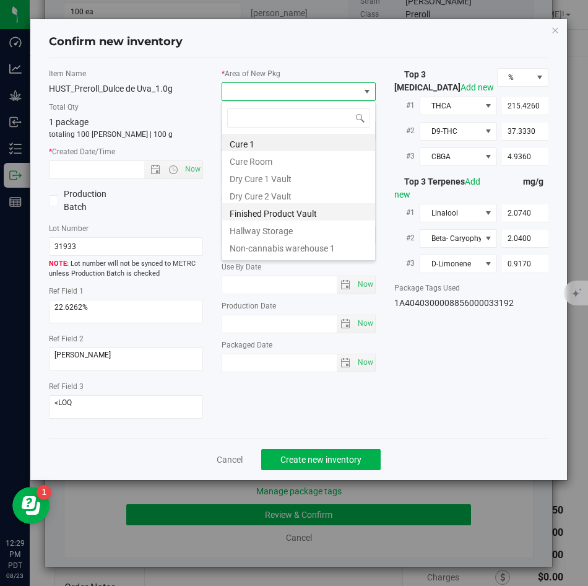
click at [237, 213] on li "Finished Product Vault" at bounding box center [298, 211] width 153 height 17
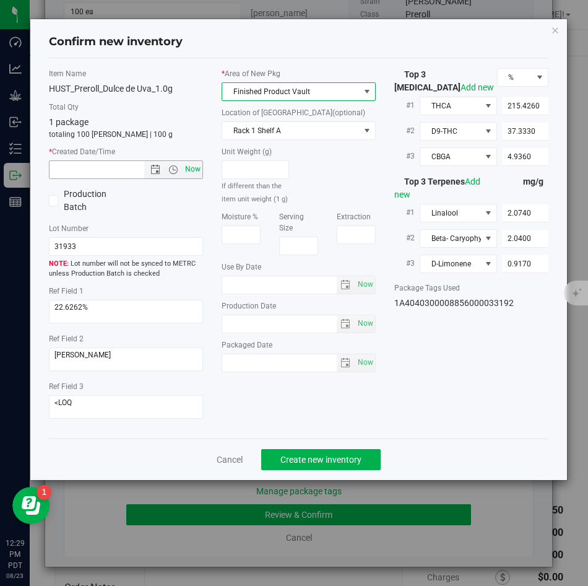
click at [196, 173] on span "Now" at bounding box center [193, 169] width 21 height 18
type input "[DATE] 12:29 PM"
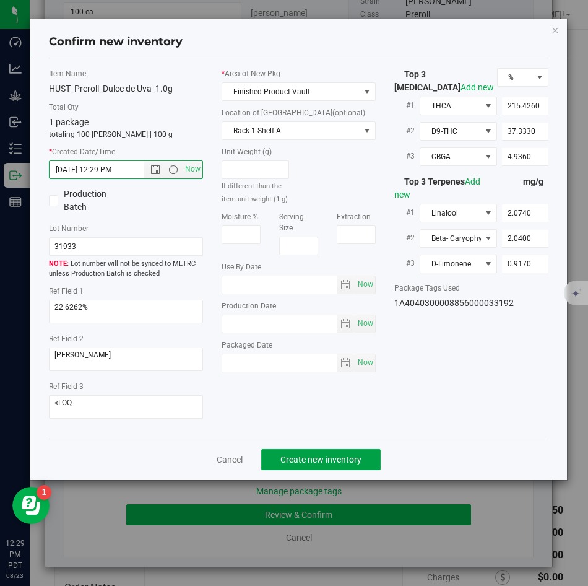
click at [304, 455] on span "Create new inventory" at bounding box center [321, 460] width 81 height 10
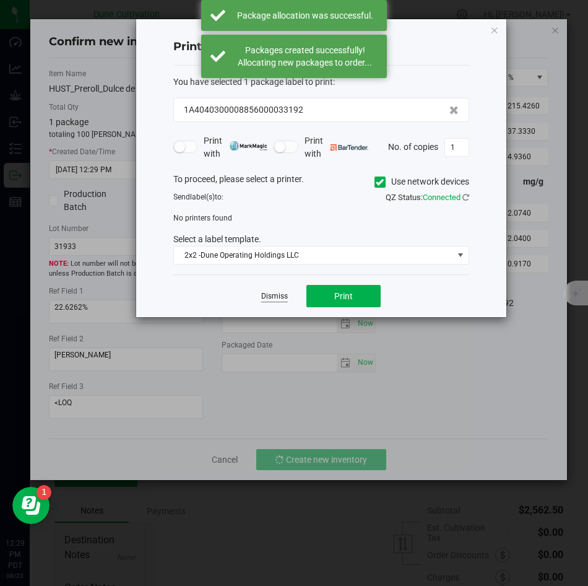
click at [268, 295] on link "Dismiss" at bounding box center [274, 296] width 27 height 11
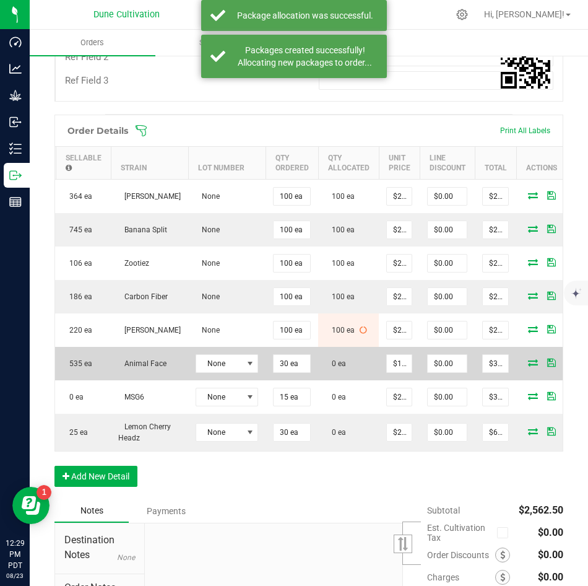
click at [528, 366] on icon at bounding box center [533, 362] width 10 height 7
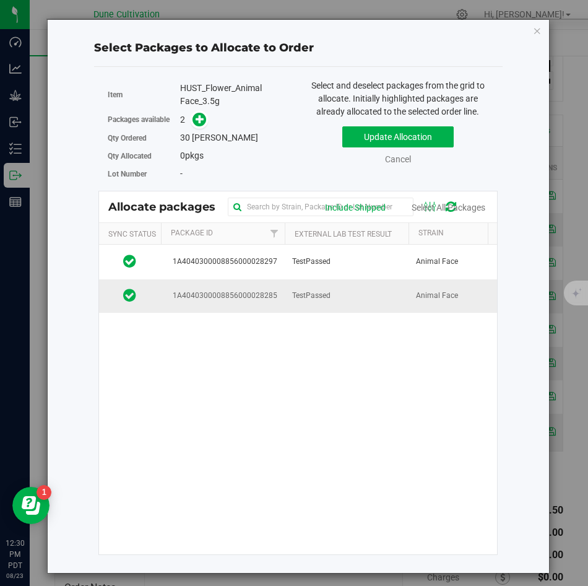
click at [237, 302] on span "1A4040300008856000028285" at bounding box center [222, 296] width 109 height 12
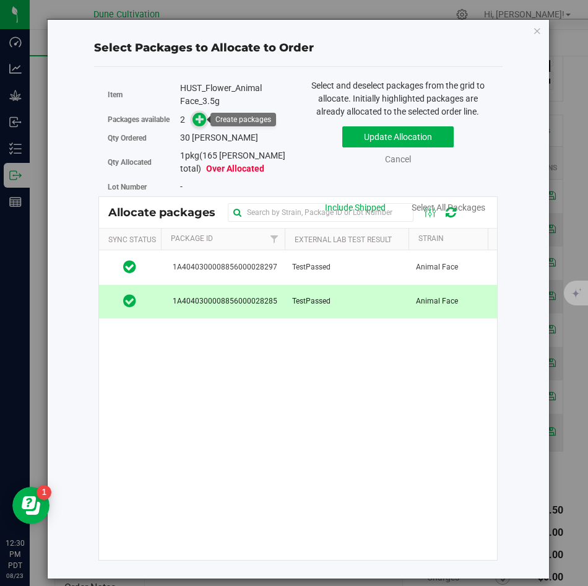
click at [198, 123] on icon at bounding box center [200, 118] width 9 height 9
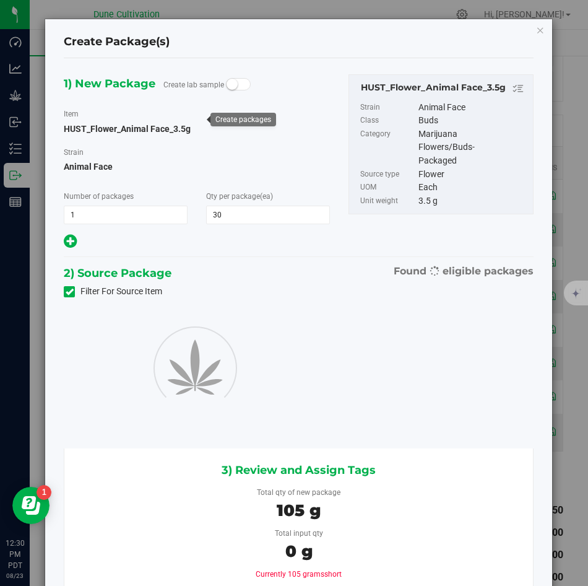
type input "30"
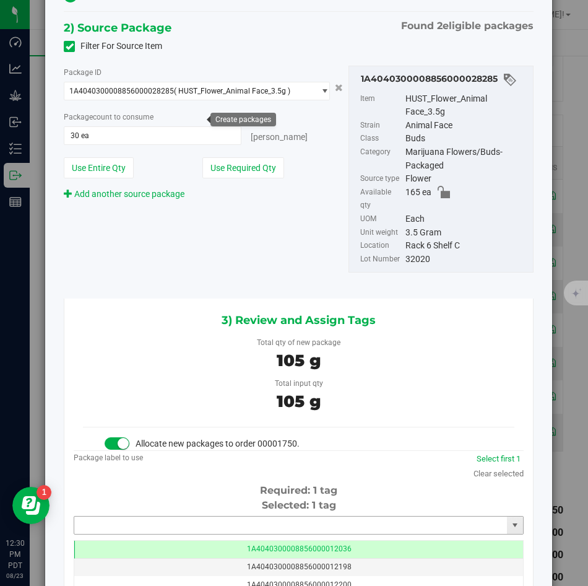
click at [173, 528] on input "text" at bounding box center [290, 524] width 433 height 17
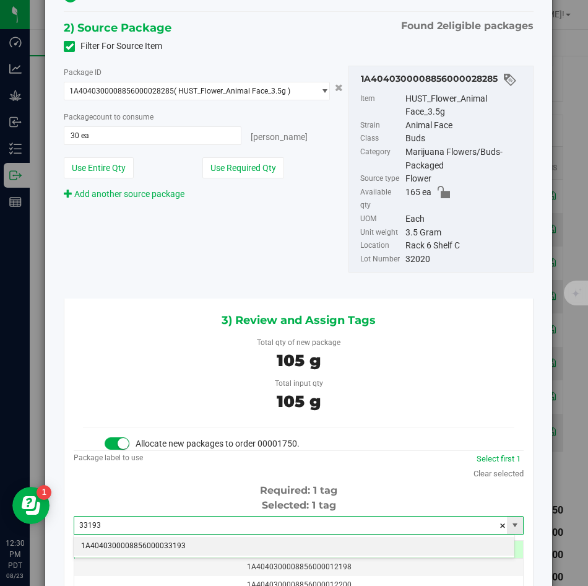
click at [173, 536] on div "1A4040300008856000033193 No matching tags" at bounding box center [294, 546] width 442 height 24
click at [172, 545] on li "1A4040300008856000033193" at bounding box center [294, 546] width 441 height 19
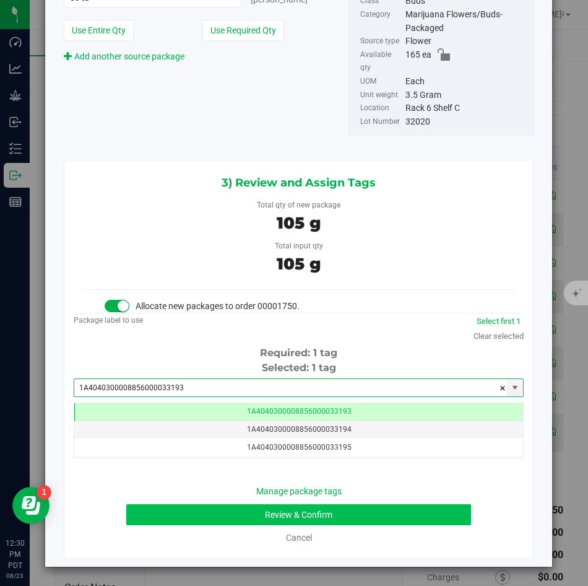
type input "1A4040300008856000033193"
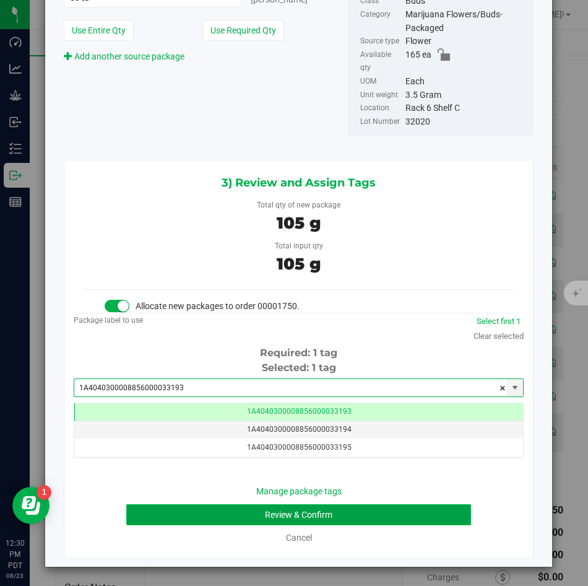
click at [231, 505] on button "Review & Confirm" at bounding box center [298, 514] width 345 height 21
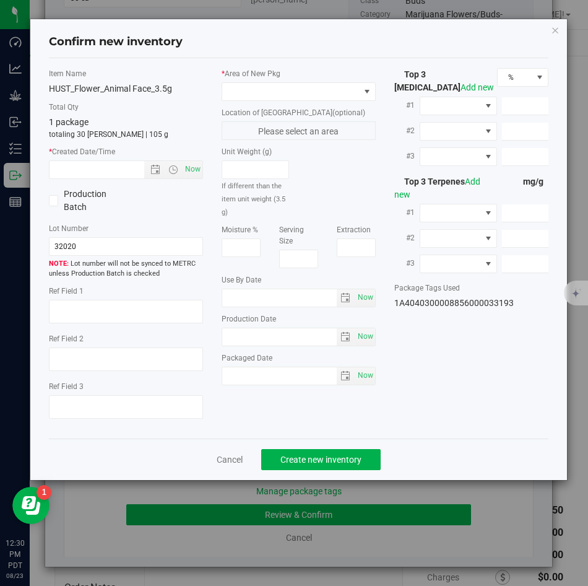
type textarea "34.7500%"
type textarea "Animal Face"
type textarea "0.0965799%"
type input "389.9320"
type input "6.5458"
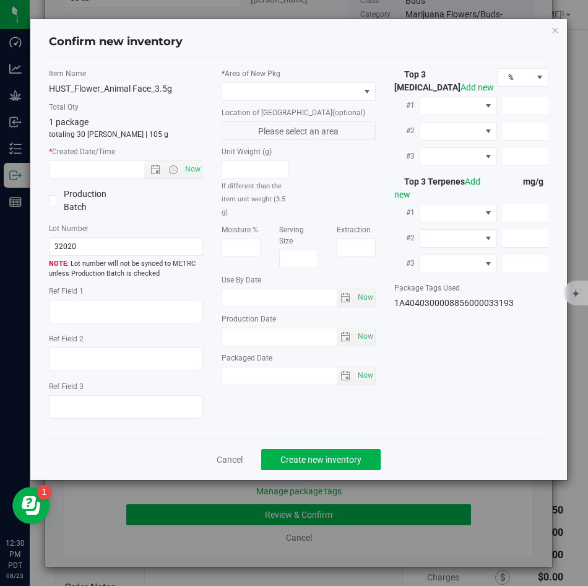
type input "5.5294"
type input "7.6710"
type input "5.6590"
type input "3.0790"
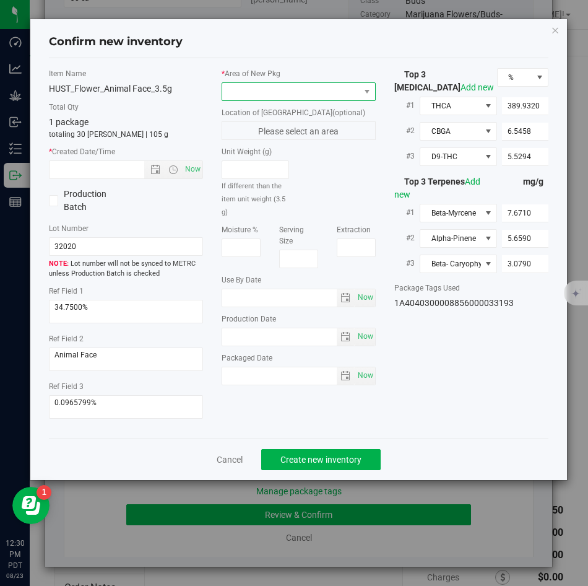
click at [245, 90] on span at bounding box center [290, 91] width 137 height 17
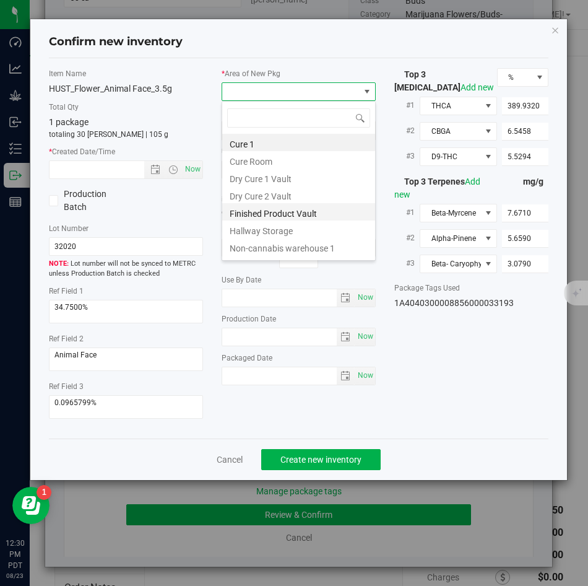
click at [242, 212] on li "Finished Product Vault" at bounding box center [298, 211] width 153 height 17
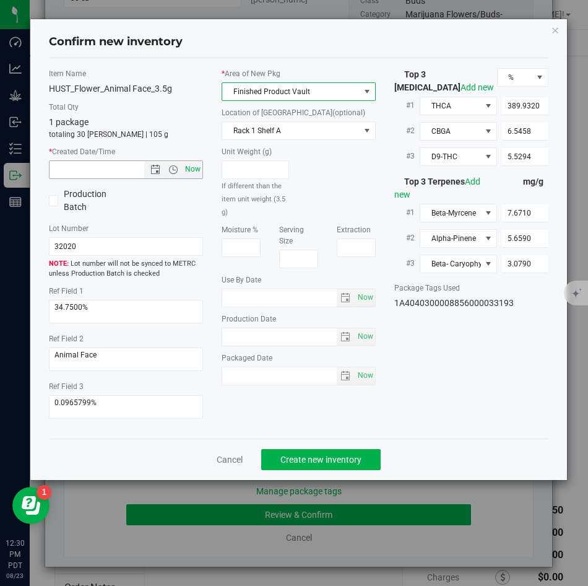
click at [189, 165] on span "Now" at bounding box center [193, 169] width 21 height 18
type input "[DATE] 12:30 PM"
click at [299, 446] on div "Cancel Create new inventory" at bounding box center [299, 458] width 500 height 41
click at [298, 451] on button "Create new inventory" at bounding box center [321, 459] width 120 height 21
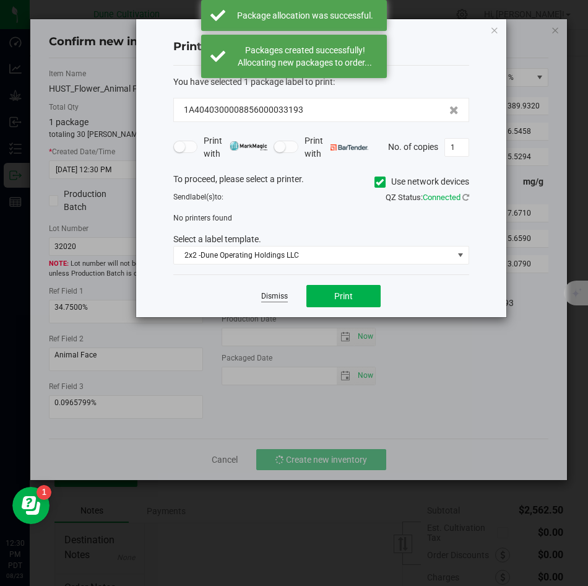
click at [272, 293] on link "Dismiss" at bounding box center [274, 296] width 27 height 11
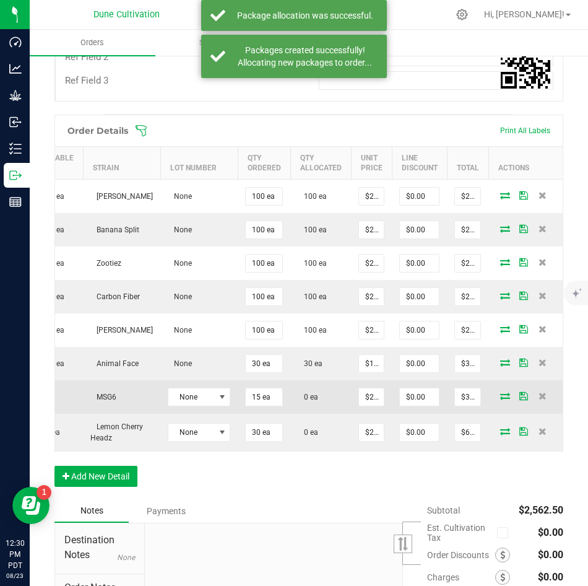
click at [500, 399] on icon at bounding box center [505, 395] width 10 height 7
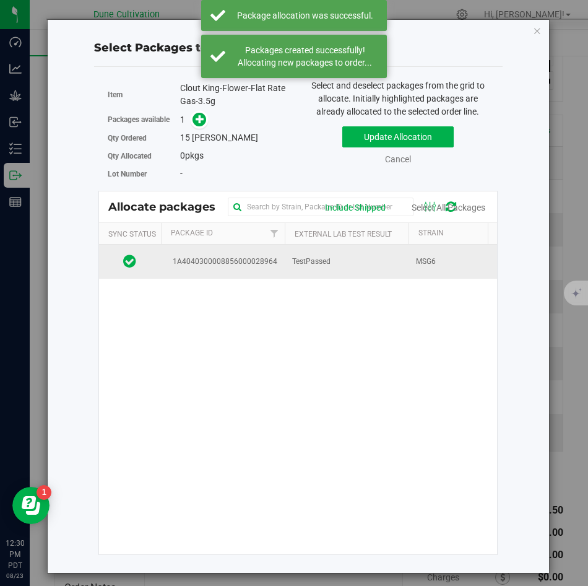
click at [253, 274] on td "1A4040300008856000028964" at bounding box center [223, 261] width 124 height 33
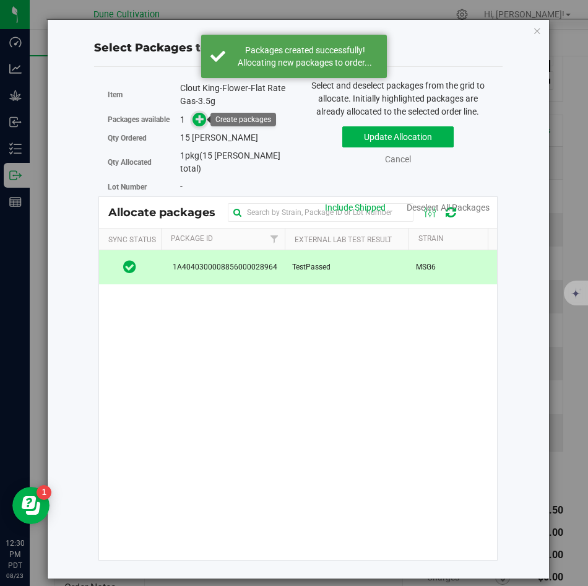
click at [202, 123] on icon at bounding box center [200, 118] width 9 height 9
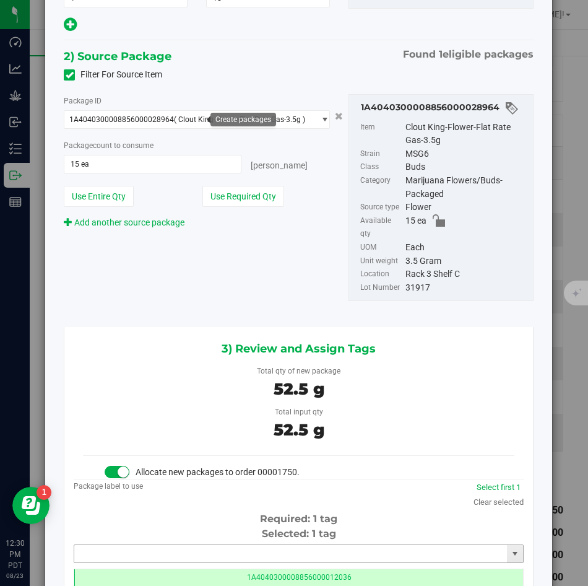
click at [133, 548] on input "text" at bounding box center [290, 553] width 433 height 17
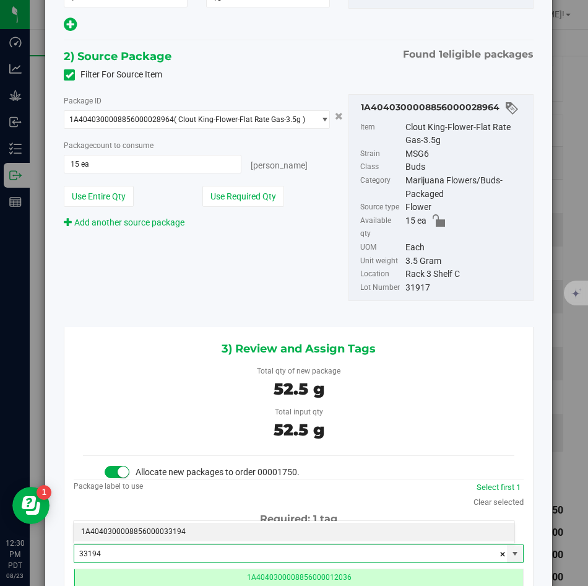
click at [139, 533] on li "1A4040300008856000033194" at bounding box center [294, 532] width 441 height 19
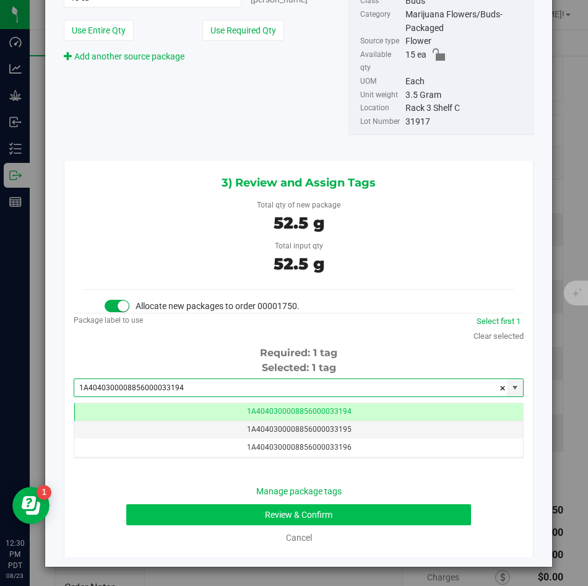
type input "1A4040300008856000033194"
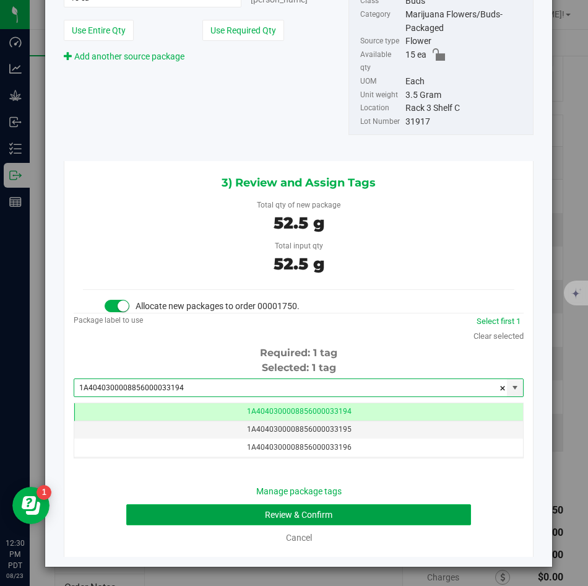
click at [216, 517] on button "Review & Confirm" at bounding box center [298, 514] width 345 height 21
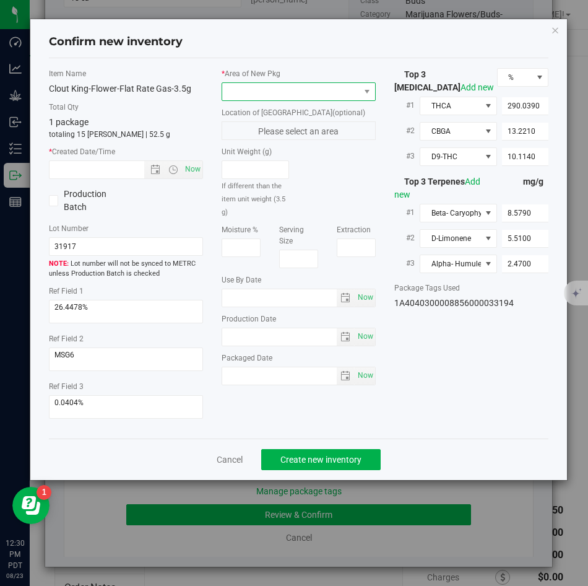
click at [241, 93] on span at bounding box center [290, 91] width 137 height 17
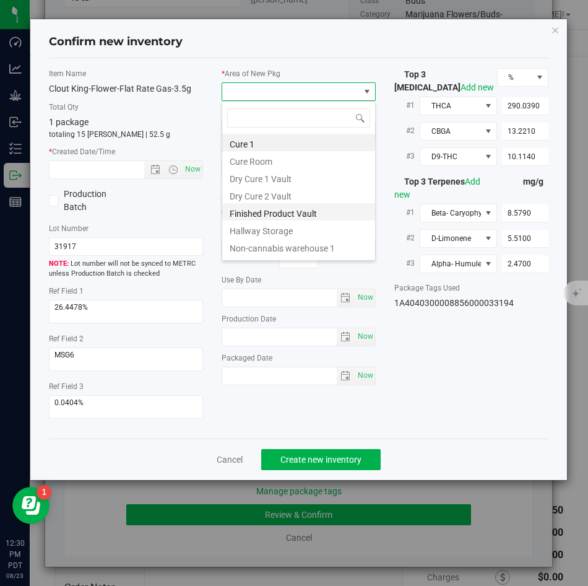
click at [250, 213] on li "Finished Product Vault" at bounding box center [298, 211] width 153 height 17
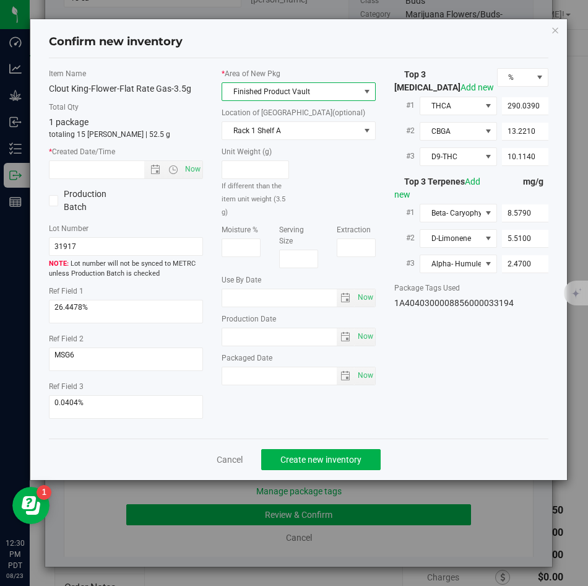
click at [199, 181] on div "Item Name Clout King-Flower-Flat Rate Gas-3.5g Total Qty 1 package totaling 15 …" at bounding box center [126, 248] width 173 height 360
click at [197, 176] on span "Now" at bounding box center [193, 169] width 21 height 18
type input "[DATE] 12:30 PM"
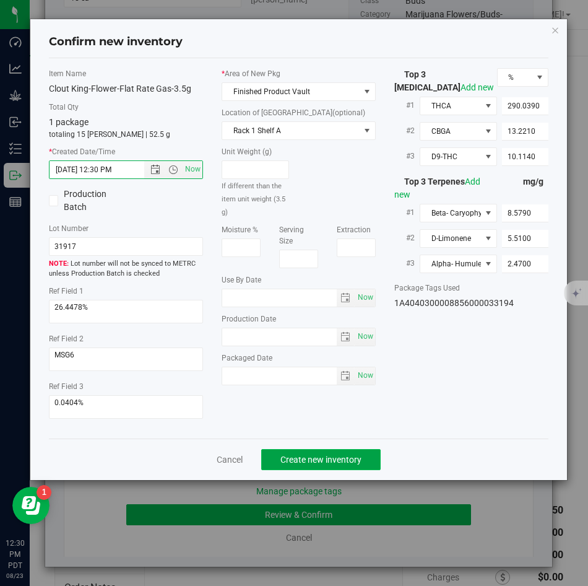
click at [300, 456] on span "Create new inventory" at bounding box center [321, 460] width 81 height 10
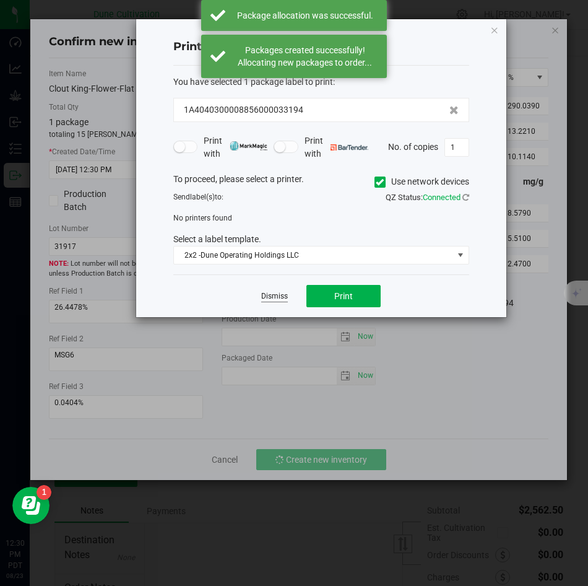
click at [270, 297] on link "Dismiss" at bounding box center [274, 296] width 27 height 11
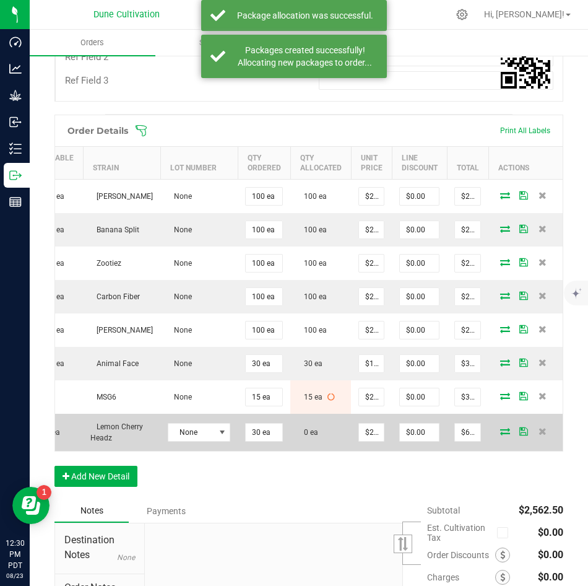
click at [500, 435] on icon at bounding box center [505, 430] width 10 height 7
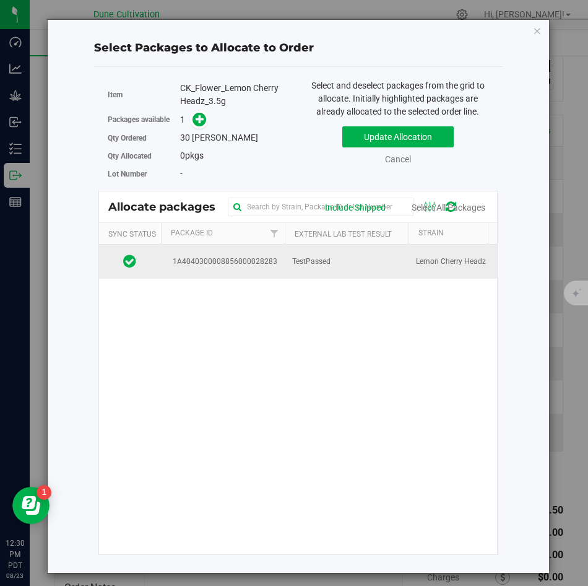
click at [265, 263] on span "1A4040300008856000028283" at bounding box center [222, 262] width 109 height 12
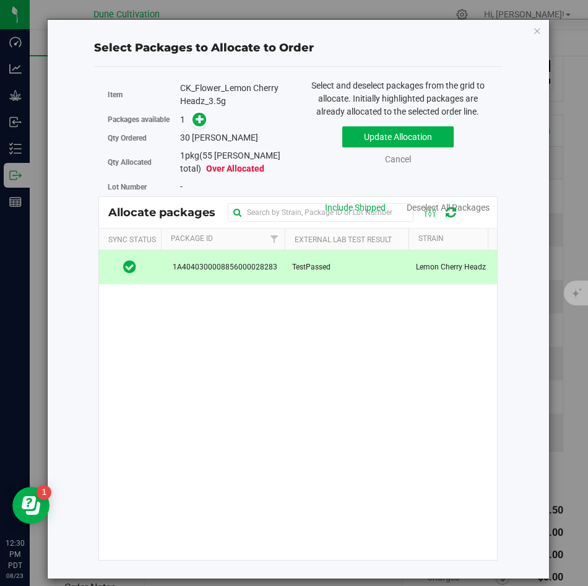
click at [207, 126] on span at bounding box center [197, 120] width 20 height 14
click at [204, 125] on span at bounding box center [199, 119] width 15 height 15
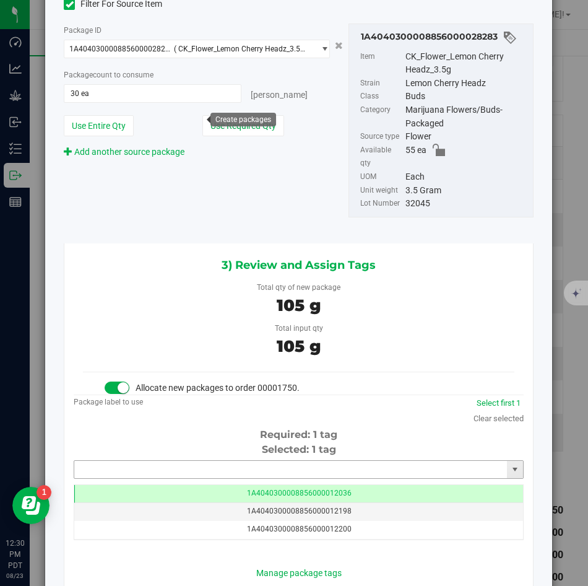
click at [212, 468] on input "text" at bounding box center [290, 469] width 433 height 17
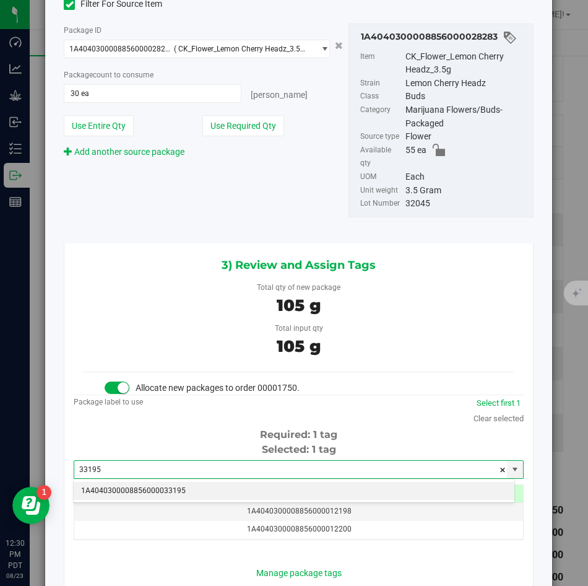
click at [204, 487] on li "1A4040300008856000033195" at bounding box center [294, 491] width 441 height 19
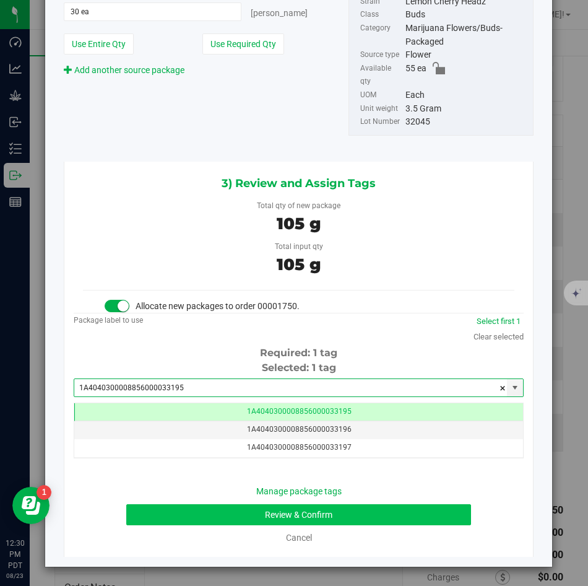
type input "1A4040300008856000033195"
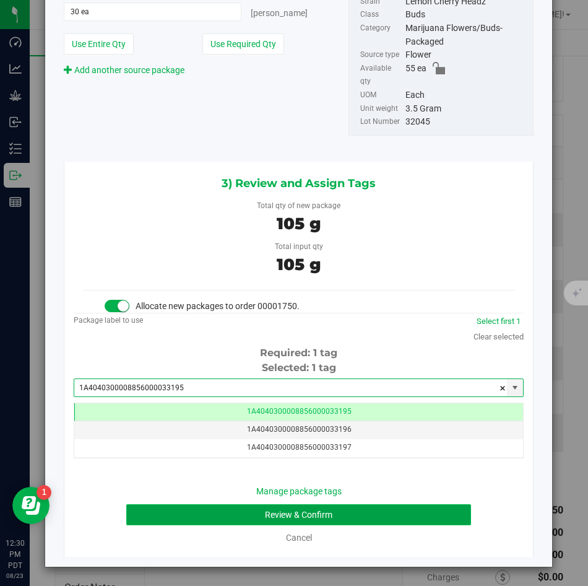
click at [194, 504] on button "Review & Confirm" at bounding box center [298, 514] width 345 height 21
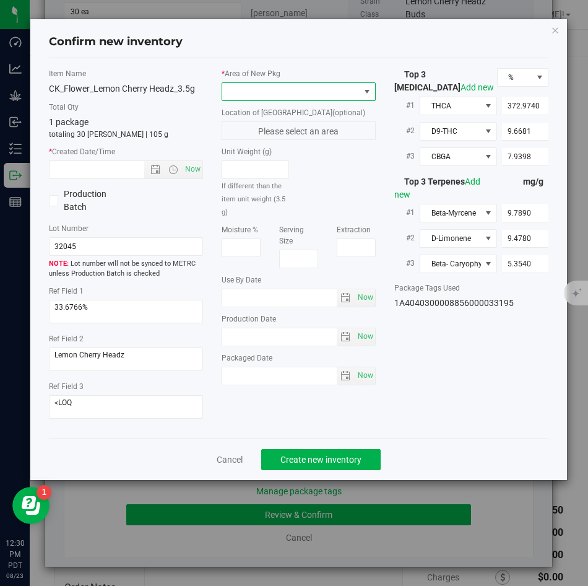
click at [269, 82] on span at bounding box center [299, 91] width 154 height 19
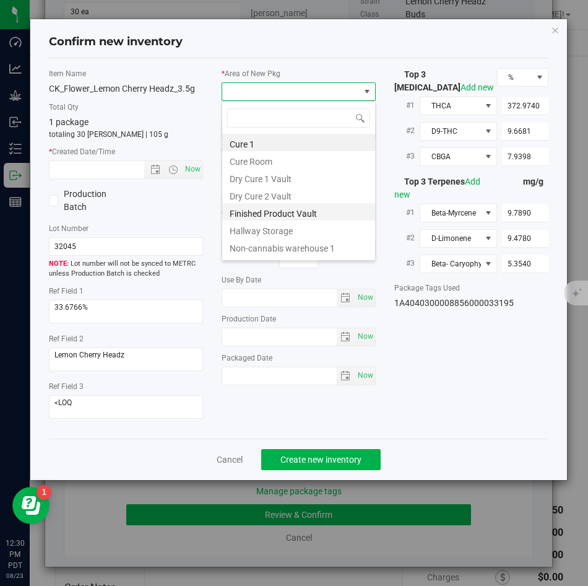
click at [254, 206] on li "Finished Product Vault" at bounding box center [298, 211] width 153 height 17
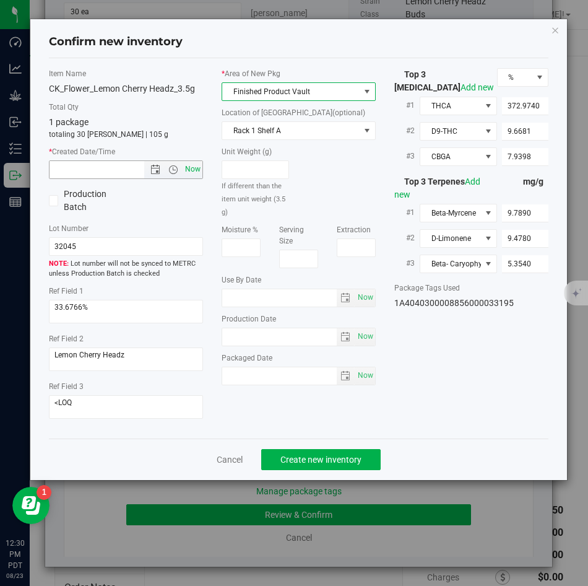
click at [200, 172] on span "Now" at bounding box center [193, 169] width 21 height 18
type input "[DATE] 12:30 PM"
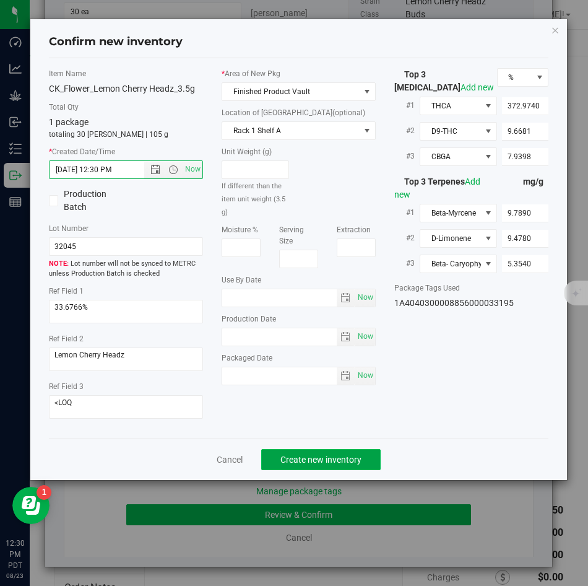
click at [300, 453] on button "Create new inventory" at bounding box center [321, 459] width 120 height 21
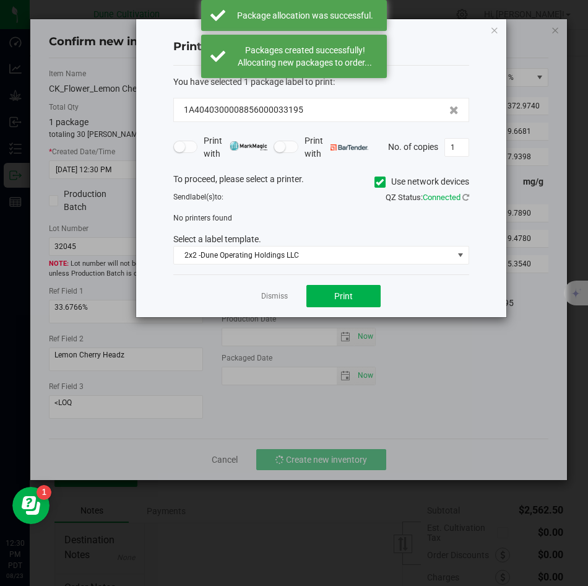
click at [266, 305] on div "Dismiss Print" at bounding box center [321, 295] width 296 height 43
click at [266, 300] on link "Dismiss" at bounding box center [274, 296] width 27 height 11
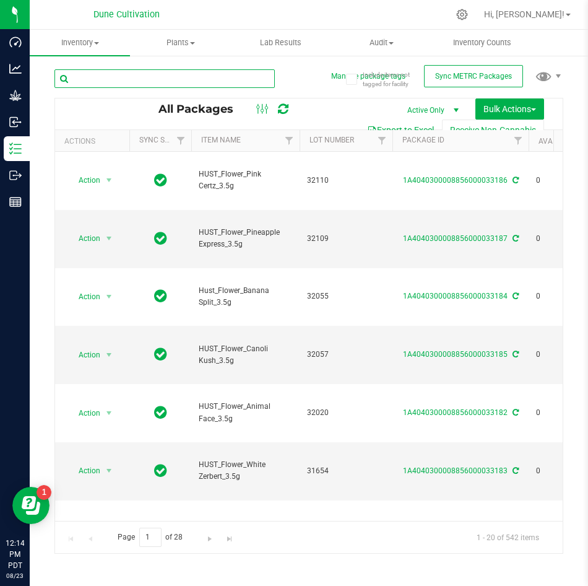
click at [115, 82] on input "text" at bounding box center [164, 78] width 220 height 19
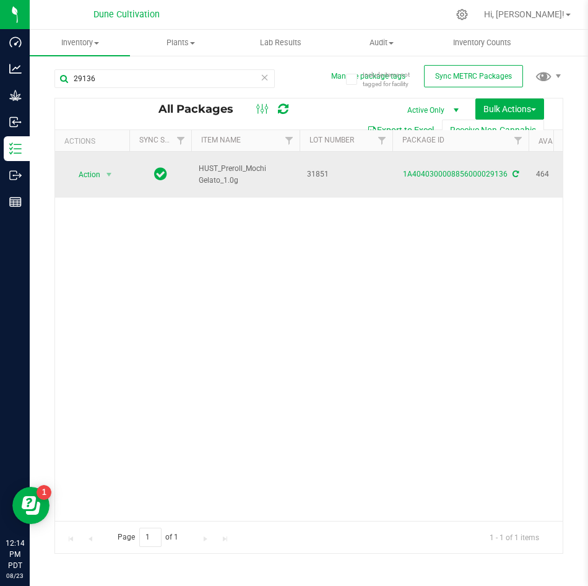
drag, startPoint x: 242, startPoint y: 178, endPoint x: 198, endPoint y: 167, distance: 46.0
click at [198, 167] on td "HUST_Preroll_Mochi Gelato_1.0g" at bounding box center [245, 175] width 108 height 46
copy span "HUST_Preroll_Mochi Gelato_1.0g"
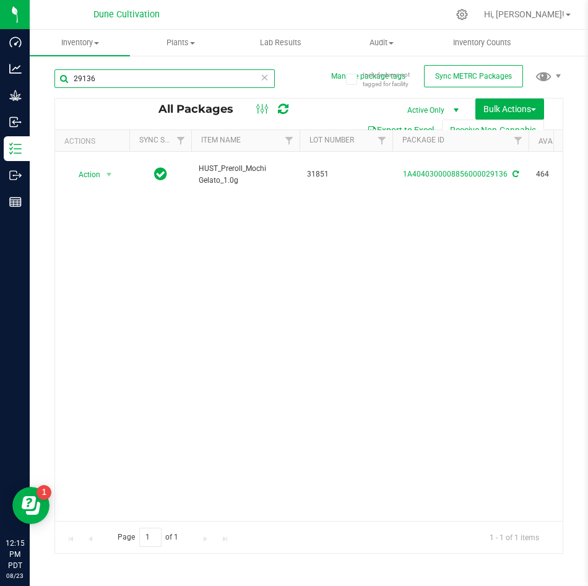
drag, startPoint x: 95, startPoint y: 81, endPoint x: 58, endPoint y: 82, distance: 37.8
click at [58, 82] on input "29136" at bounding box center [164, 78] width 220 height 19
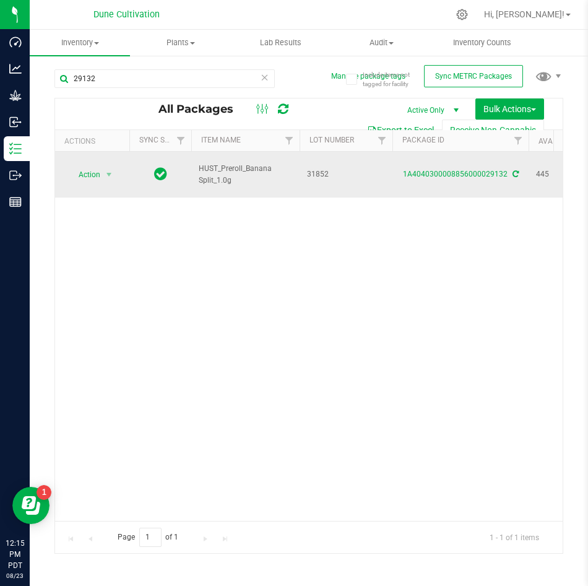
copy tr "HUST_Preroll_Banana Split_1.0g"
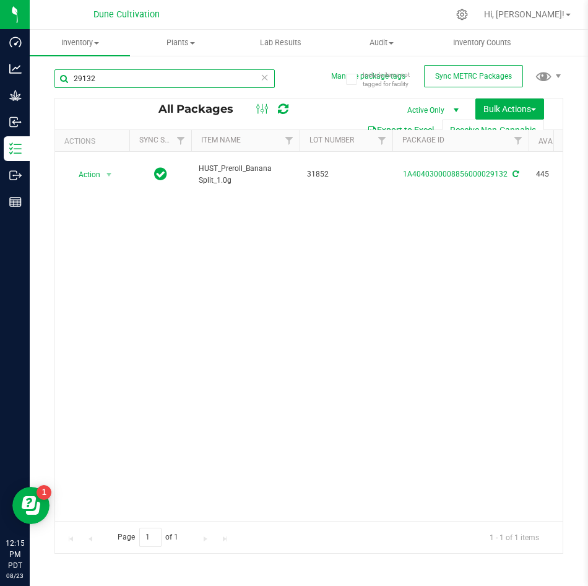
drag, startPoint x: 116, startPoint y: 80, endPoint x: 53, endPoint y: 76, distance: 62.7
click at [53, 76] on div "Include items not tagged for facility Manage package tags Sync METRC Packages 2…" at bounding box center [309, 243] width 559 height 378
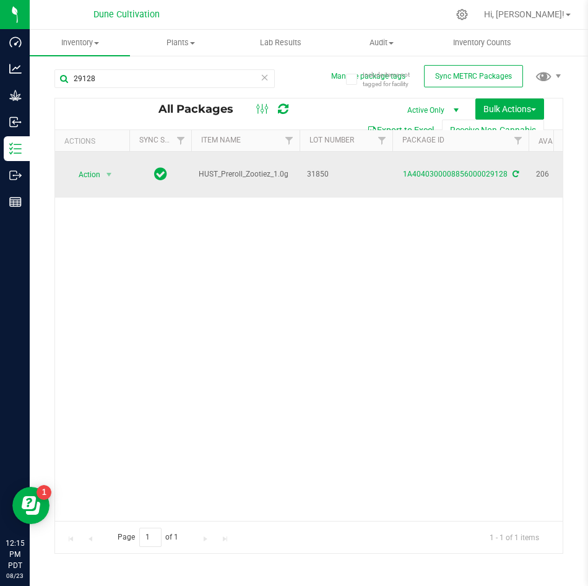
drag, startPoint x: 288, startPoint y: 168, endPoint x: 194, endPoint y: 178, distance: 94.7
click at [194, 178] on td "HUST_Preroll_Zootiez_1.0g" at bounding box center [245, 175] width 108 height 46
copy span "HUST_Preroll_Zootiez_1.0g"
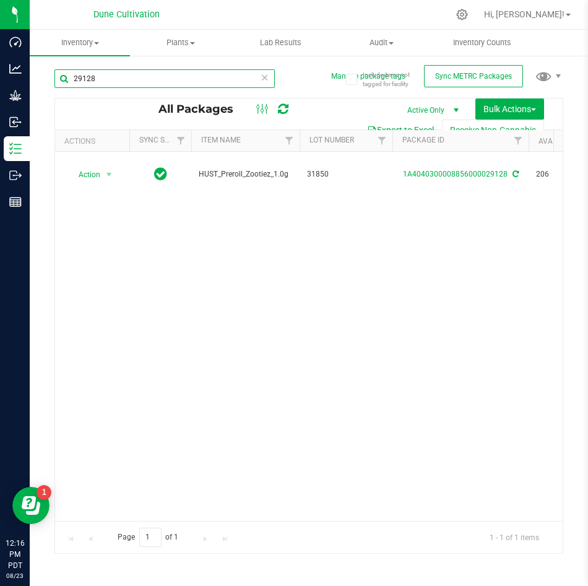
drag, startPoint x: 103, startPoint y: 82, endPoint x: 58, endPoint y: 85, distance: 45.3
click at [58, 85] on input "29128" at bounding box center [164, 78] width 220 height 19
drag, startPoint x: 136, startPoint y: 72, endPoint x: 67, endPoint y: 64, distance: 69.8
click at [67, 64] on div "29112" at bounding box center [181, 78] width 255 height 40
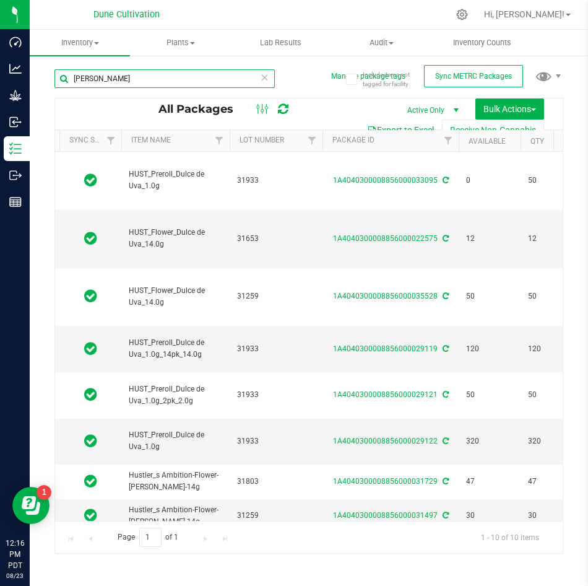
scroll to position [0, 71]
drag, startPoint x: 170, startPoint y: 347, endPoint x: 124, endPoint y: 337, distance: 46.9
click at [124, 419] on td "HUST_Preroll_Dulce de Uva_1.0g" at bounding box center [175, 442] width 108 height 46
copy span "HUST_Preroll_Dulce de Uva_1.0g"
drag, startPoint x: 150, startPoint y: 76, endPoint x: 38, endPoint y: 77, distance: 112.7
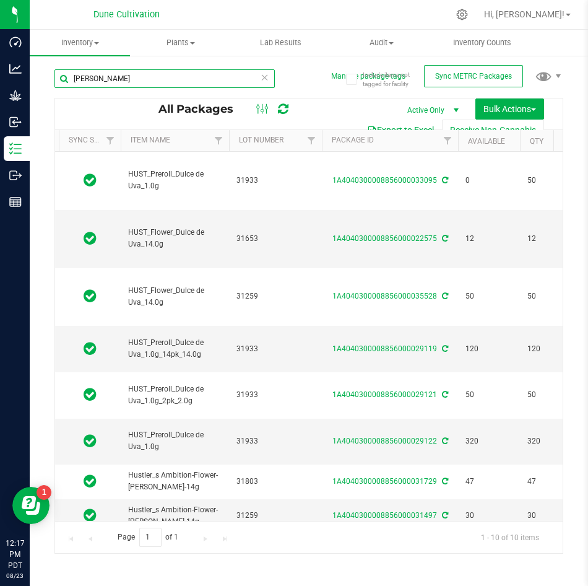
click at [38, 77] on div "Include items not tagged for facility Manage package tags Sync METRC Packages d…" at bounding box center [309, 243] width 559 height 378
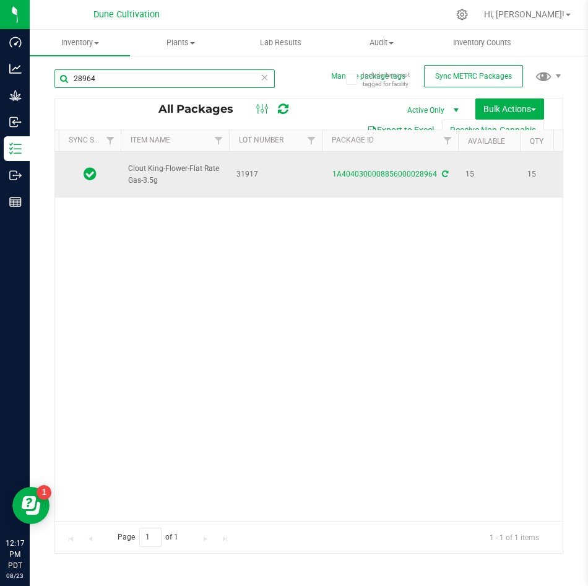
type input "28964"
drag, startPoint x: 159, startPoint y: 176, endPoint x: 119, endPoint y: 161, distance: 42.5
copy tr "Clout King-Flower-Flat Rate Gas-3.5g"
